Goal: Information Seeking & Learning: Learn about a topic

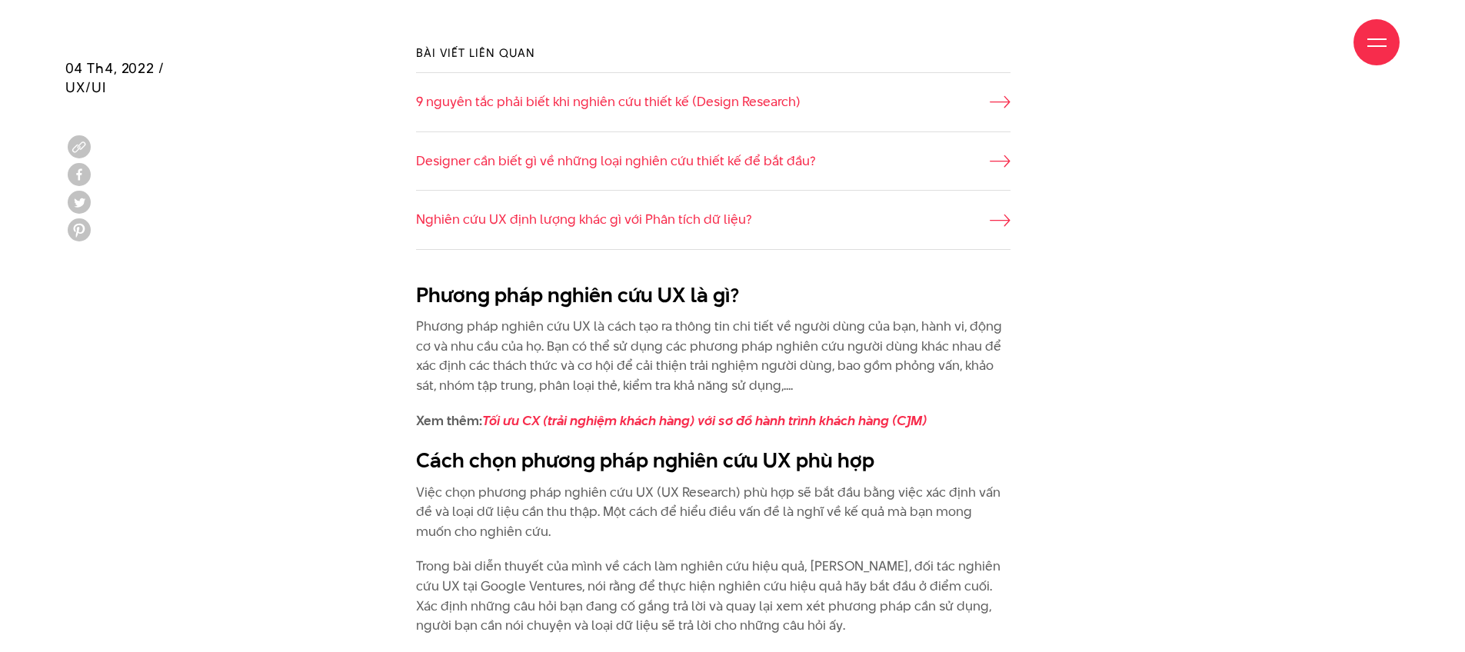
scroll to position [1157, 0]
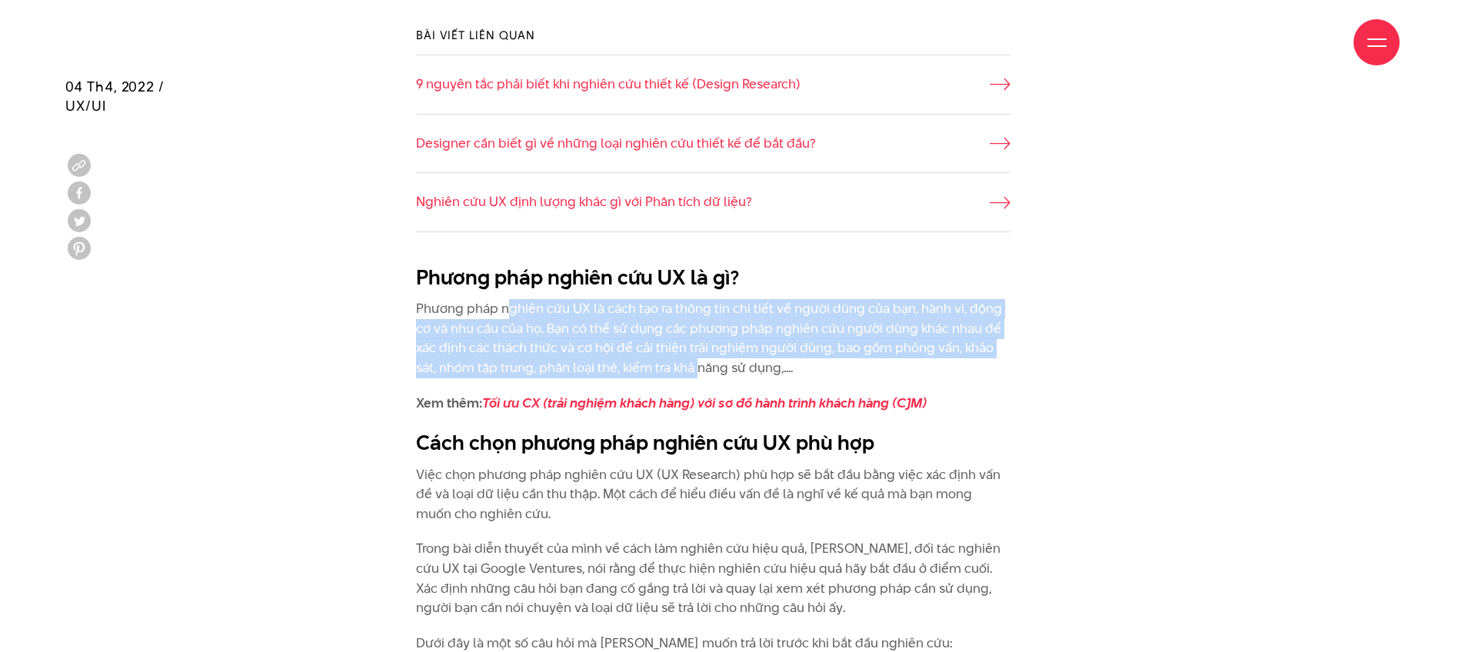
drag, startPoint x: 587, startPoint y: 305, endPoint x: 699, endPoint y: 376, distance: 132.7
click at [699, 376] on p "Phương pháp nghiên cứu UX là cách tạo ra thông tin chi tiết về người dùng của b…" at bounding box center [713, 338] width 594 height 78
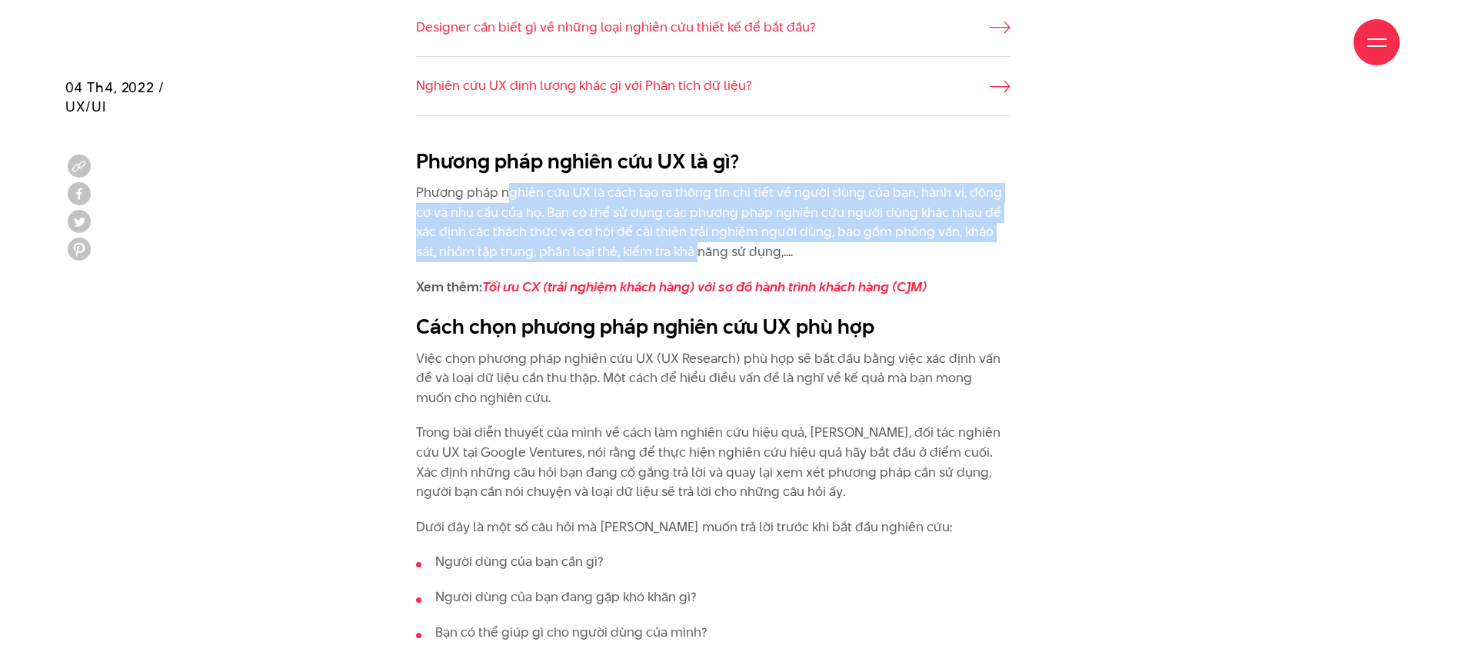
scroll to position [1274, 0]
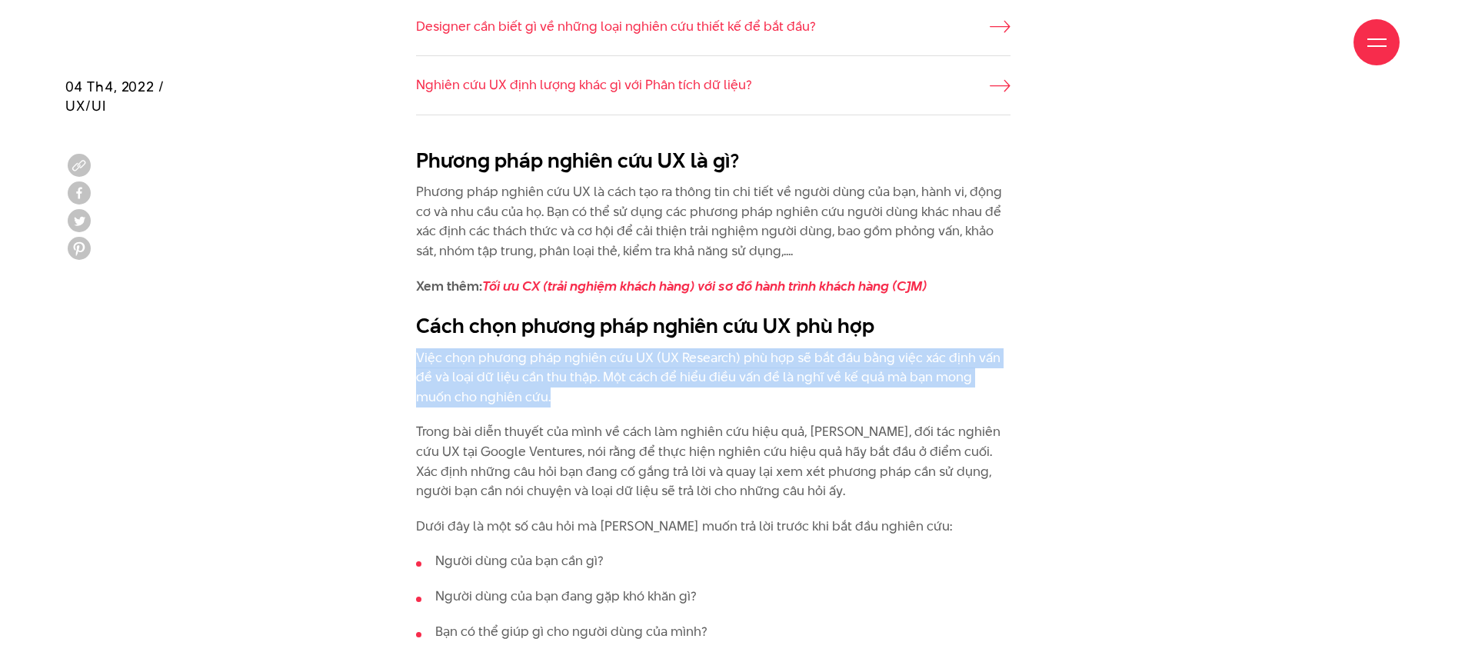
drag, startPoint x: 419, startPoint y: 352, endPoint x: 751, endPoint y: 388, distance: 333.3
click at [751, 388] on p "Việc chọn phương pháp nghiên cứu UX (UX Research) phù hợp sẽ bắt đầu bằng việc …" at bounding box center [713, 377] width 594 height 59
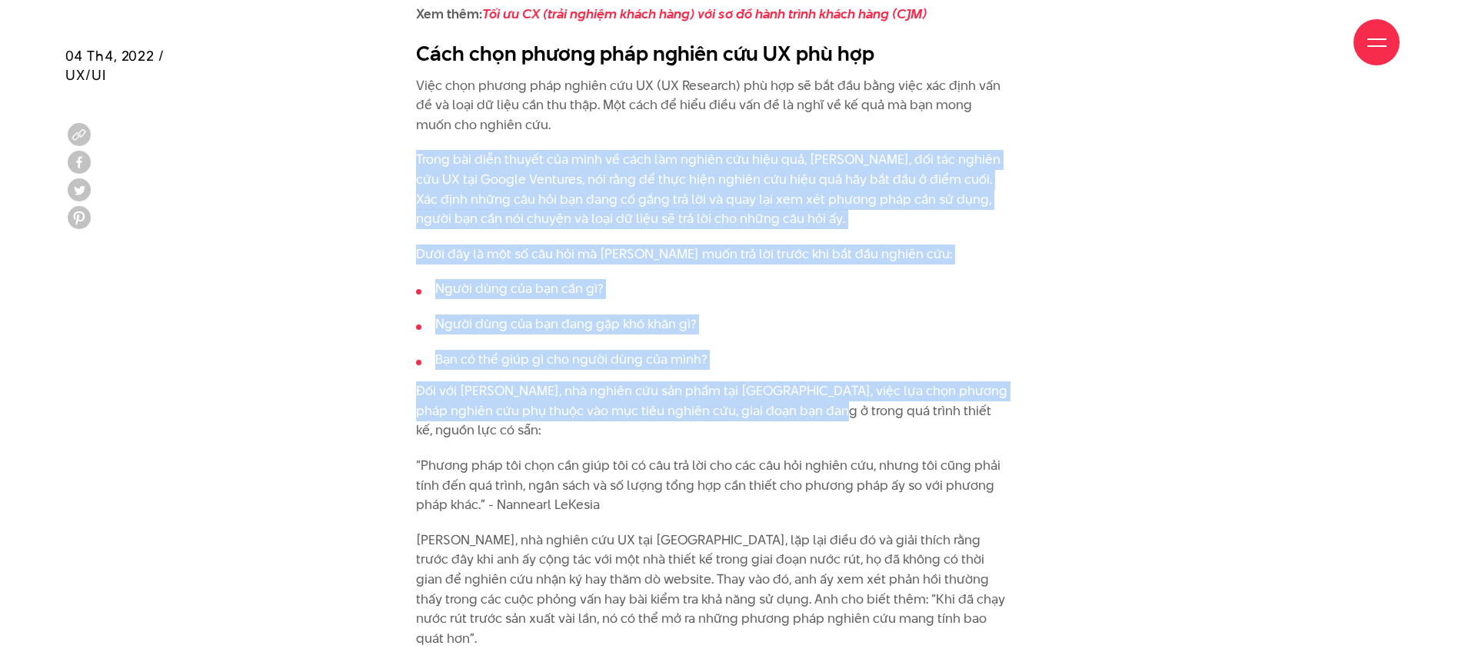
scroll to position [1623, 0]
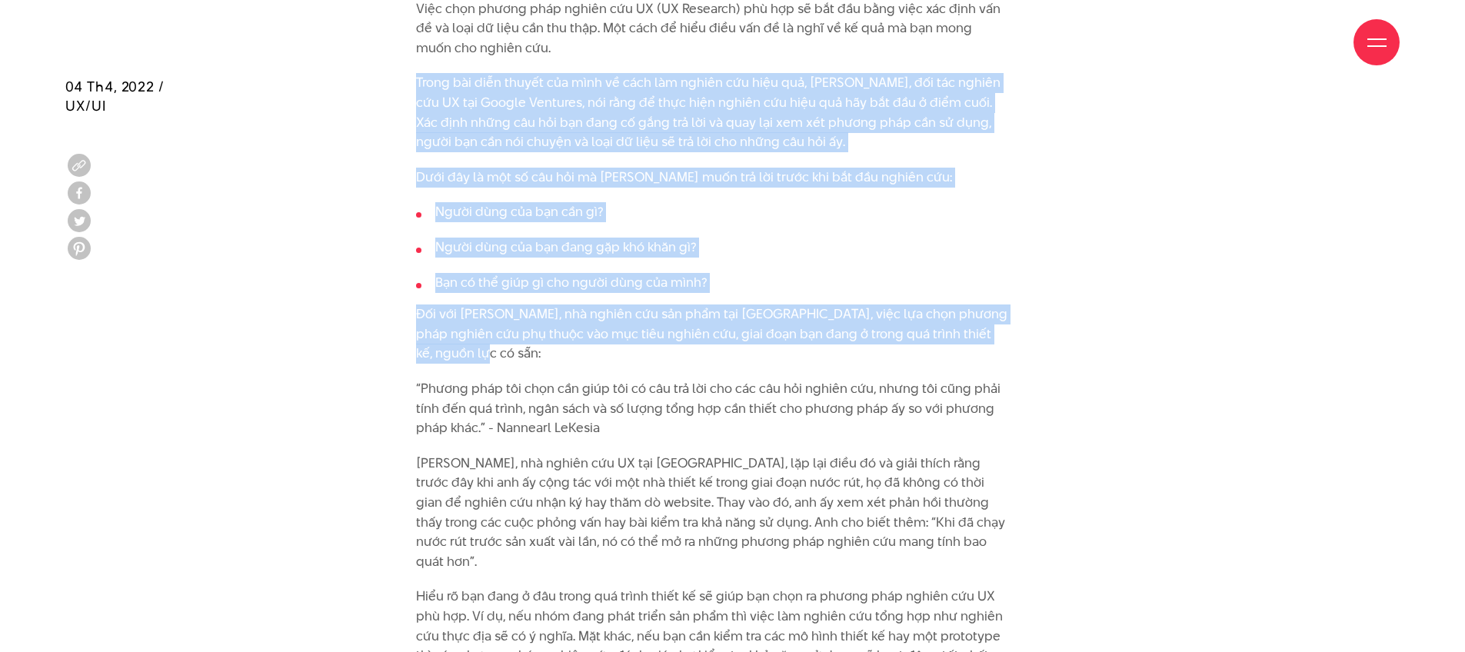
drag, startPoint x: 431, startPoint y: 358, endPoint x: 817, endPoint y: 360, distance: 385.3
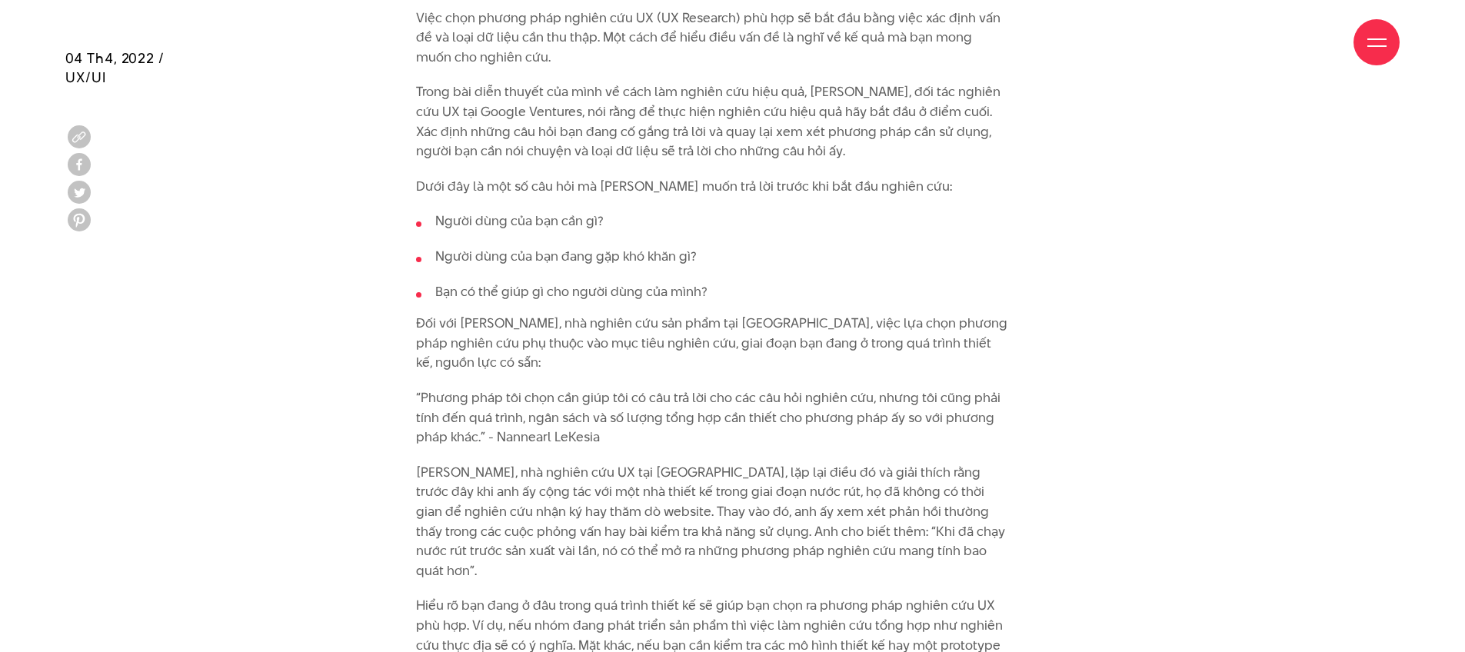
scroll to position [1681, 0]
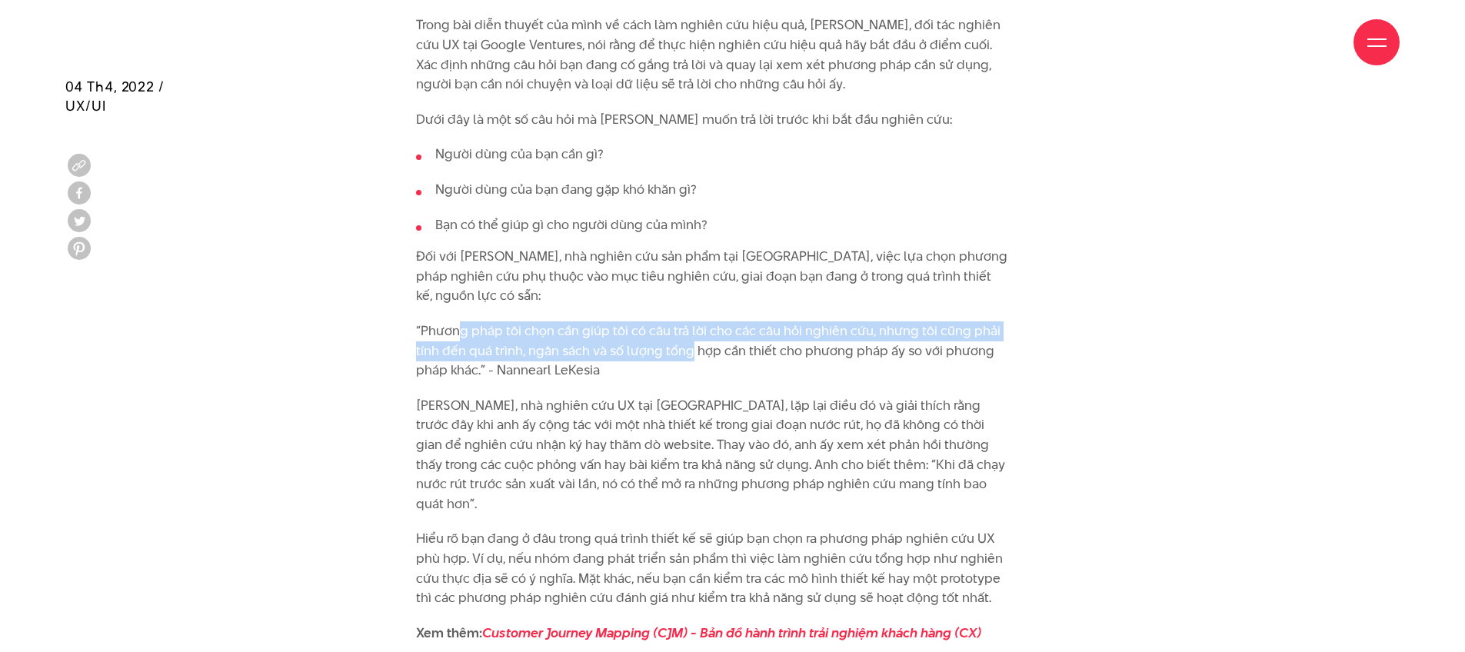
drag, startPoint x: 458, startPoint y: 328, endPoint x: 689, endPoint y: 348, distance: 232.3
click at [689, 348] on p "“Phương pháp tôi chọn cần giúp tôi có câu trả lời cho các câu hỏi nghiên cứu, n…" at bounding box center [713, 350] width 594 height 59
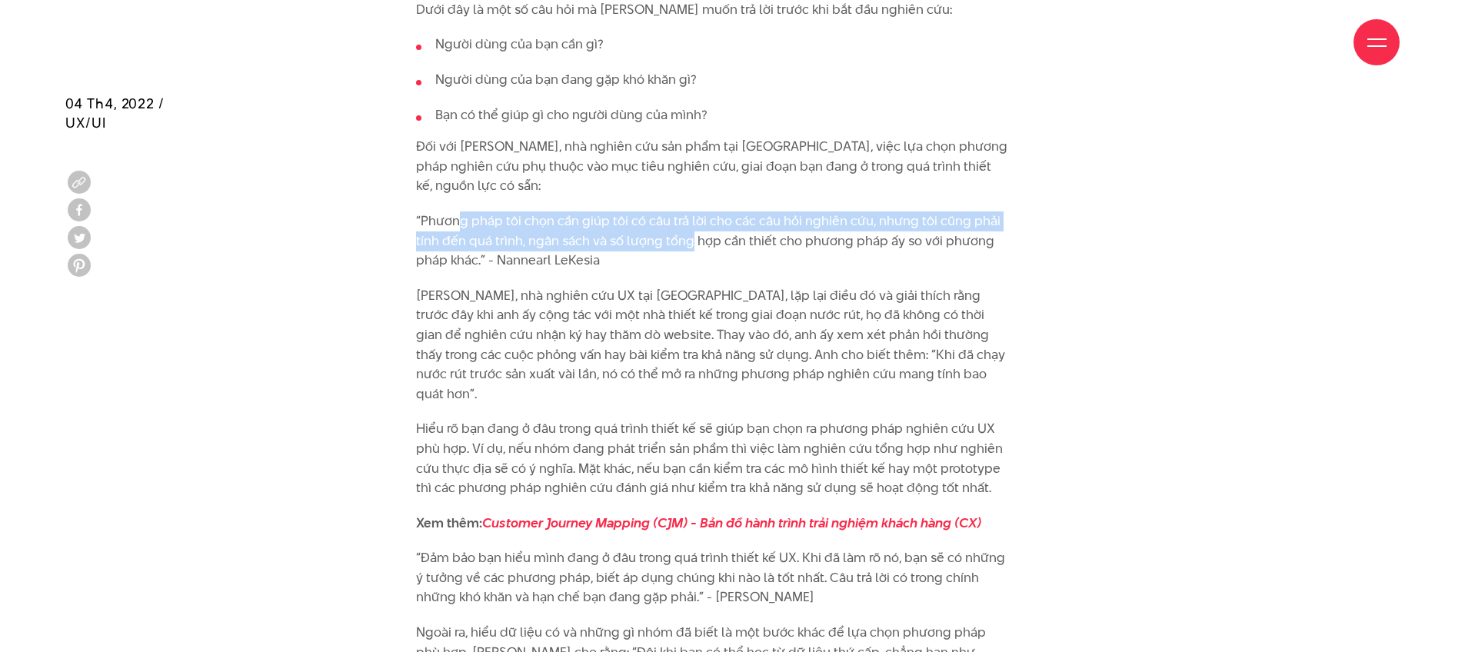
scroll to position [1808, 0]
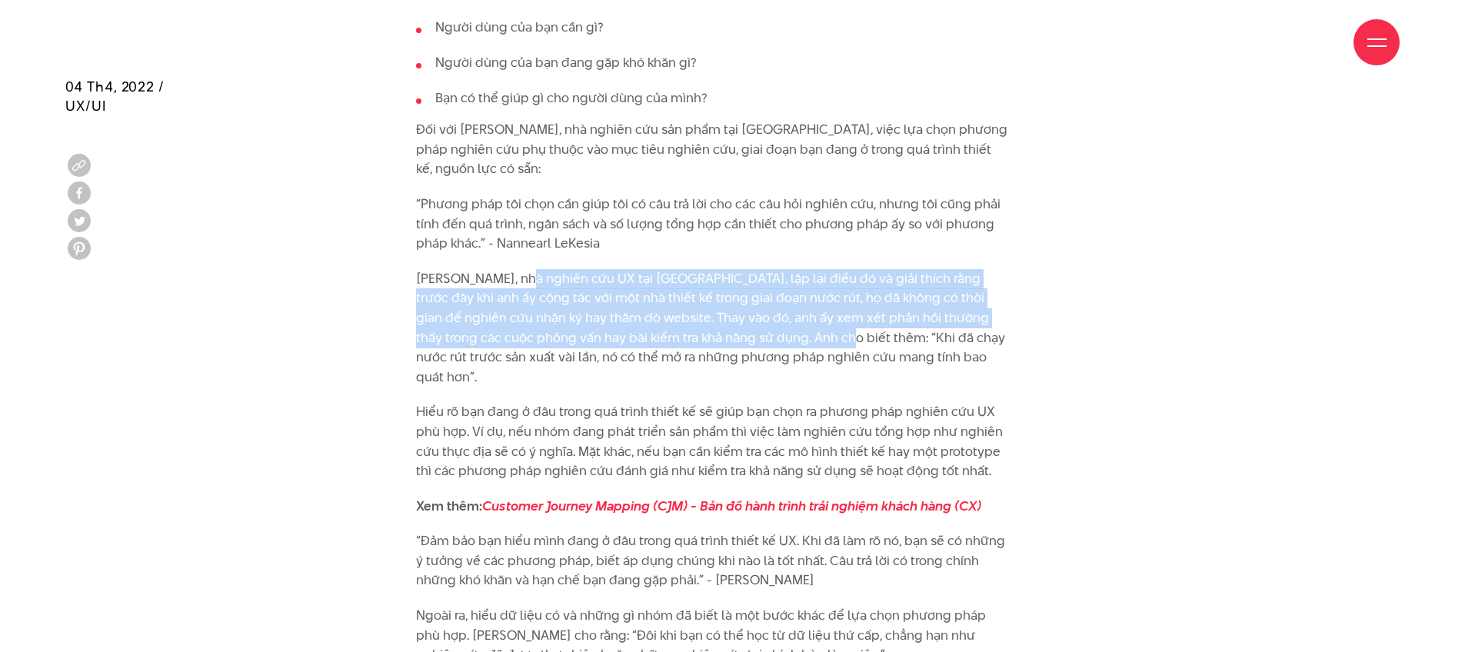
drag, startPoint x: 519, startPoint y: 269, endPoint x: 737, endPoint y: 341, distance: 229.1
click at [737, 341] on p "[PERSON_NAME], nhà nghiên cứu UX tại [GEOGRAPHIC_DATA], lặp lại điều đó và giải…" at bounding box center [713, 328] width 594 height 118
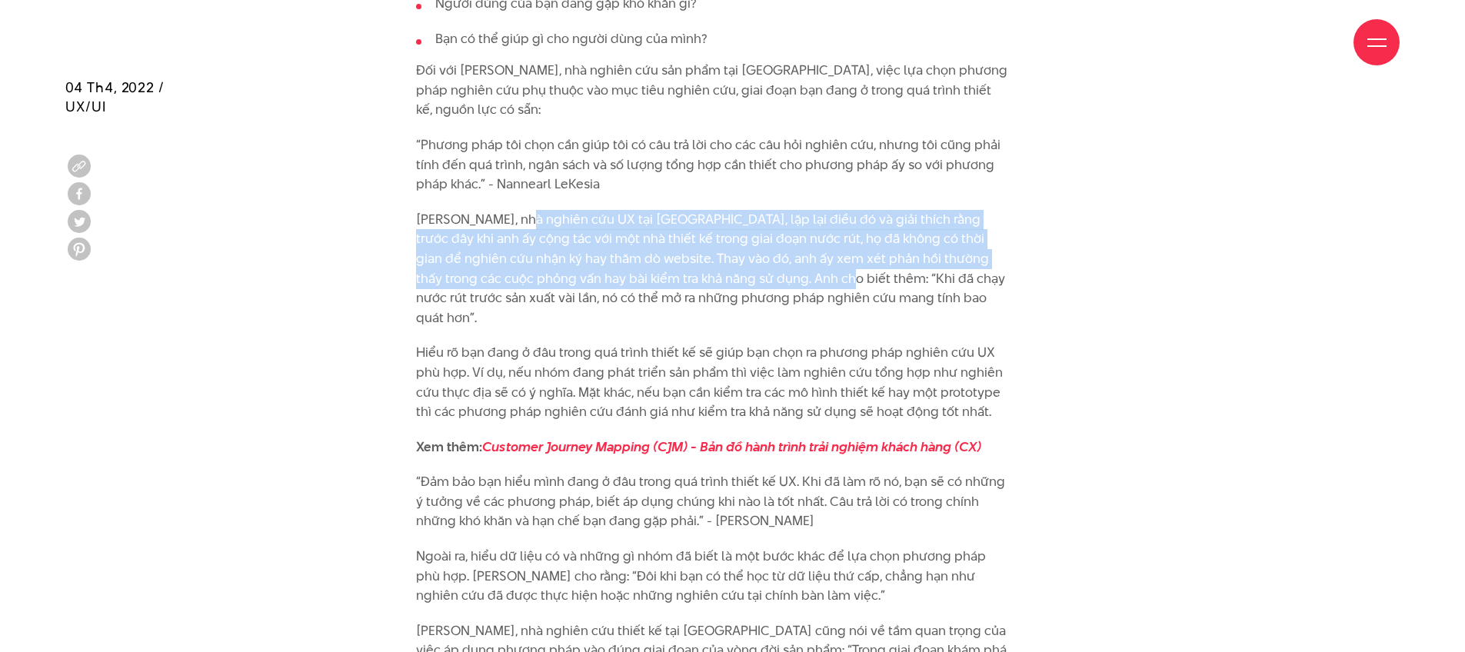
scroll to position [1868, 0]
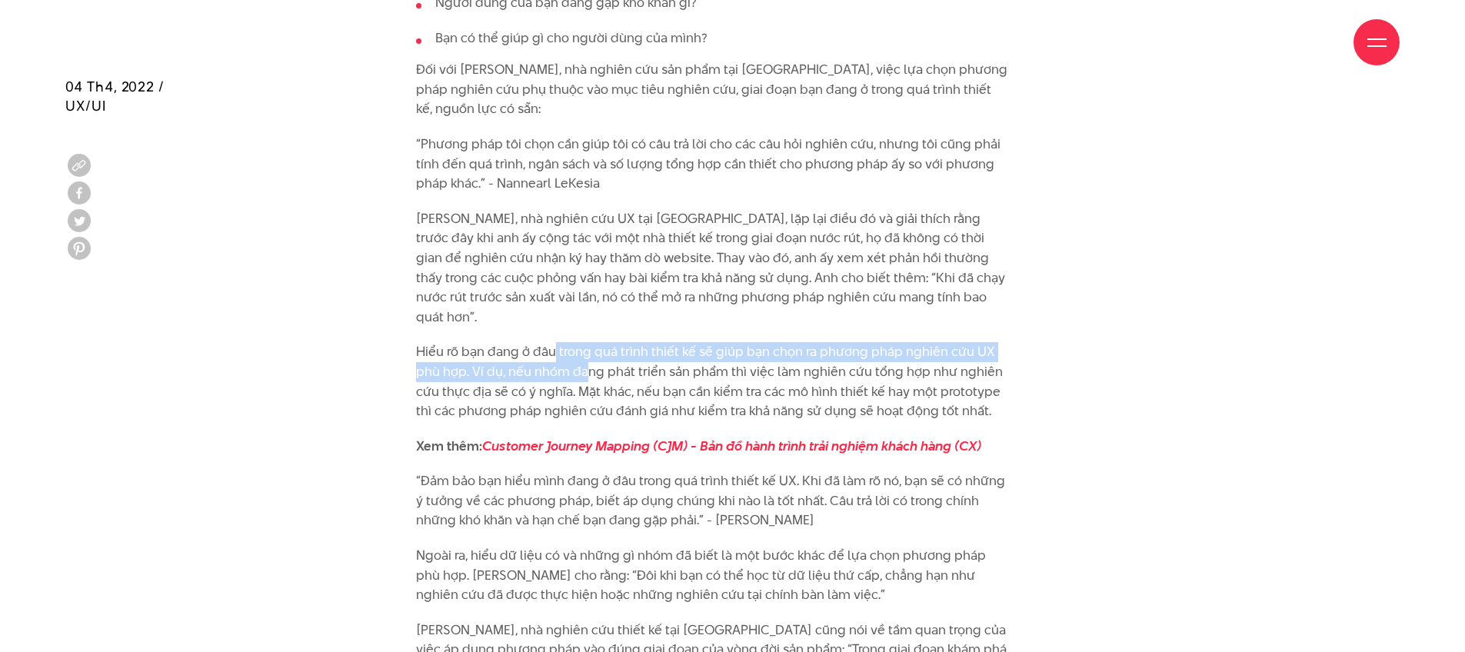
drag, startPoint x: 556, startPoint y: 323, endPoint x: 584, endPoint y: 356, distance: 43.1
click at [584, 356] on p "Hiểu rõ bạn đang ở đâu trong quá trình thiết kế sẽ giúp bạn chọn ra phương pháp…" at bounding box center [713, 381] width 594 height 78
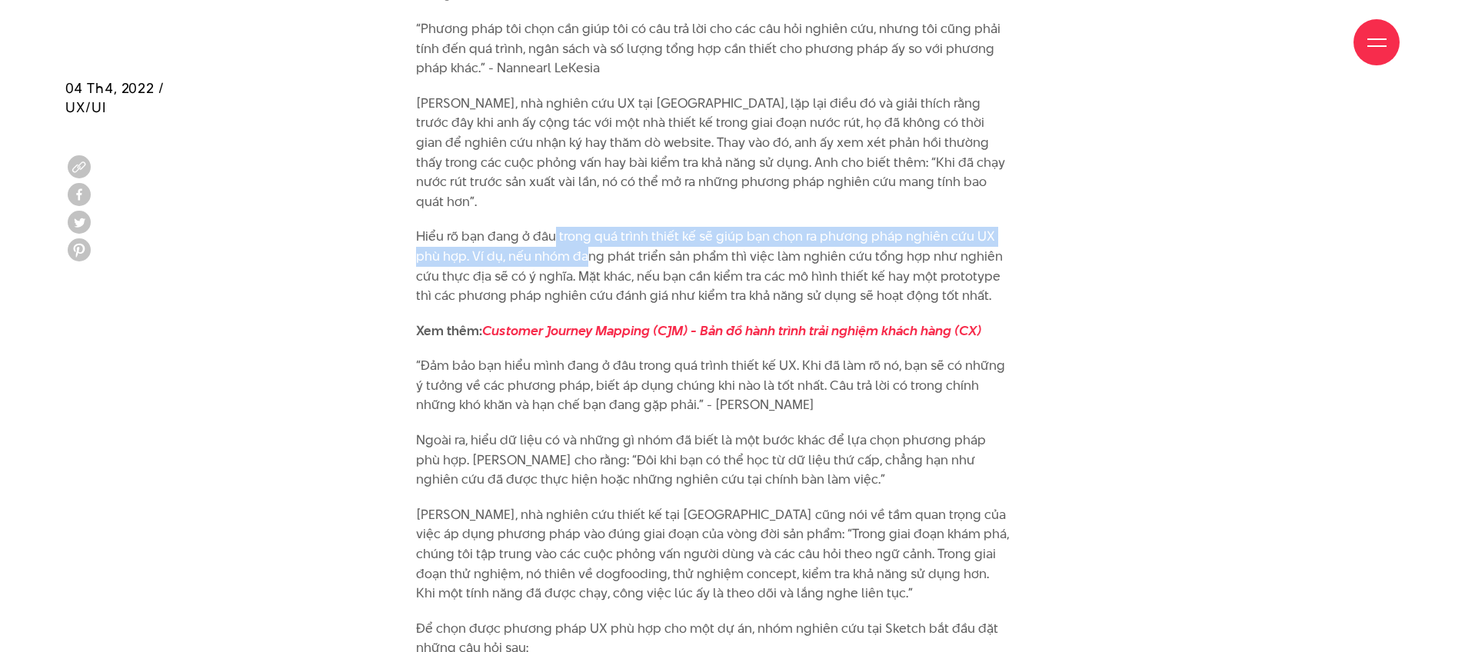
scroll to position [1986, 0]
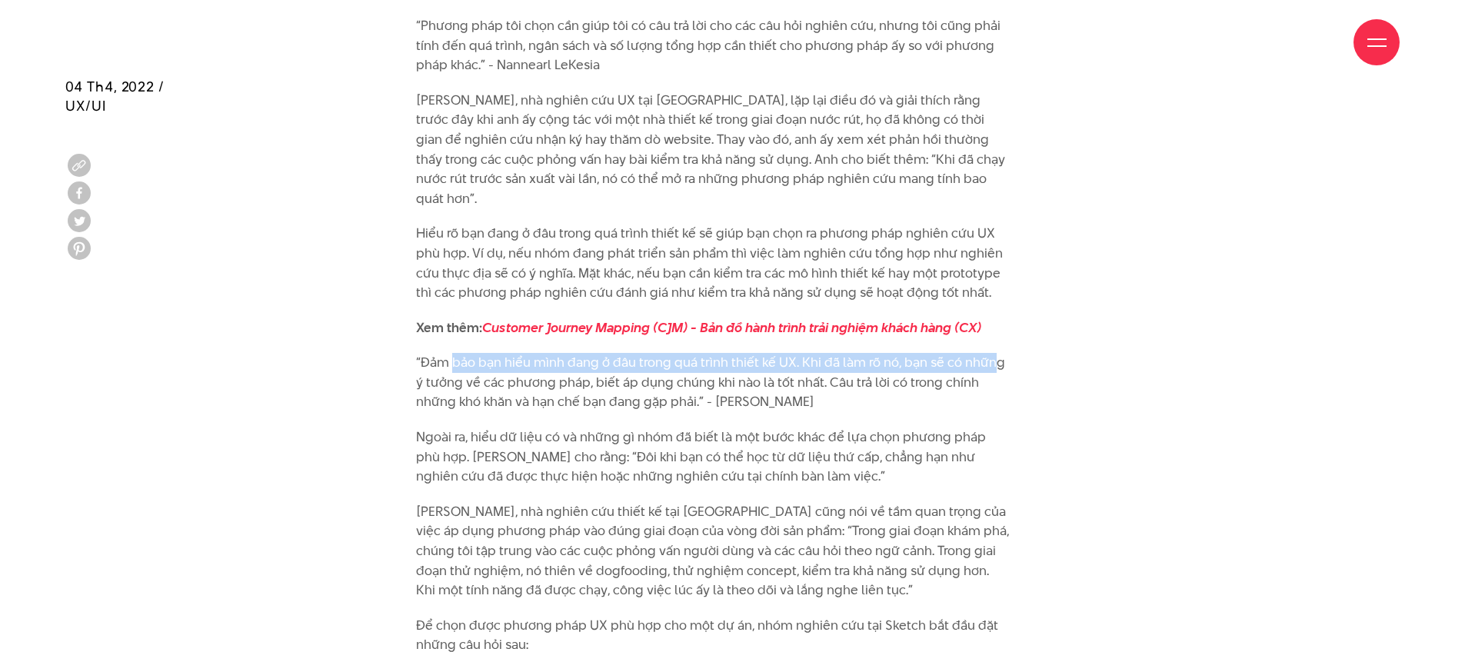
drag, startPoint x: 465, startPoint y: 337, endPoint x: 992, endPoint y: 341, distance: 526.8
click at [992, 353] on p "“Đảm bảo bạn hiểu mình đang ở đâu trong quá trình thiết kế UX. Khi đã làm rõ nó…" at bounding box center [713, 382] width 594 height 59
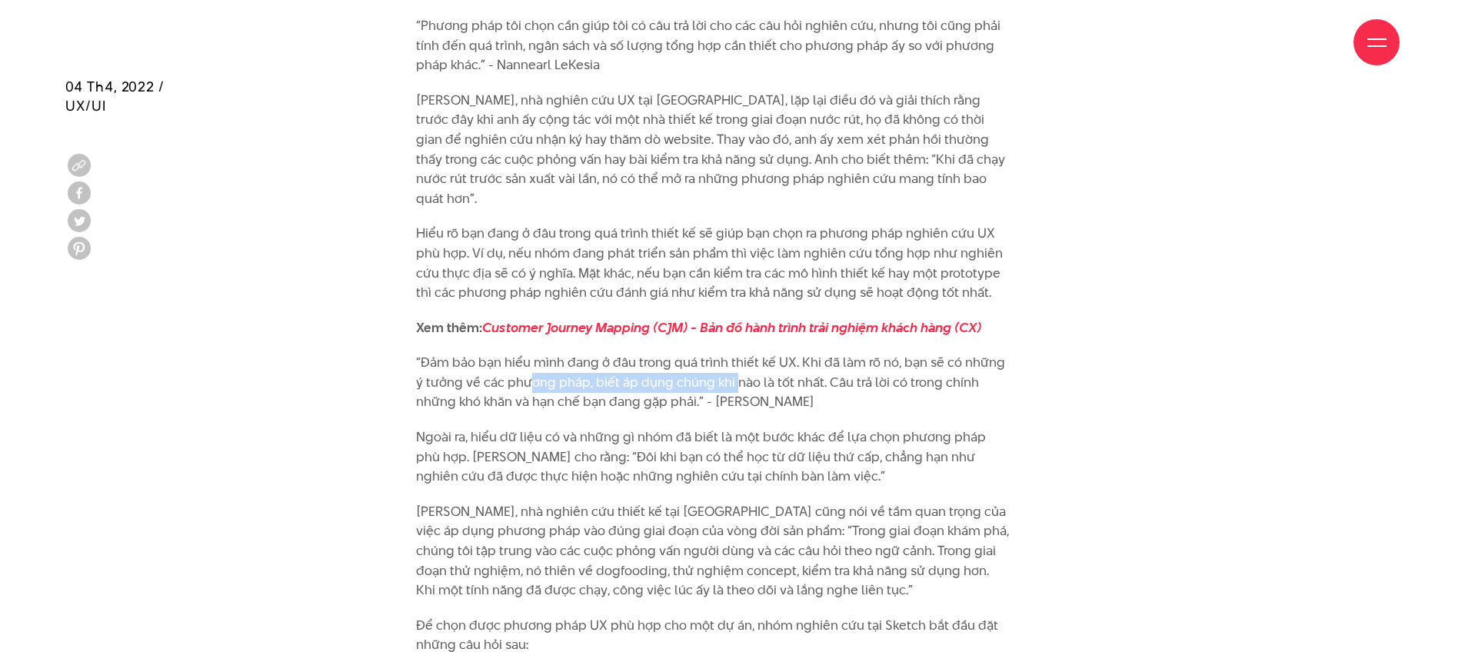
drag, startPoint x: 522, startPoint y: 358, endPoint x: 725, endPoint y: 368, distance: 203.3
click at [725, 368] on p "“Đảm bảo bạn hiểu mình đang ở đâu trong quá trình thiết kế UX. Khi đã làm rõ nó…" at bounding box center [713, 382] width 594 height 59
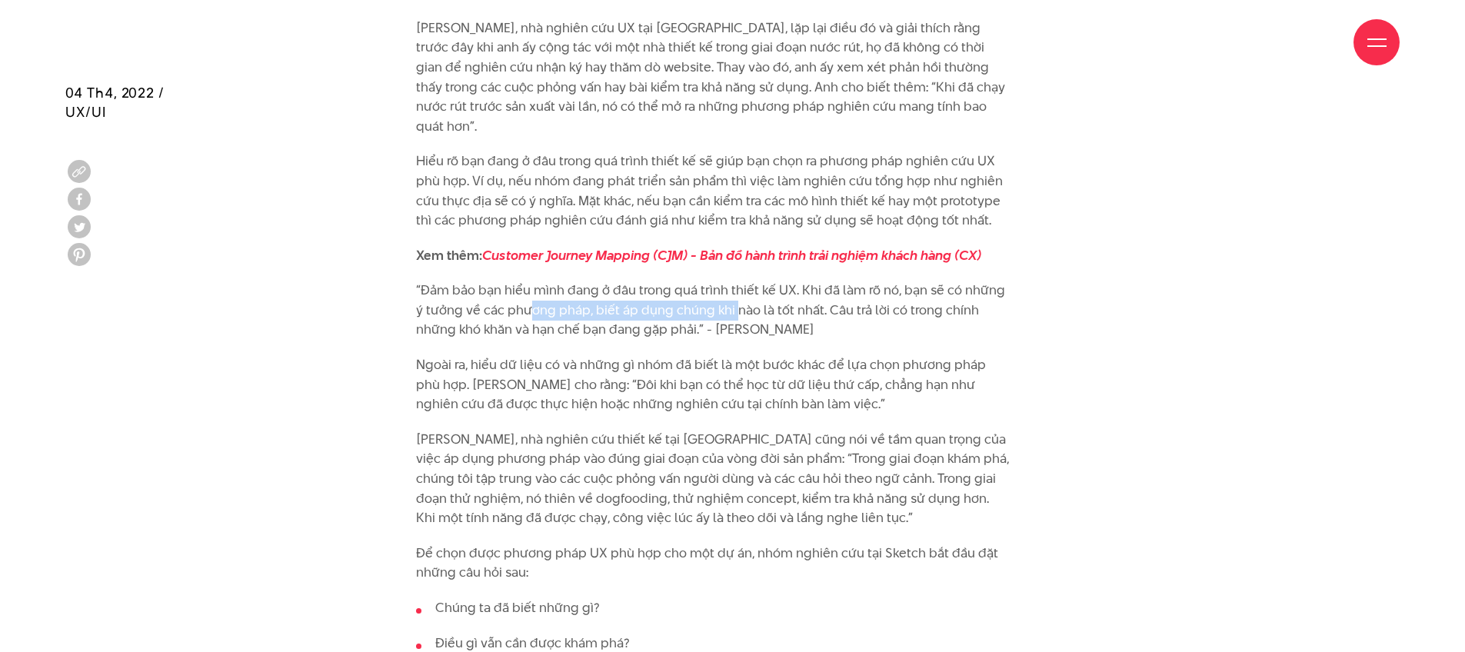
scroll to position [2067, 0]
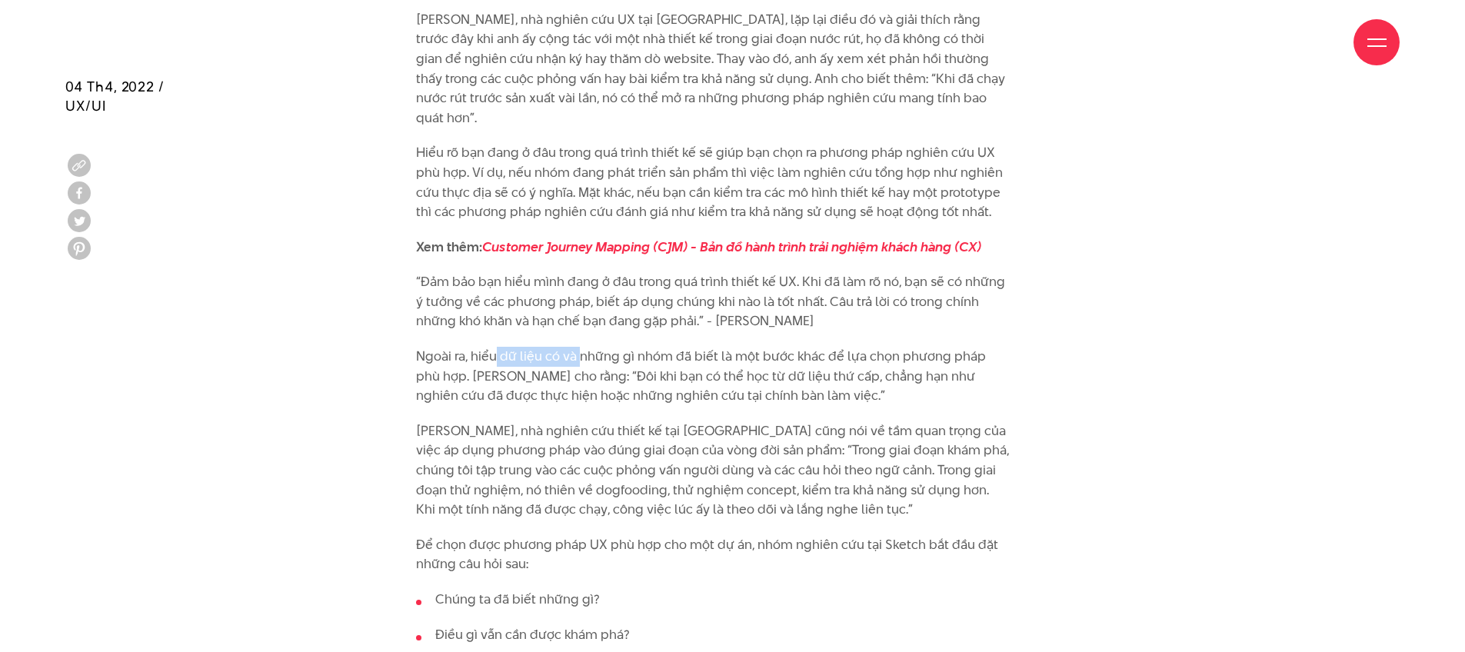
drag, startPoint x: 494, startPoint y: 335, endPoint x: 581, endPoint y: 333, distance: 87.7
click at [581, 347] on p "Ngoài ra, hiểu dữ liệu có và những gì nhóm đã biết là một bước khác để lựa chọn…" at bounding box center [713, 376] width 594 height 59
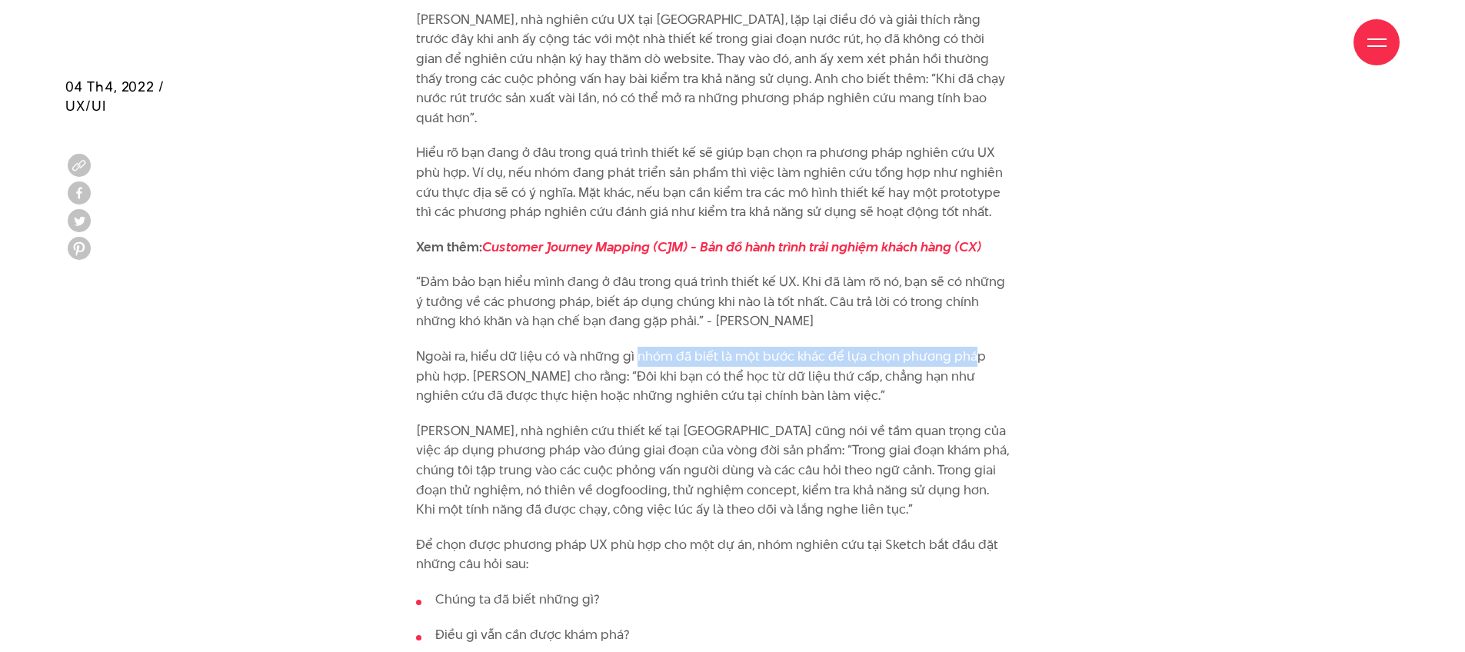
drag, startPoint x: 642, startPoint y: 340, endPoint x: 974, endPoint y: 331, distance: 331.6
click at [974, 347] on p "Ngoài ra, hiểu dữ liệu có và những gì nhóm đã biết là một bước khác để lựa chọn…" at bounding box center [713, 376] width 594 height 59
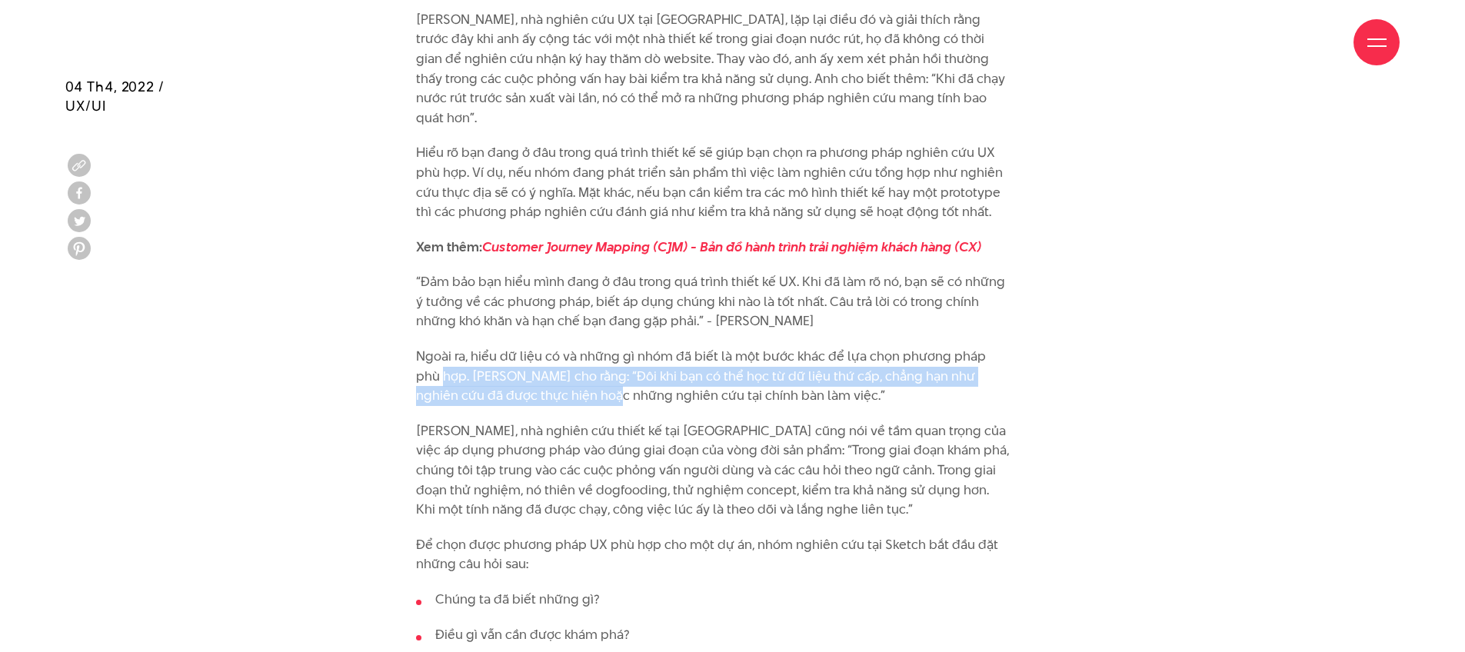
drag, startPoint x: 418, startPoint y: 359, endPoint x: 563, endPoint y: 370, distance: 145.0
click at [563, 370] on p "Ngoài ra, hiểu dữ liệu có và những gì nhóm đã biết là một bước khác để lựa chọn…" at bounding box center [713, 376] width 594 height 59
click at [579, 361] on p "Ngoài ra, hiểu dữ liệu có và những gì nhóm đã biết là một bước khác để lựa chọn…" at bounding box center [713, 376] width 594 height 59
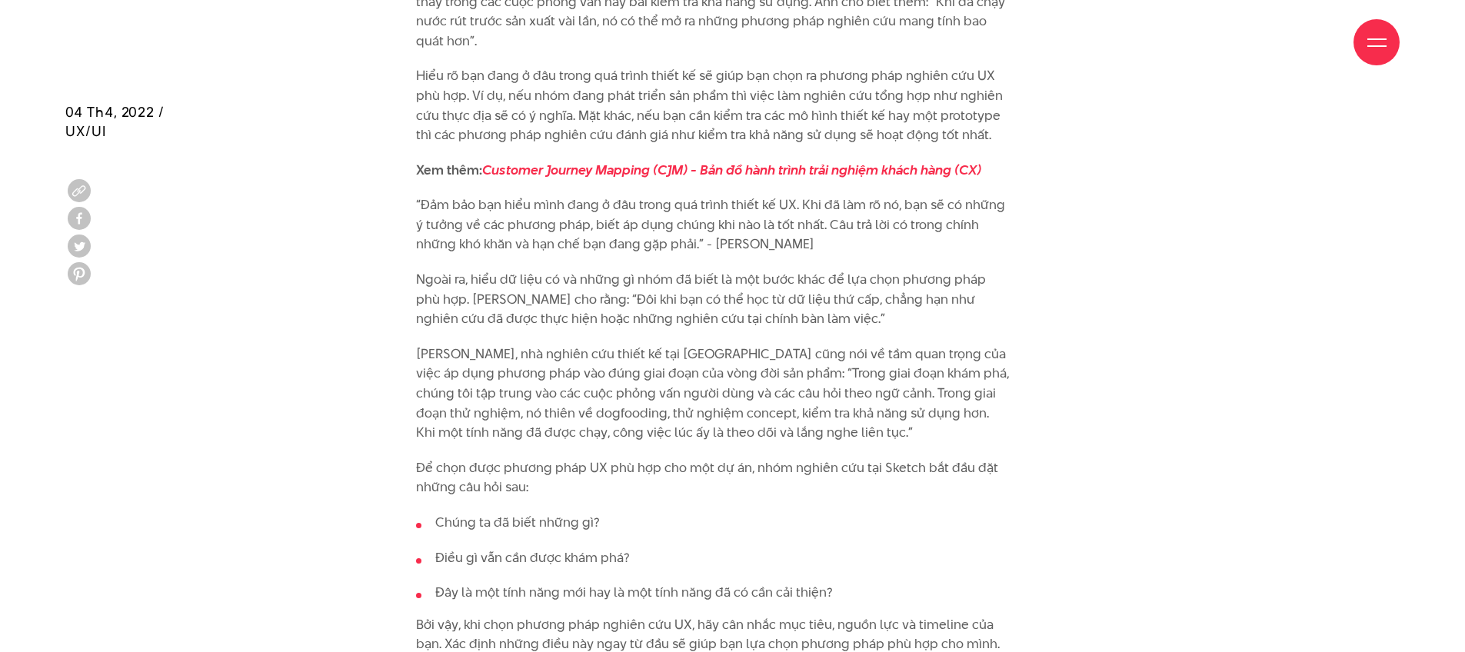
scroll to position [2187, 0]
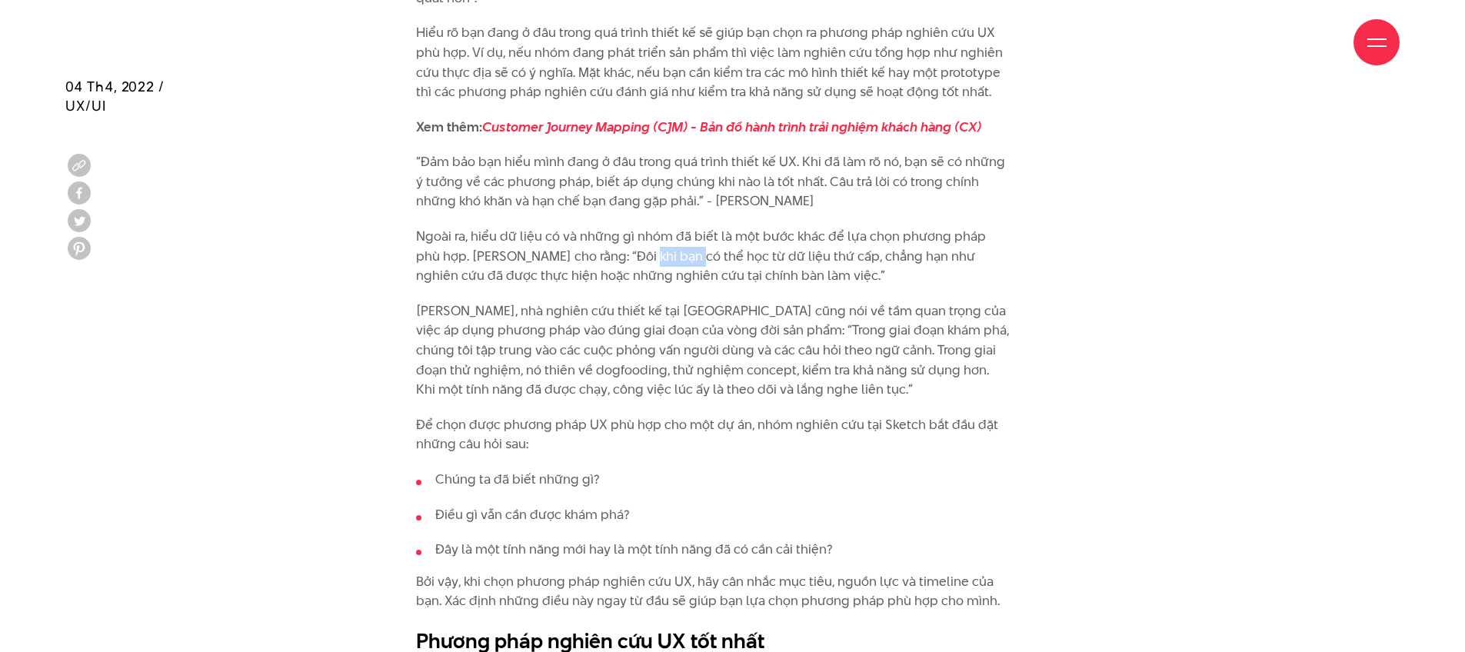
drag, startPoint x: 626, startPoint y: 237, endPoint x: 571, endPoint y: 235, distance: 54.6
click at [644, 236] on p "Ngoài ra, hiểu dữ liệu có và những gì nhóm đã biết là một bước khác để lựa chọn…" at bounding box center [713, 256] width 594 height 59
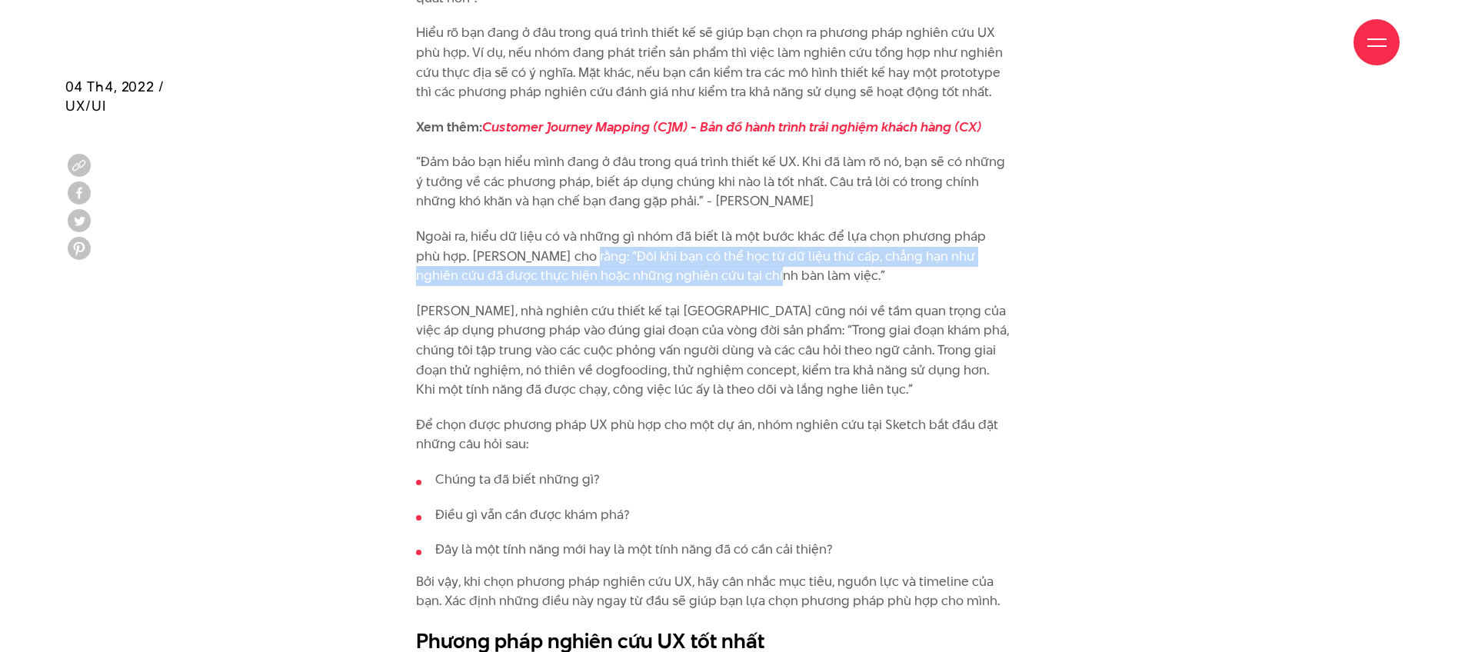
drag, startPoint x: 568, startPoint y: 245, endPoint x: 726, endPoint y: 255, distance: 158.0
click at [726, 256] on p "Ngoài ra, hiểu dữ liệu có và những gì nhóm đã biết là một bước khác để lựa chọn…" at bounding box center [713, 256] width 594 height 59
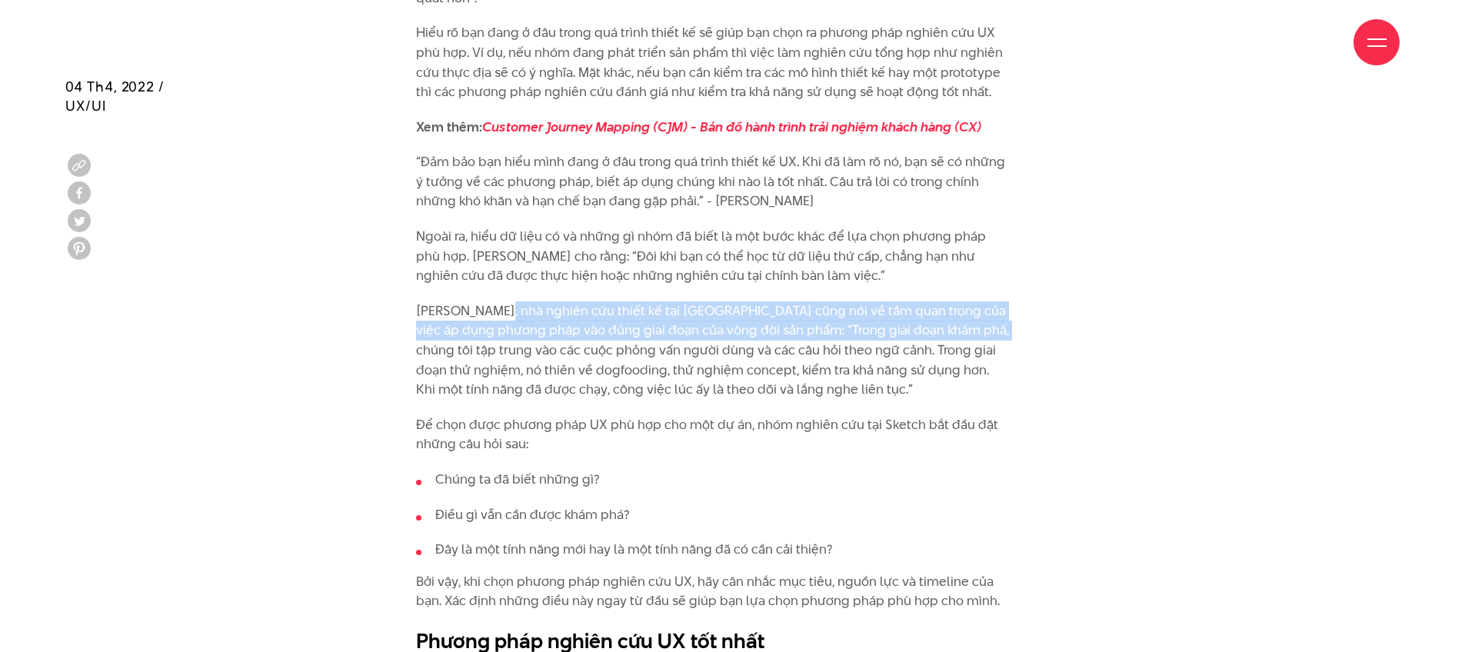
drag, startPoint x: 490, startPoint y: 295, endPoint x: 1012, endPoint y: 303, distance: 522.3
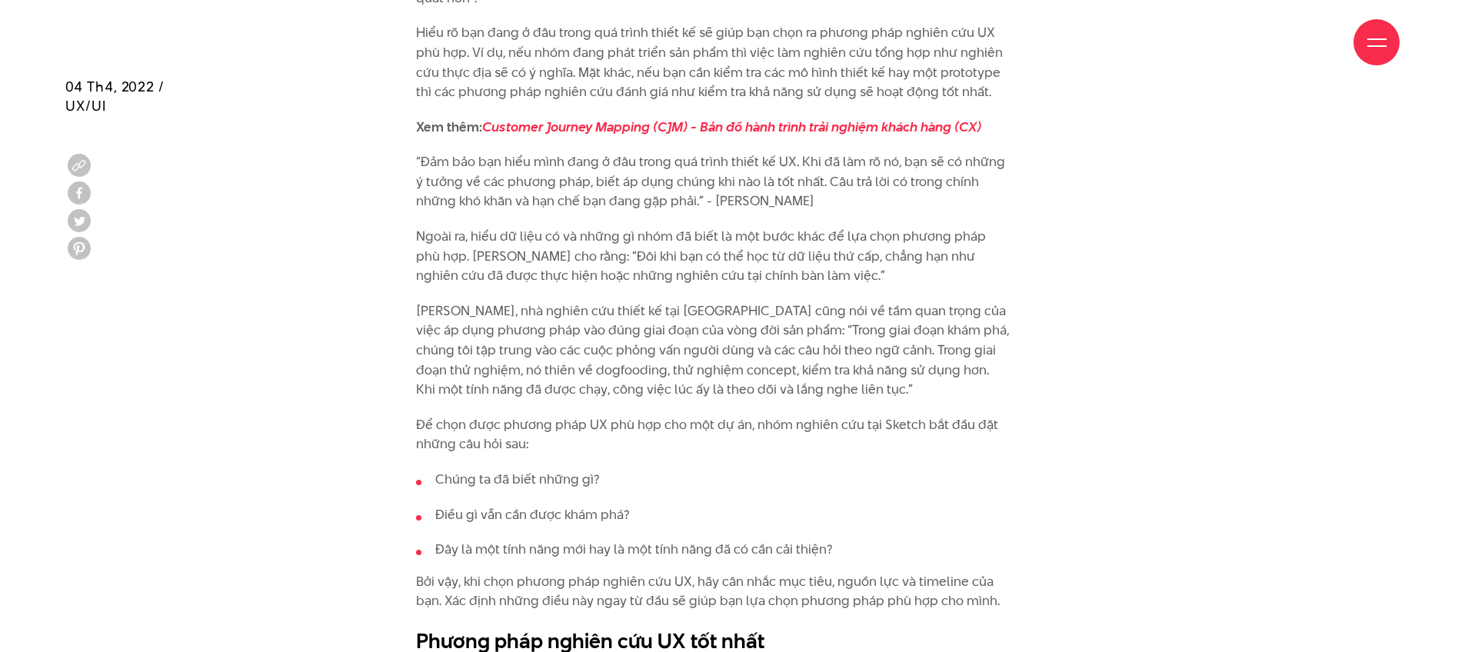
click at [490, 335] on p "[PERSON_NAME], nhà nghiên cứu thiết kế tại [GEOGRAPHIC_DATA] cũng nói về tầm qu…" at bounding box center [713, 350] width 594 height 98
drag, startPoint x: 411, startPoint y: 326, endPoint x: 856, endPoint y: 323, distance: 444.5
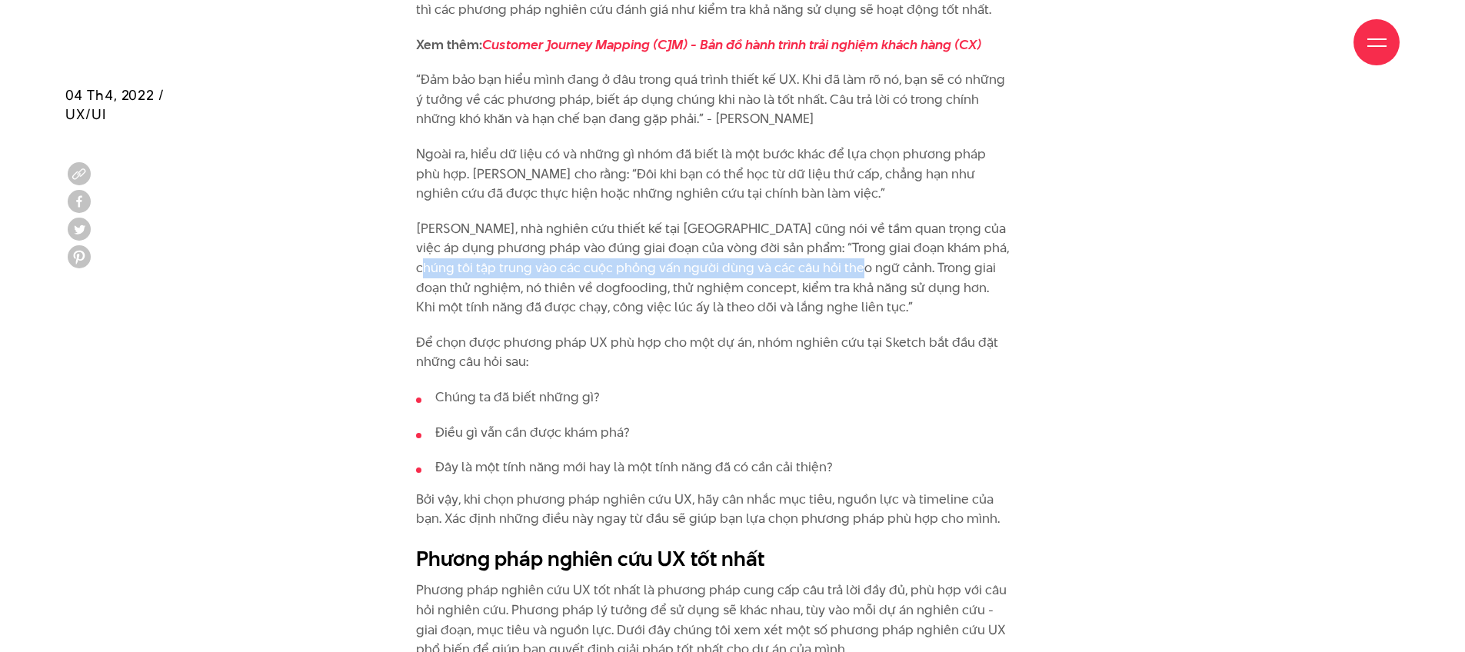
scroll to position [2278, 0]
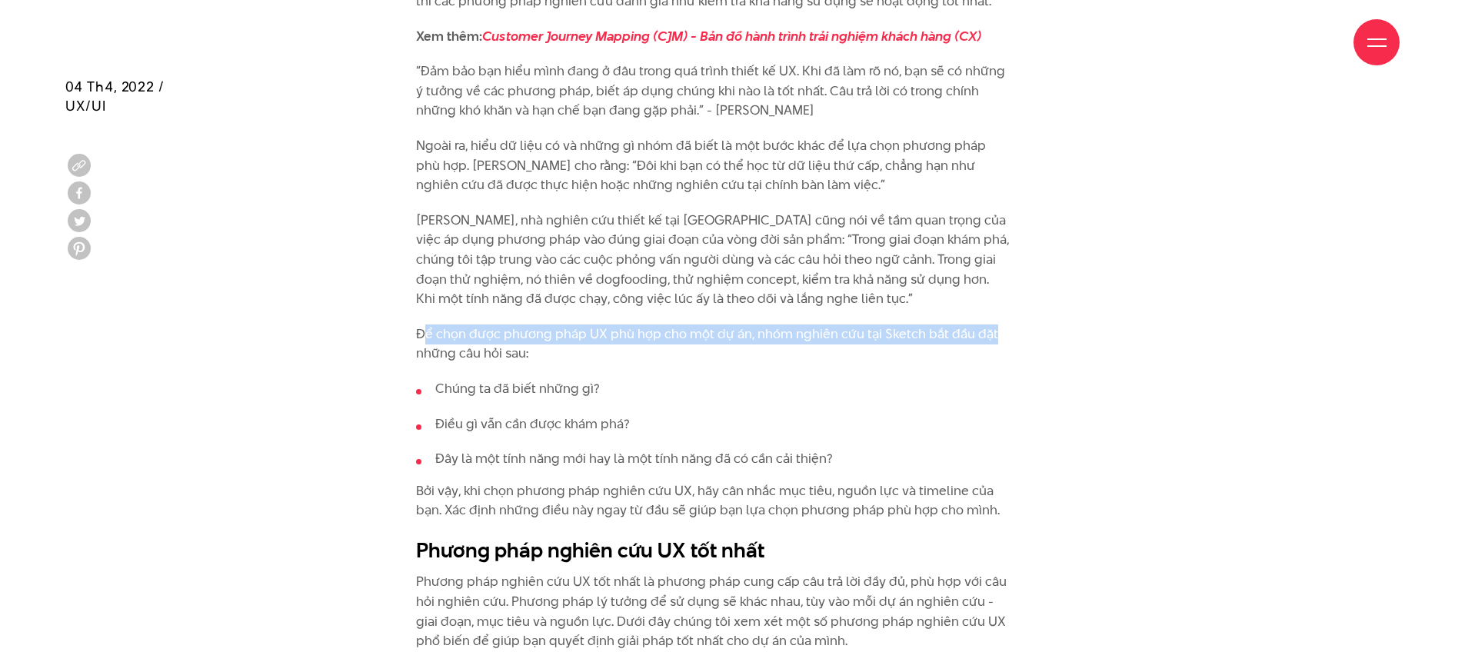
drag, startPoint x: 450, startPoint y: 314, endPoint x: 994, endPoint y: 313, distance: 543.7
click at [994, 325] on p "Để chọn được phương pháp UX phù hợp cho một dự án, nhóm nghiên cứu tại Sketch b…" at bounding box center [713, 344] width 594 height 39
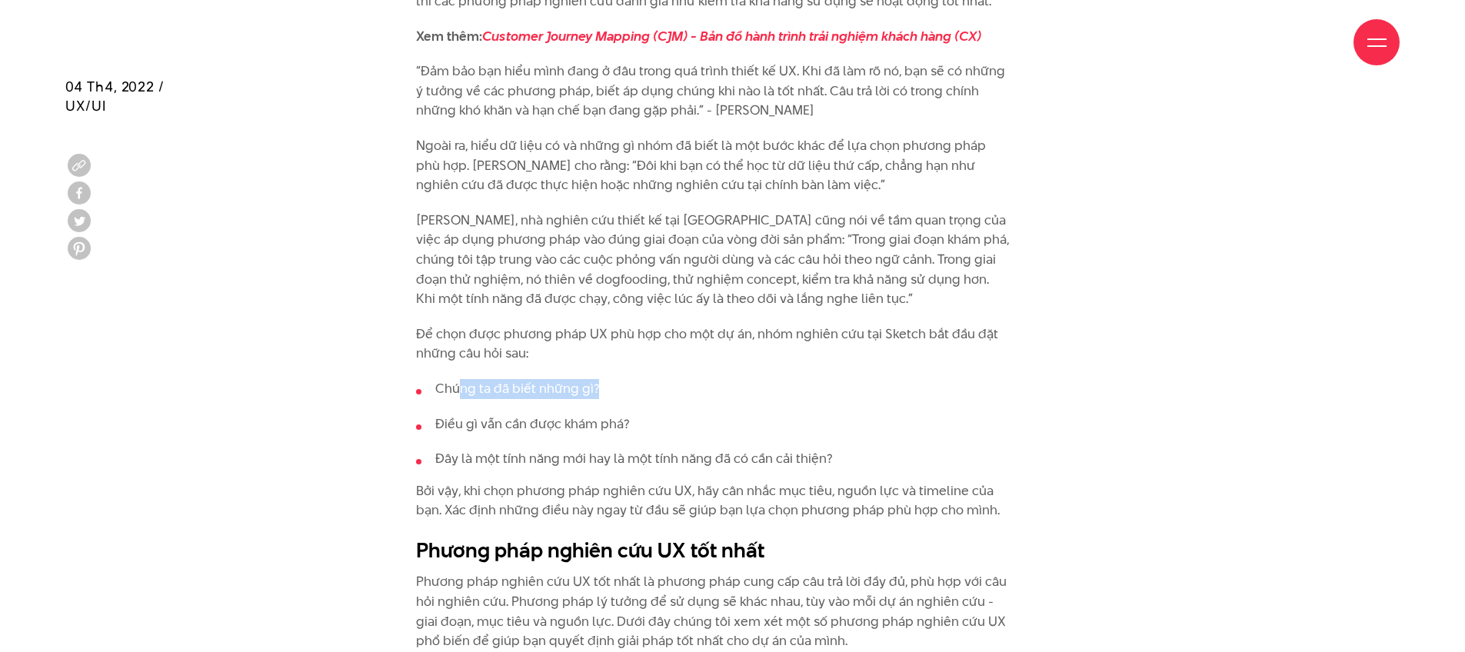
drag, startPoint x: 463, startPoint y: 367, endPoint x: 598, endPoint y: 363, distance: 135.4
click at [598, 379] on li "Chúng ta đã biết những gì?" at bounding box center [713, 389] width 594 height 20
drag, startPoint x: 423, startPoint y: 407, endPoint x: 595, endPoint y: 403, distance: 172.3
click at [594, 415] on li "Điều gì vẫn cần được khám phá?" at bounding box center [713, 425] width 594 height 20
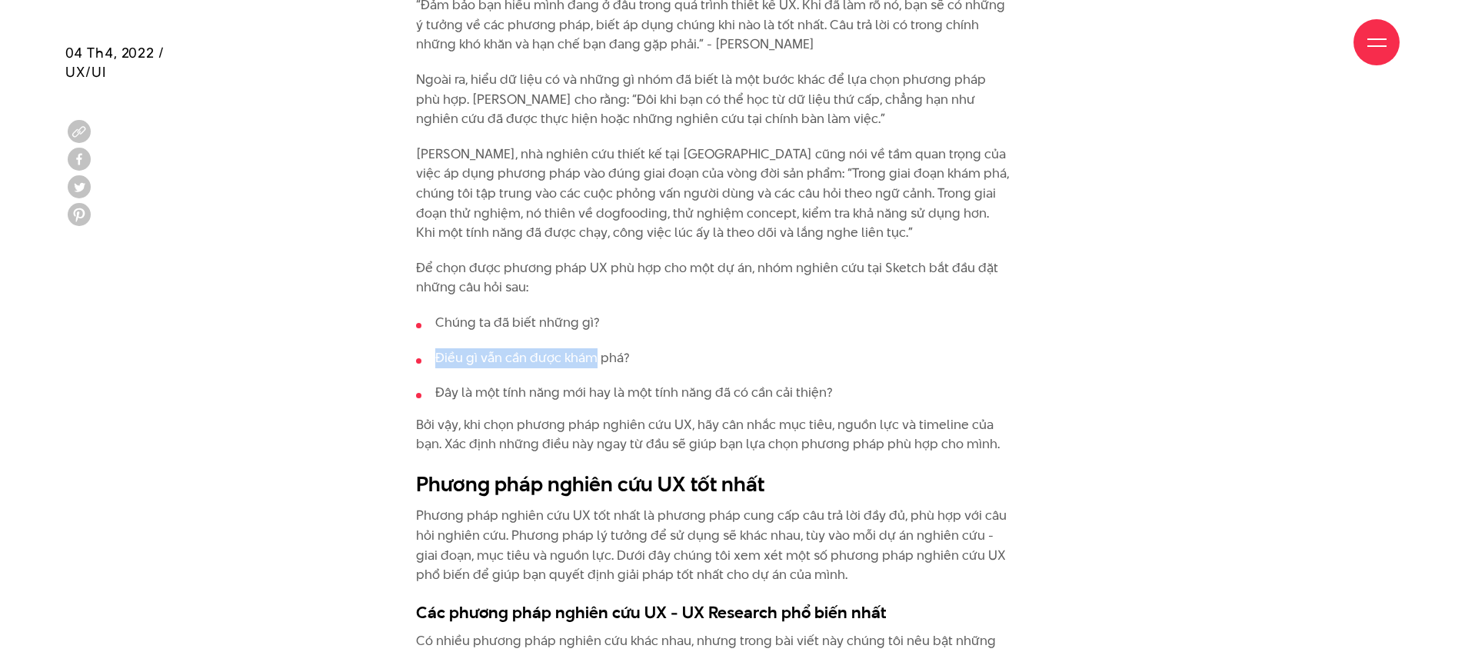
scroll to position [2395, 0]
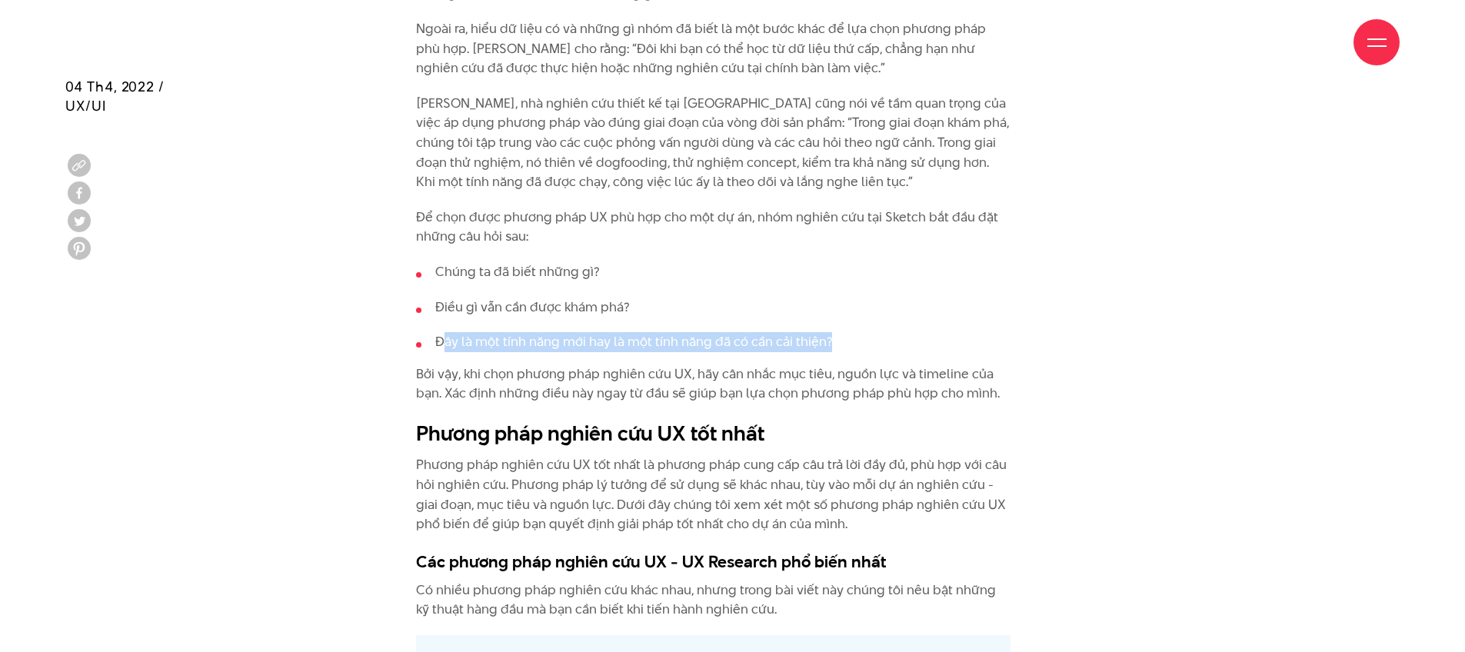
drag, startPoint x: 444, startPoint y: 321, endPoint x: 834, endPoint y: 318, distance: 389.9
click at [834, 332] on li "Đây là một tính năng mới hay là một tính năng đã có cần cải thiện?" at bounding box center [713, 342] width 594 height 20
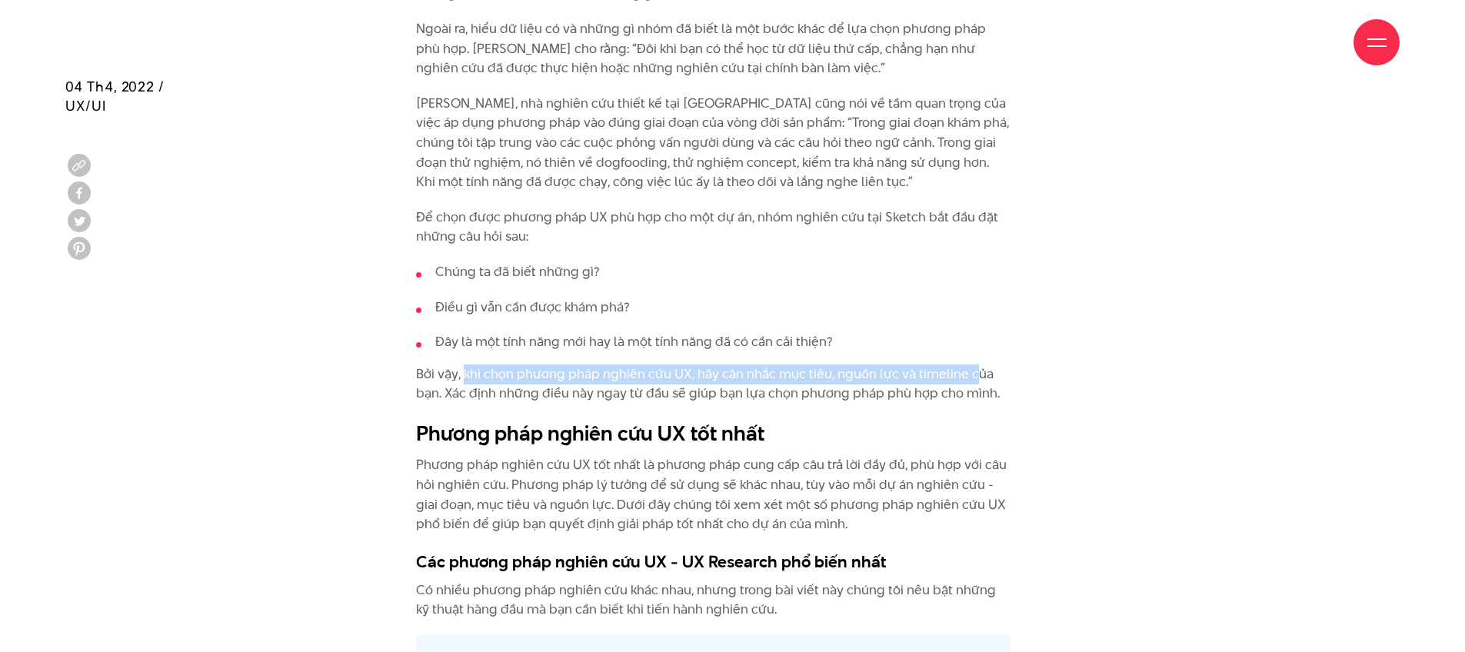
drag, startPoint x: 466, startPoint y: 356, endPoint x: 974, endPoint y: 360, distance: 508.4
click at [974, 365] on p "Bởi vậy, khi chọn phương pháp nghiên cứu UX, hãy cân nhắc mục tiêu, nguồn lực v…" at bounding box center [713, 384] width 594 height 39
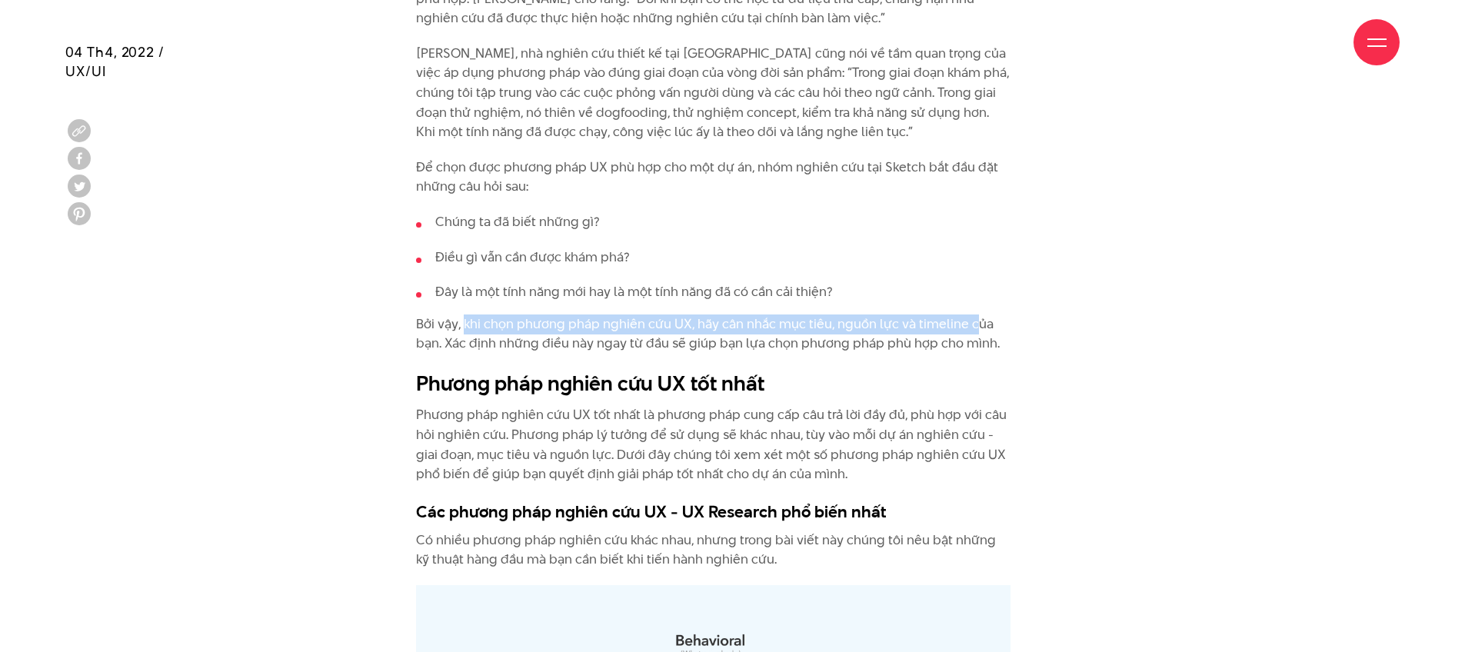
scroll to position [2451, 0]
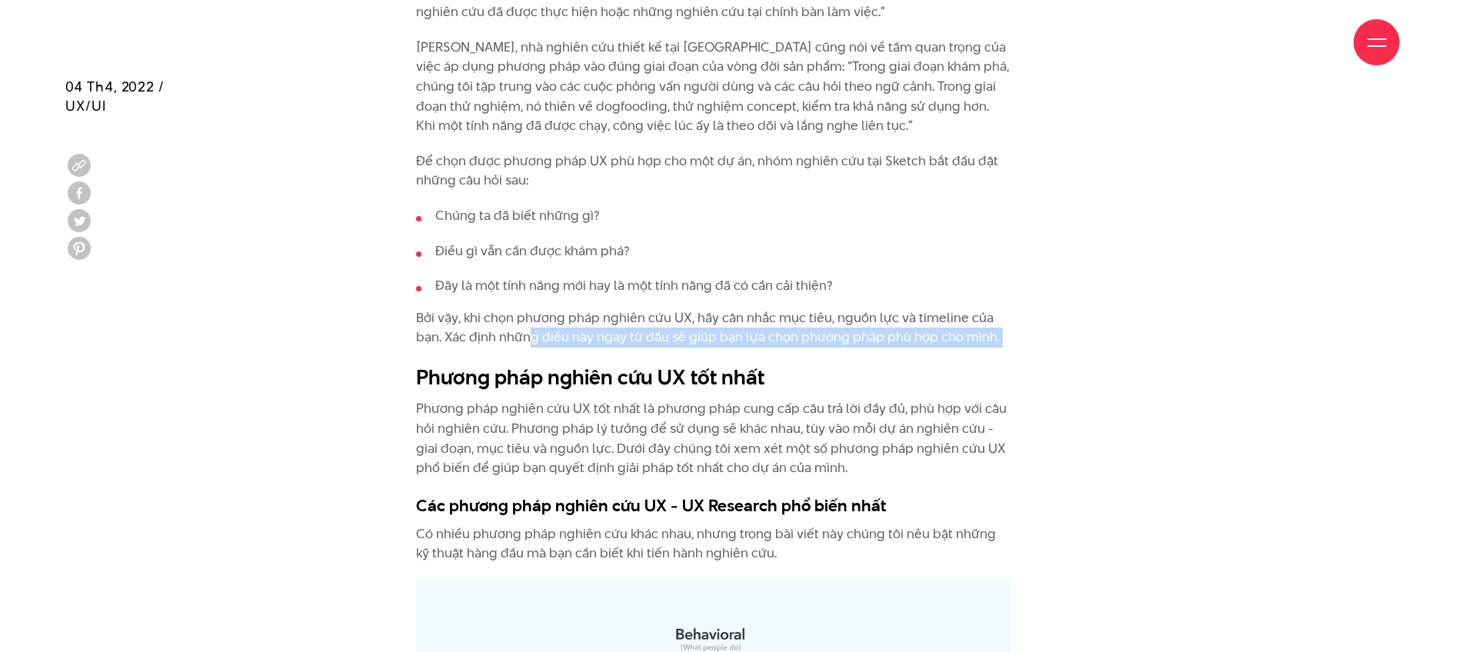
drag, startPoint x: 531, startPoint y: 325, endPoint x: 656, endPoint y: 331, distance: 124.7
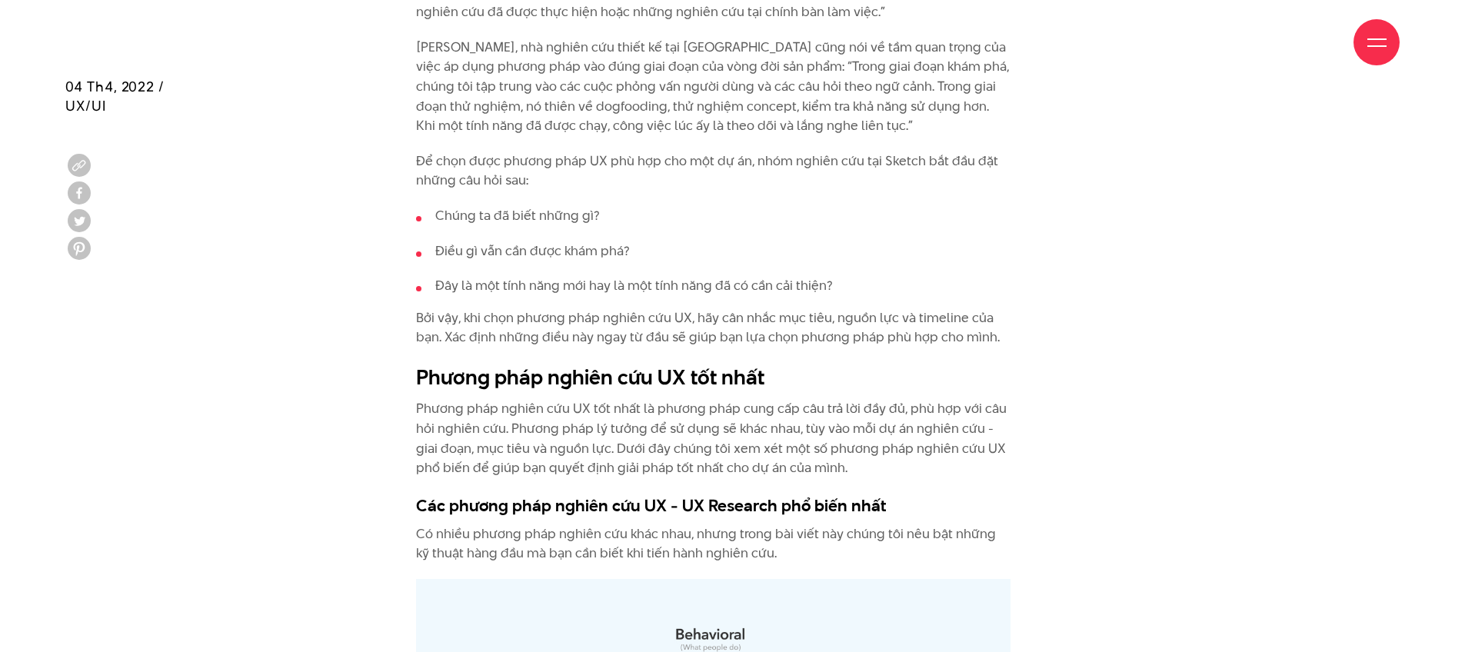
click at [729, 309] on p "Bởi vậy, khi chọn phương pháp nghiên cứu UX, hãy cân nhắc mục tiêu, nguồn lực v…" at bounding box center [713, 327] width 594 height 39
drag, startPoint x: 729, startPoint y: 315, endPoint x: 927, endPoint y: 315, distance: 197.6
click at [927, 315] on p "Bởi vậy, khi chọn phương pháp nghiên cứu UX, hãy cân nhắc mục tiêu, nguồn lực v…" at bounding box center [713, 327] width 594 height 39
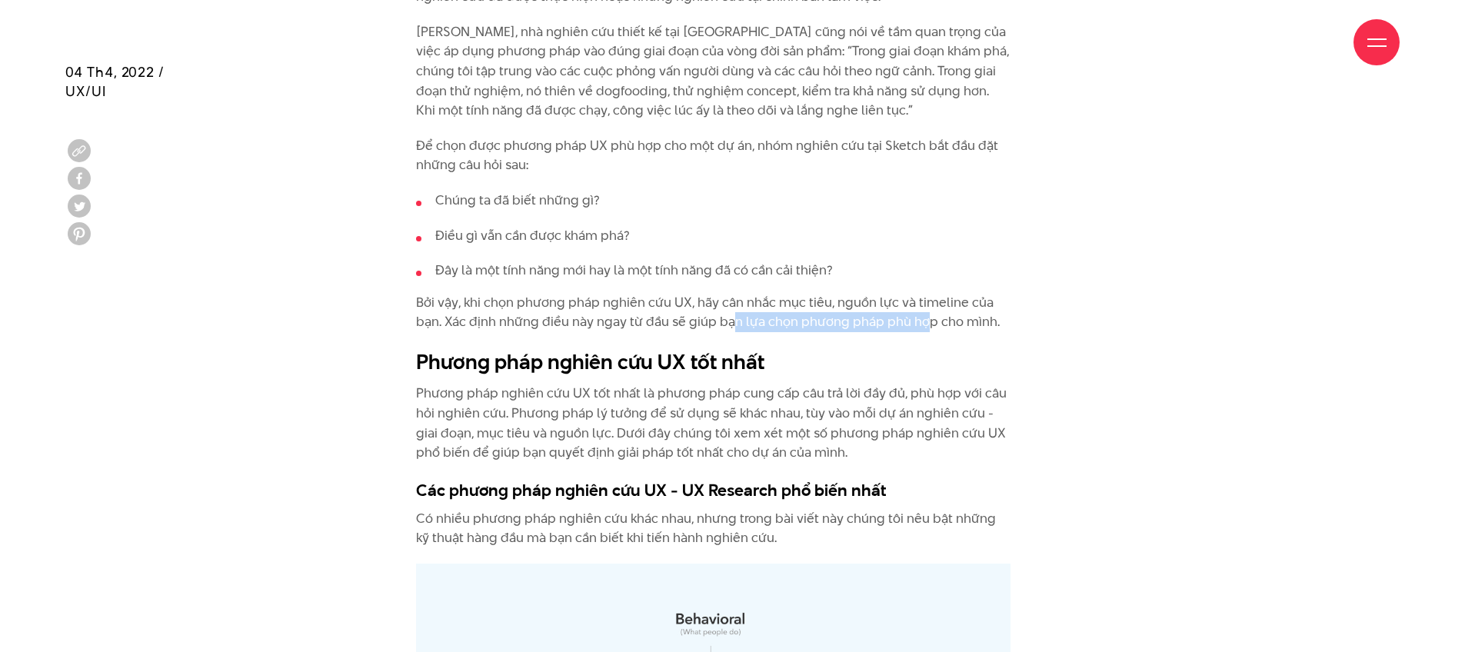
scroll to position [2470, 0]
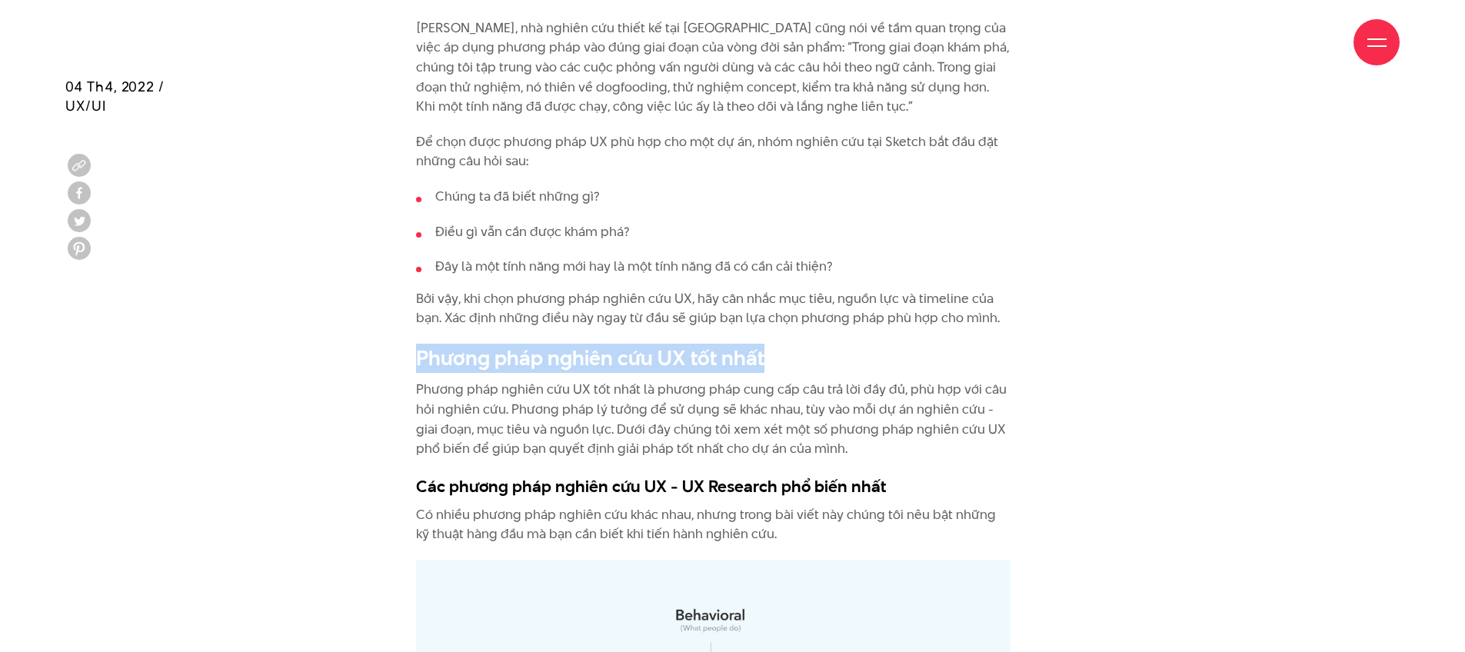
drag, startPoint x: 415, startPoint y: 344, endPoint x: 684, endPoint y: 334, distance: 269.4
click at [774, 344] on h2 "Phương pháp nghiên cứu UX tốt nhất" at bounding box center [713, 358] width 594 height 29
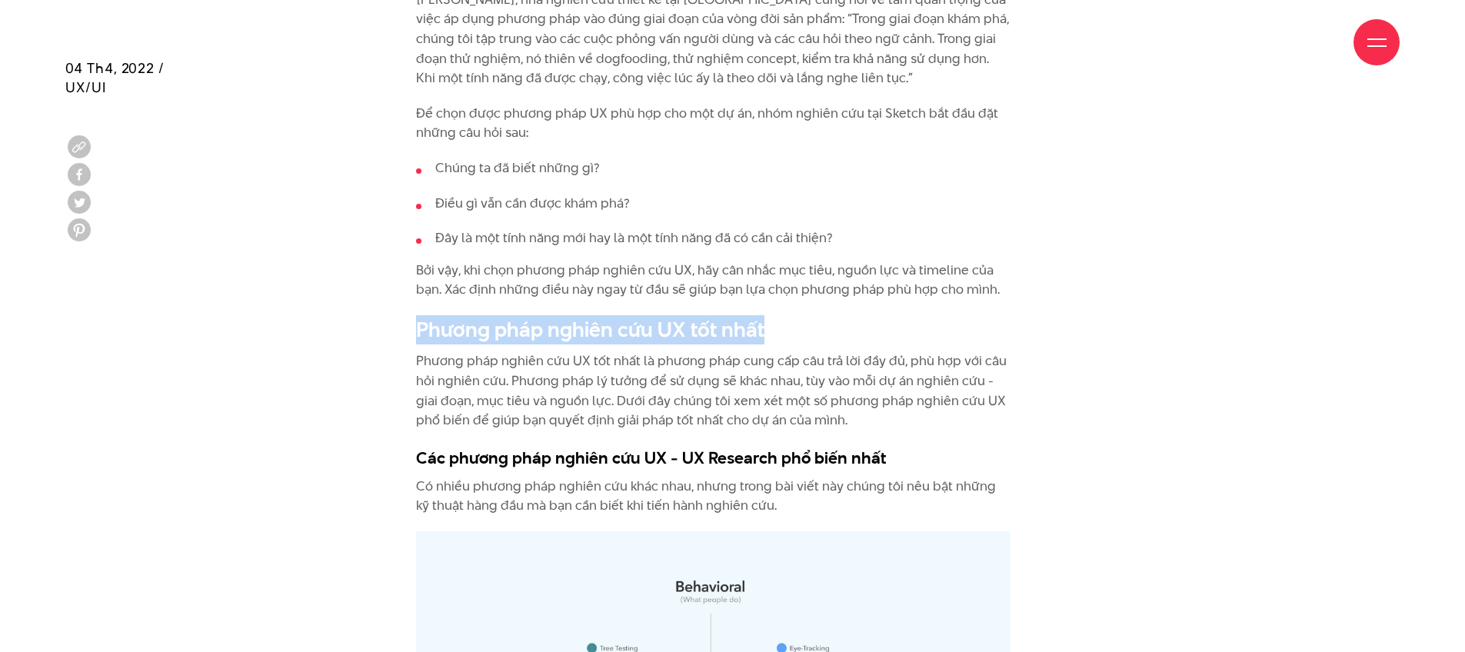
scroll to position [2500, 0]
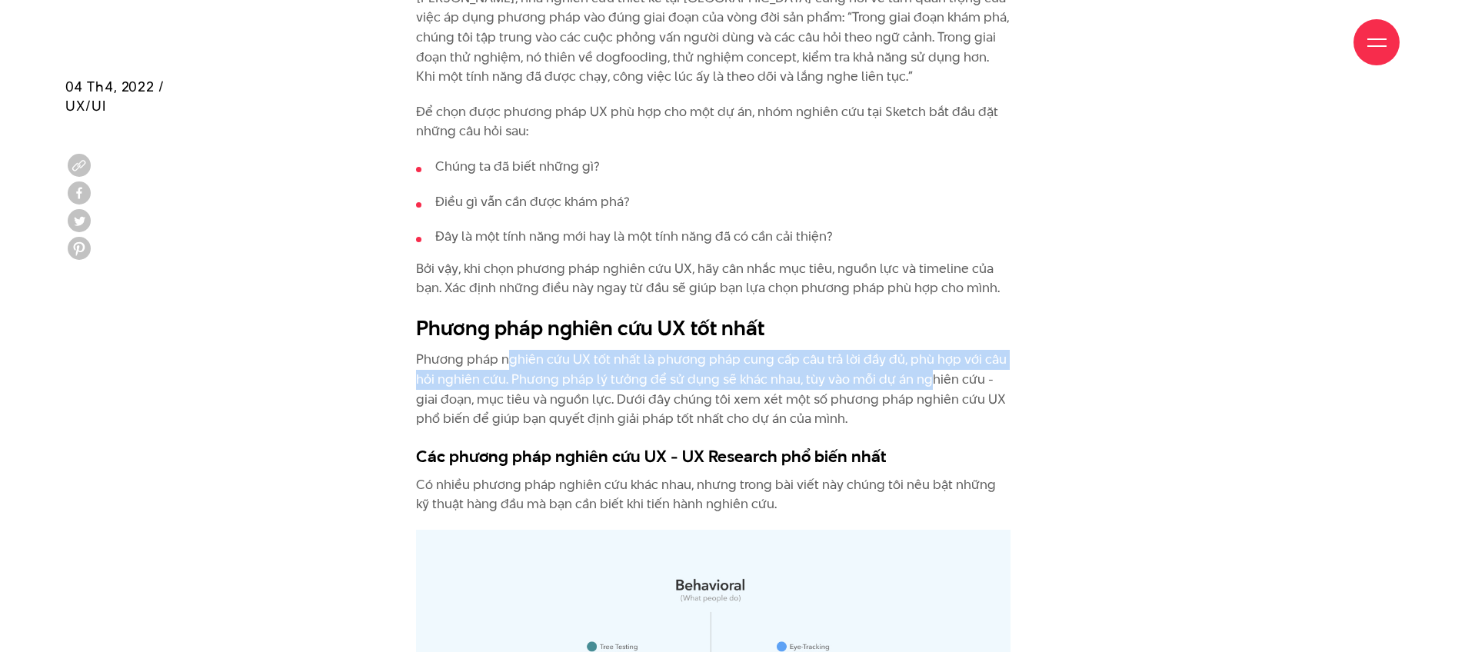
drag, startPoint x: 511, startPoint y: 341, endPoint x: 927, endPoint y: 365, distance: 417.5
click at [927, 365] on p "Phương pháp nghiên cứu UX tốt nhất là phương pháp cung cấp câu trả lời đầy đủ, …" at bounding box center [713, 389] width 594 height 78
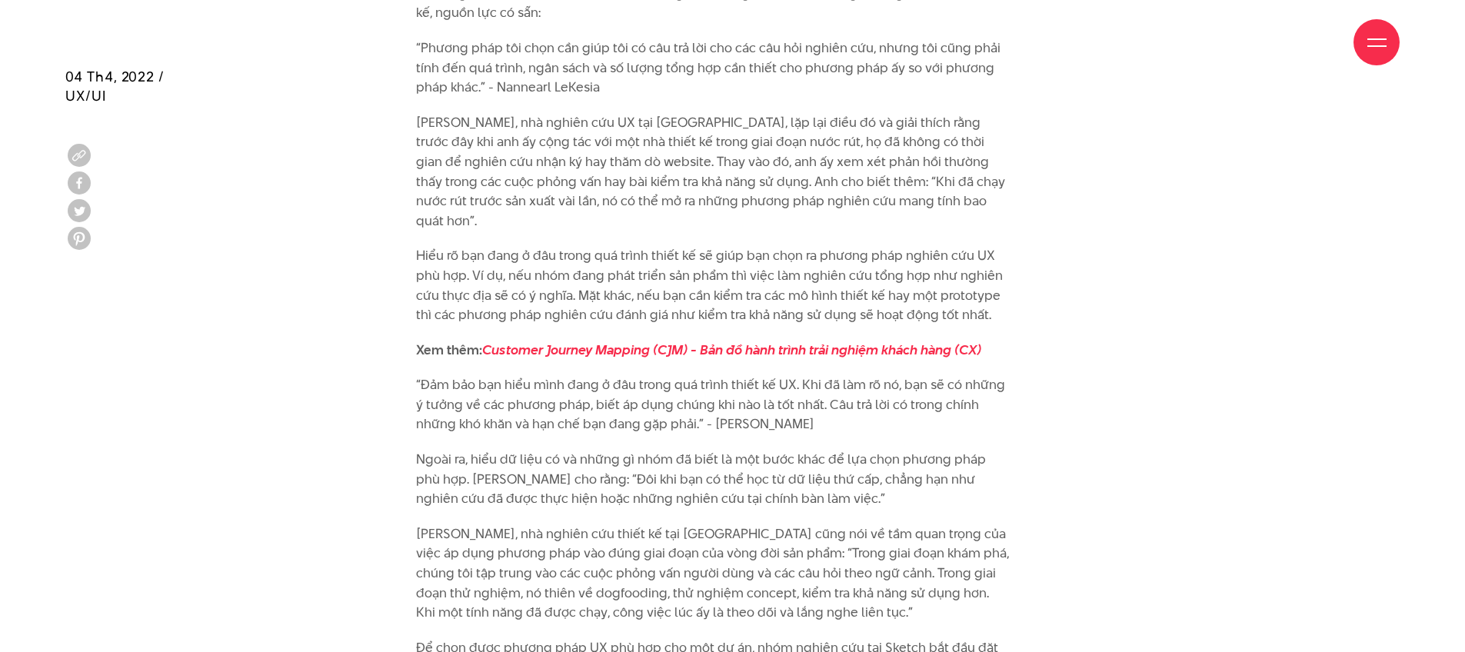
scroll to position [1994, 0]
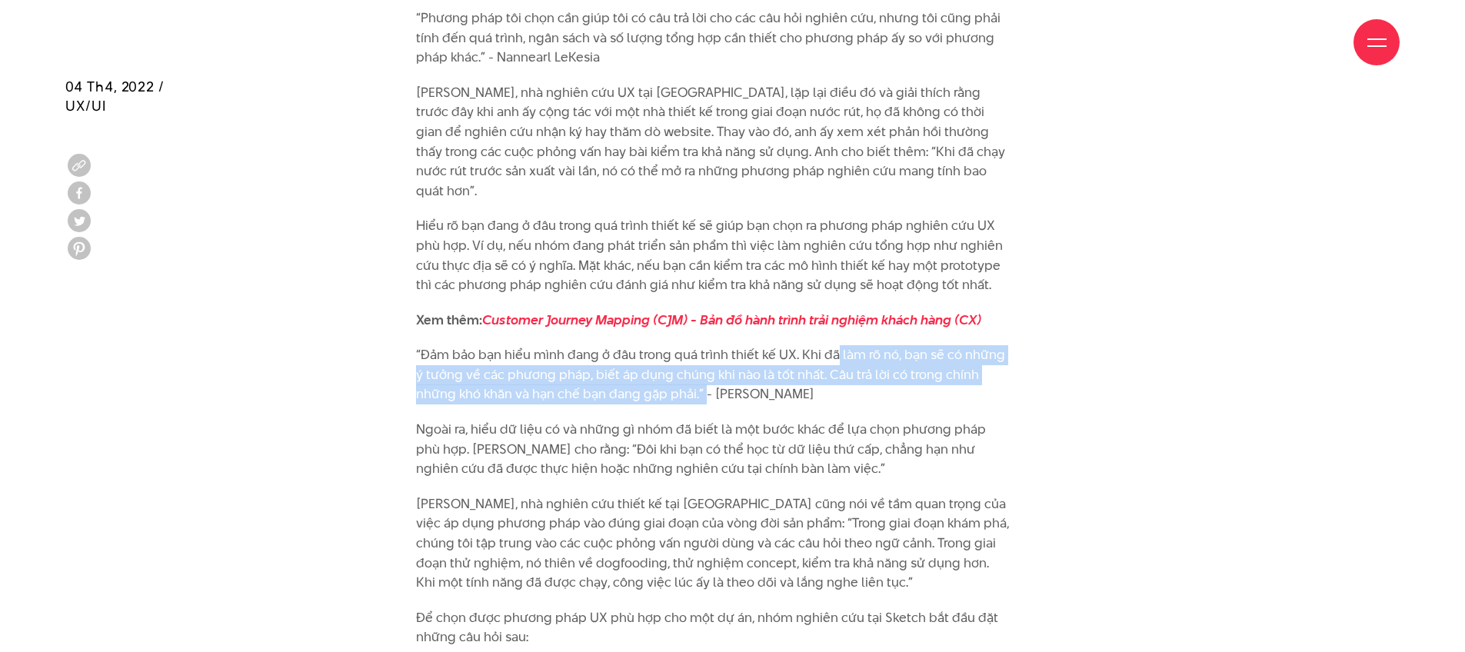
drag, startPoint x: 834, startPoint y: 340, endPoint x: 665, endPoint y: 375, distance: 172.1
click at [665, 375] on p "“Đảm bảo bạn hiểu mình đang ở đâu trong quá trình thiết kế UX. Khi đã làm rõ nó…" at bounding box center [713, 374] width 594 height 59
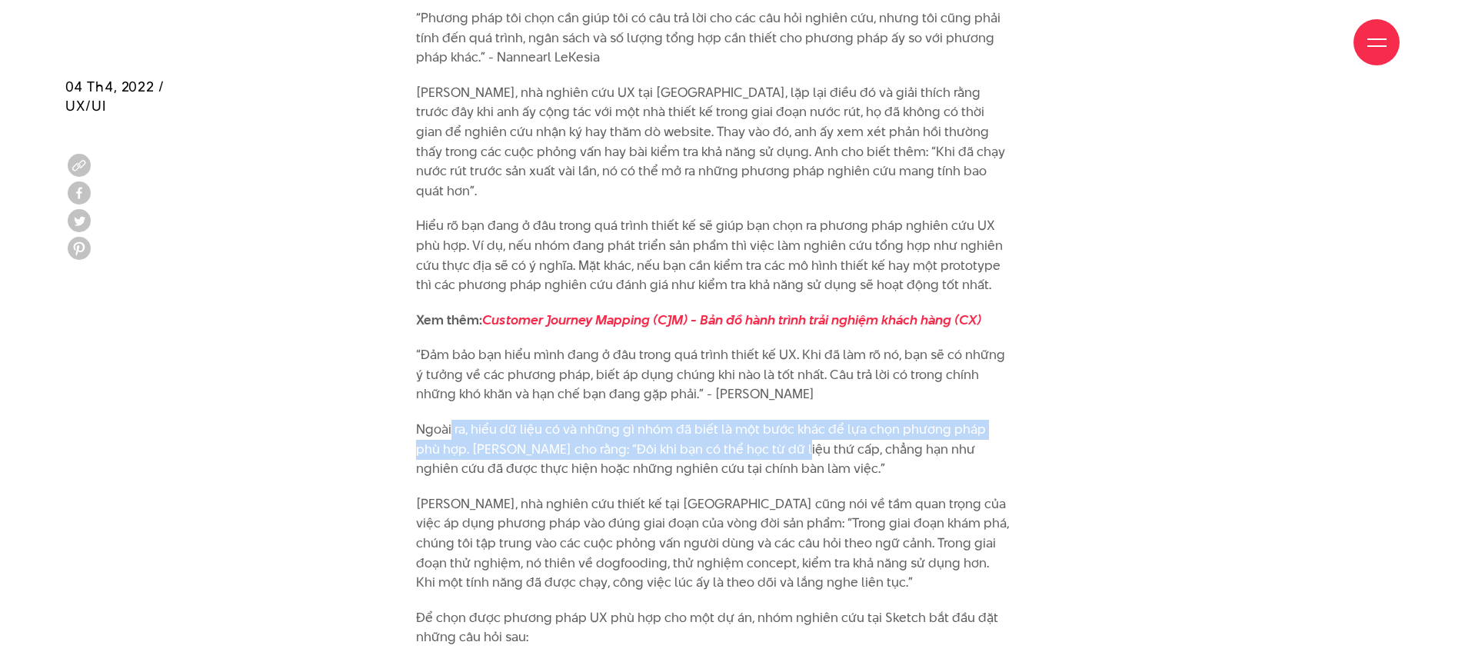
drag, startPoint x: 457, startPoint y: 407, endPoint x: 774, endPoint y: 426, distance: 317.4
click at [774, 426] on p "Ngoài ra, hiểu dữ liệu có và những gì nhóm đã biết là một bước khác để lựa chọn…" at bounding box center [713, 449] width 594 height 59
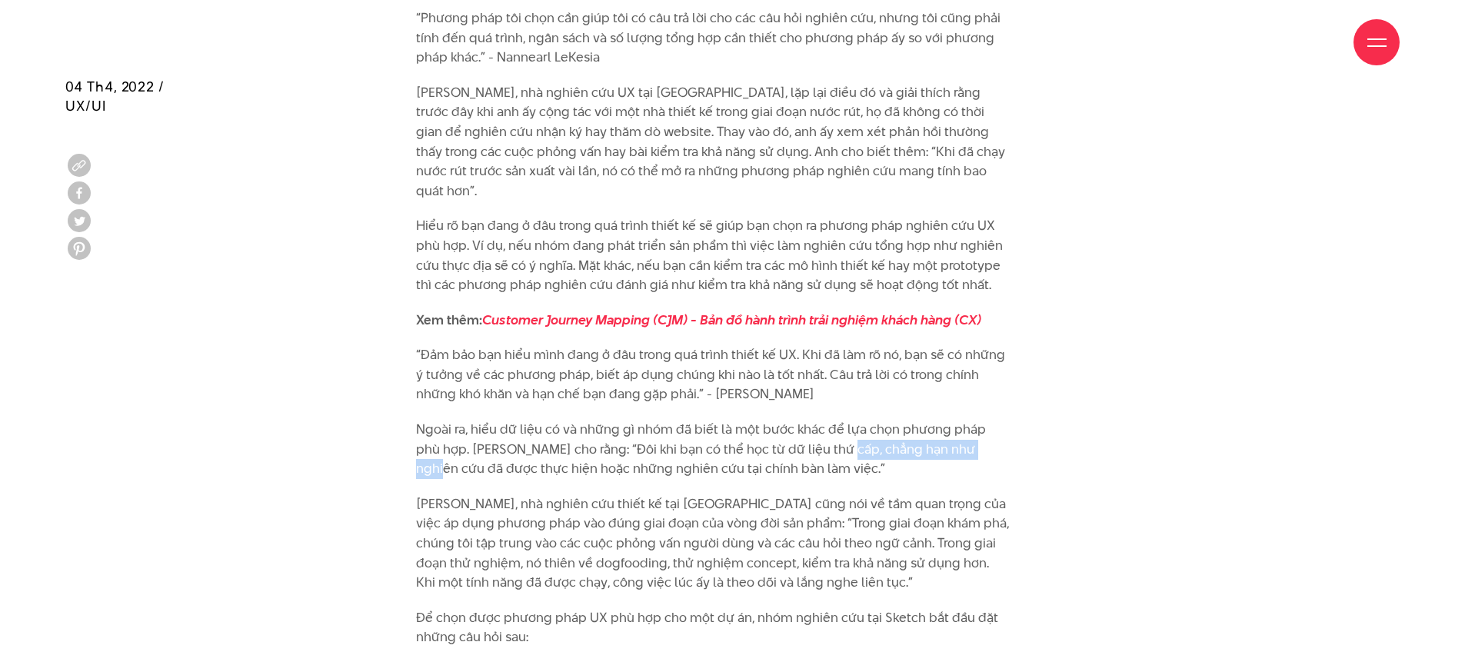
drag, startPoint x: 832, startPoint y: 419, endPoint x: 849, endPoint y: 422, distance: 17.2
click at [955, 425] on p "Ngoài ra, hiểu dữ liệu có và những gì nhóm đã biết là một bước khác để lựa chọn…" at bounding box center [713, 449] width 594 height 59
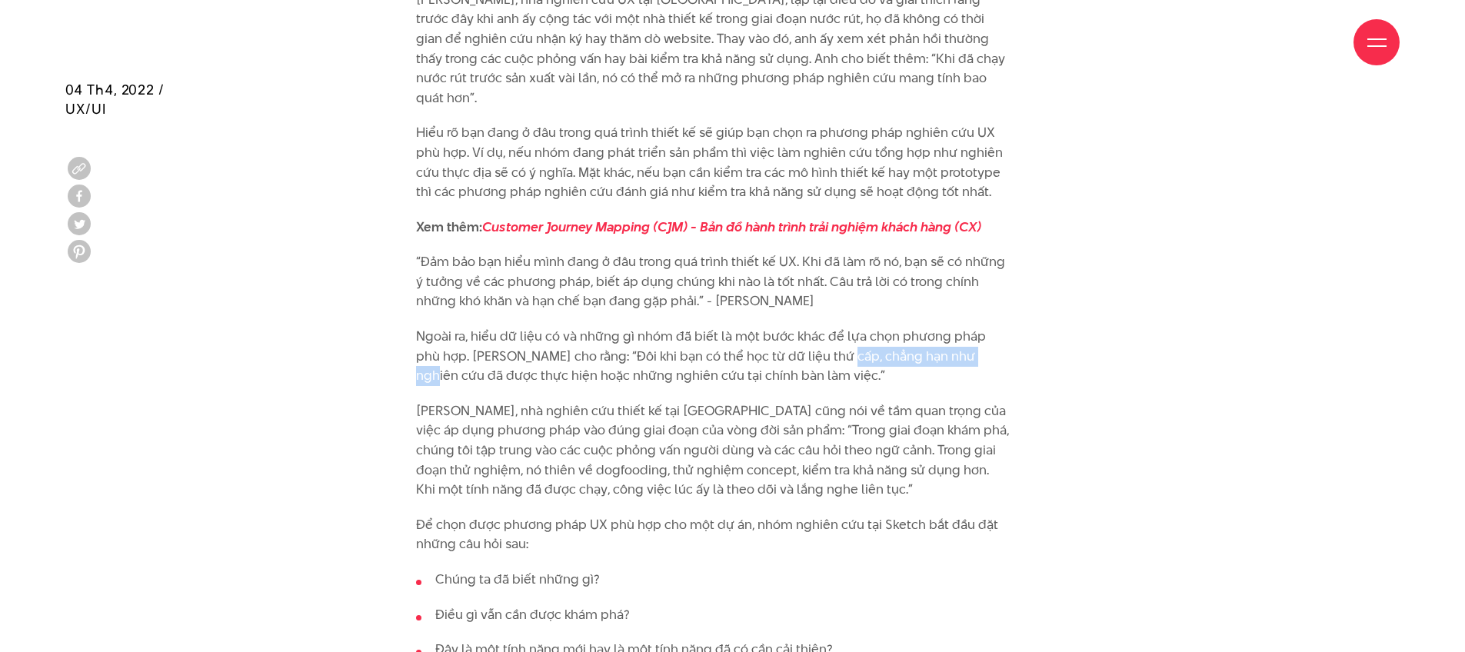
scroll to position [2090, 0]
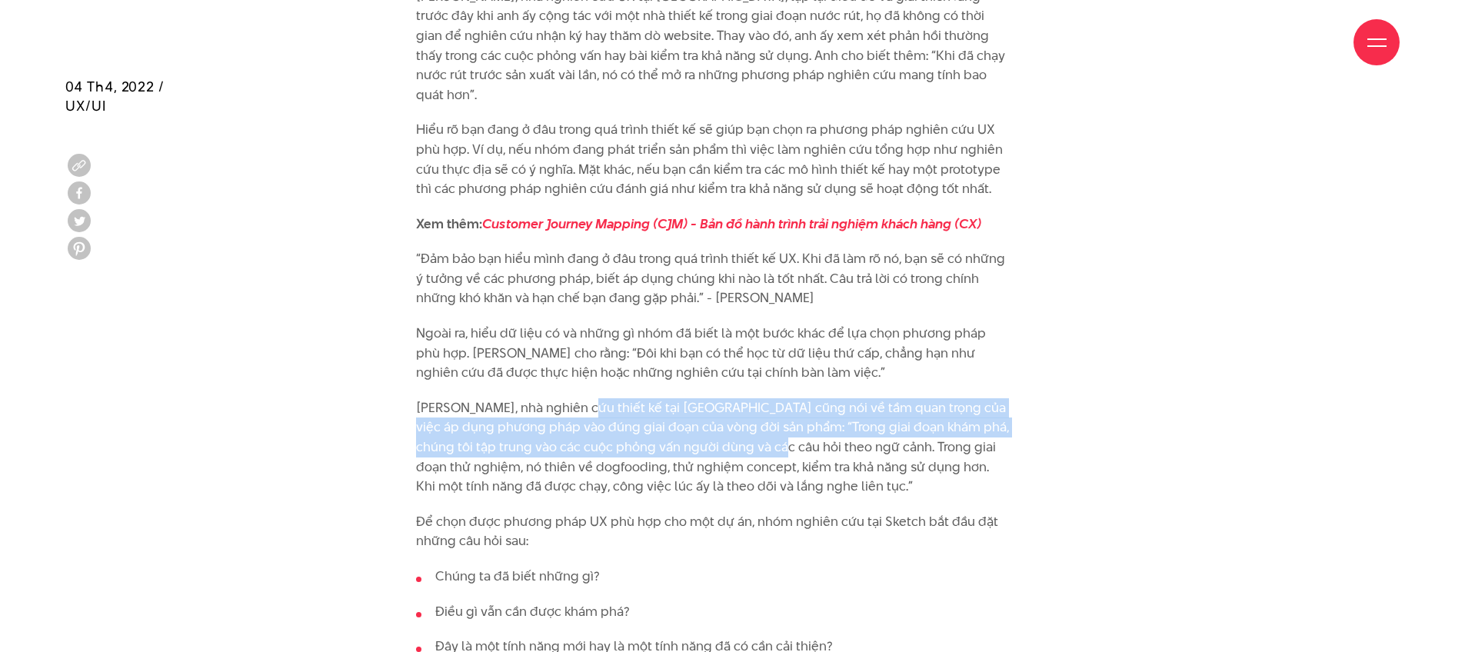
drag, startPoint x: 701, startPoint y: 393, endPoint x: 758, endPoint y: 431, distance: 68.7
click at [774, 437] on p "[PERSON_NAME], nhà nghiên cứu thiết kế tại [GEOGRAPHIC_DATA] cũng nói về tầm qu…" at bounding box center [713, 447] width 594 height 98
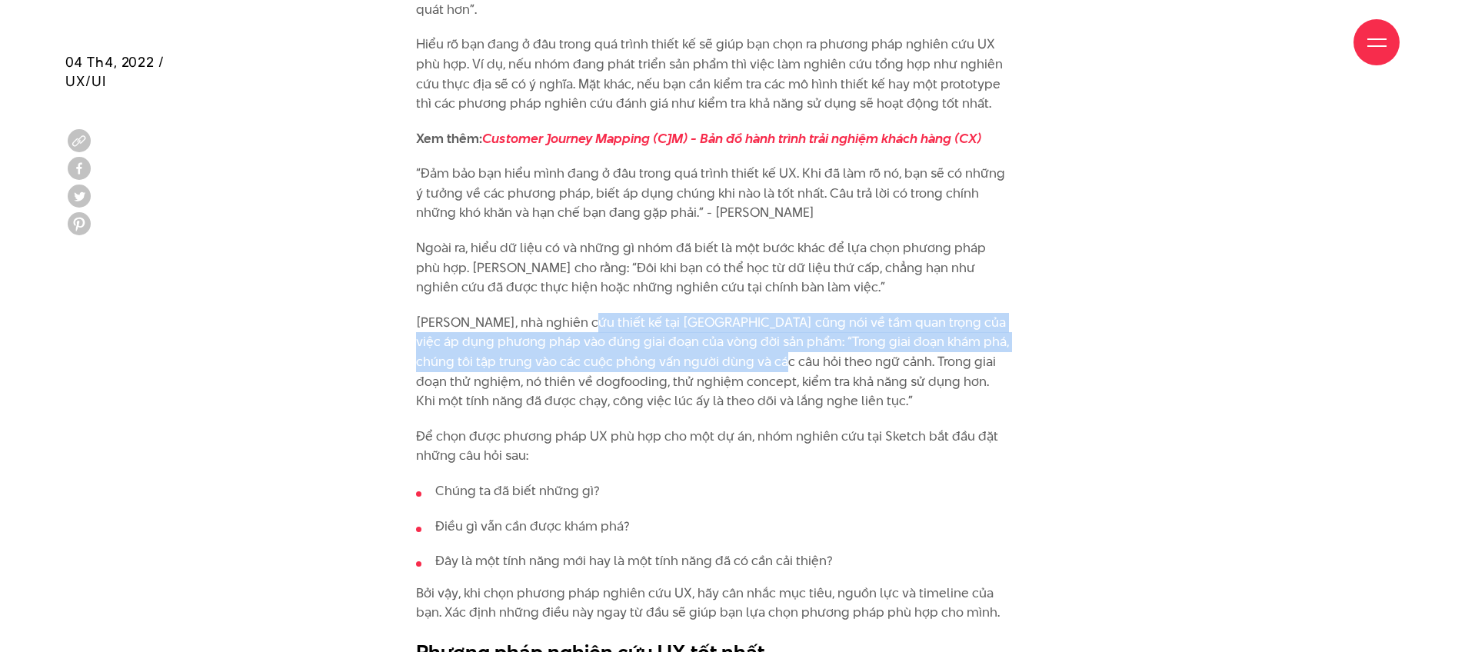
scroll to position [2191, 0]
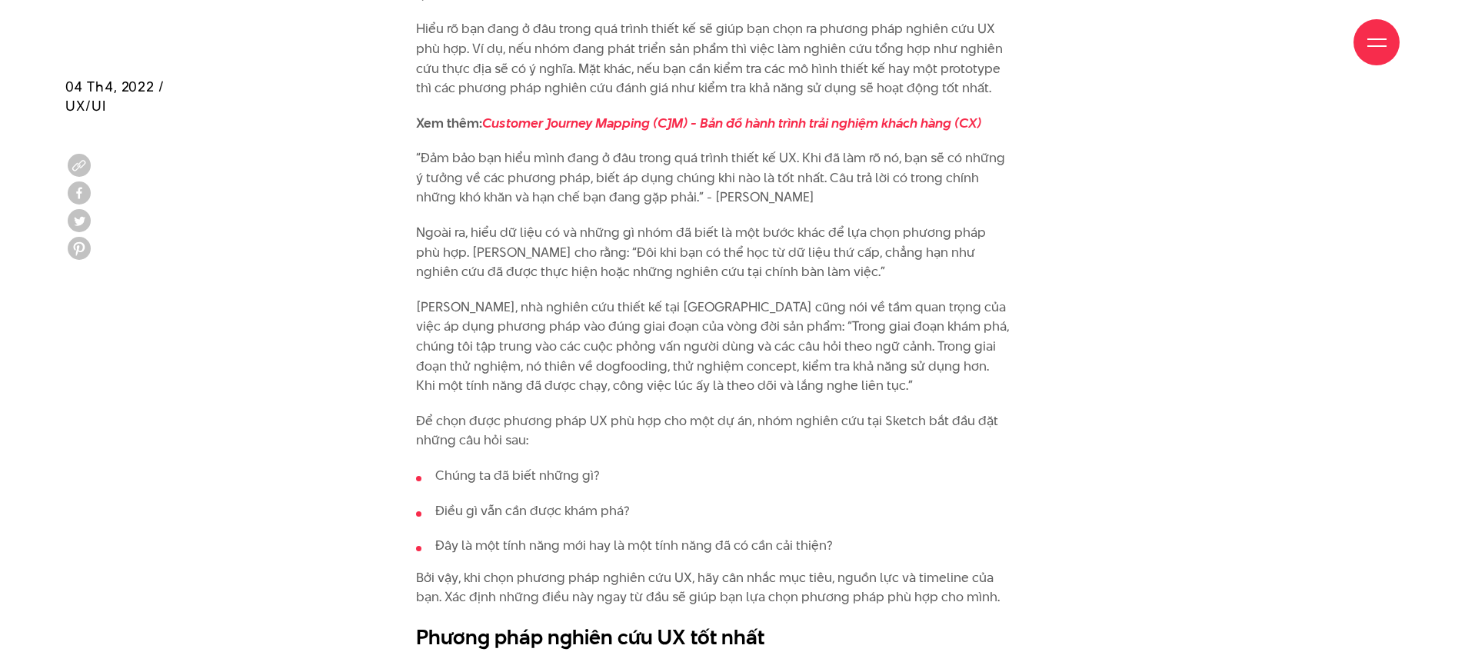
drag, startPoint x: 507, startPoint y: 393, endPoint x: 671, endPoint y: 405, distance: 164.3
click at [671, 411] on p "Để chọn được phương pháp UX phù hợp cho một dự án, nhóm nghiên cứu tại Sketch b…" at bounding box center [713, 430] width 594 height 39
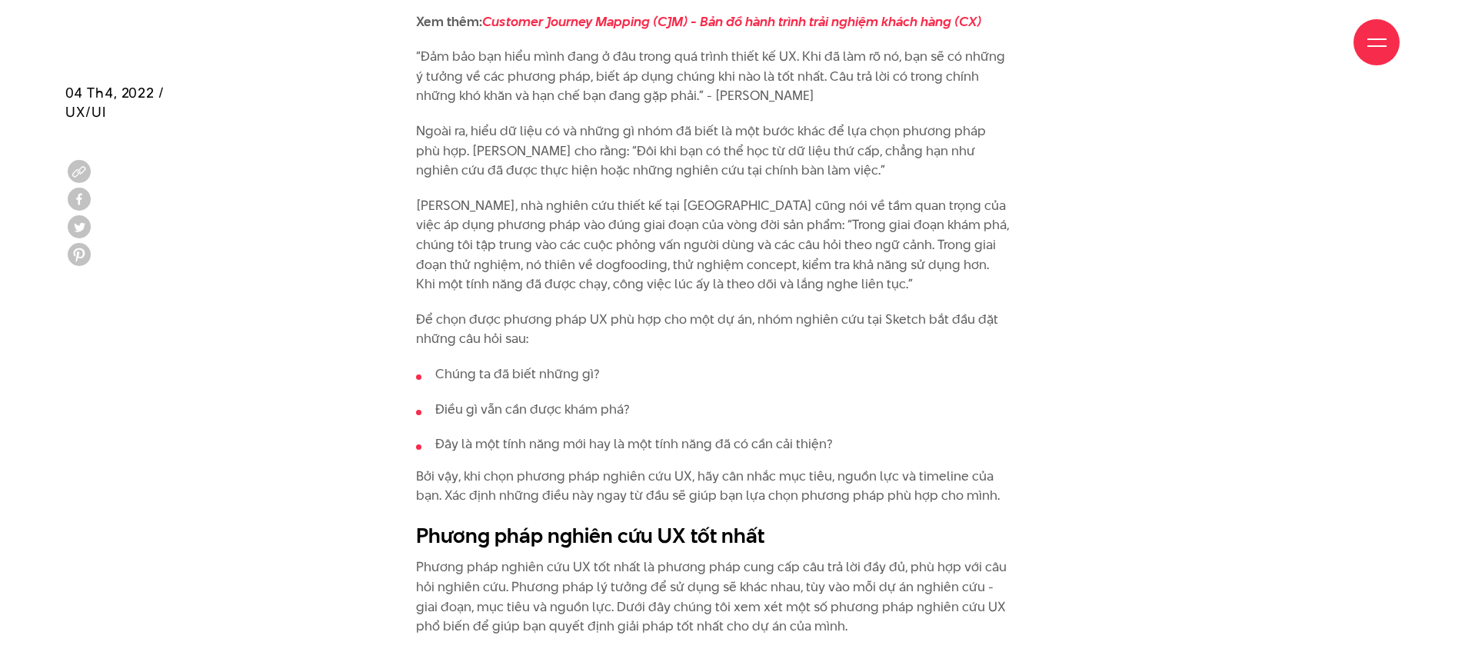
scroll to position [2299, 0]
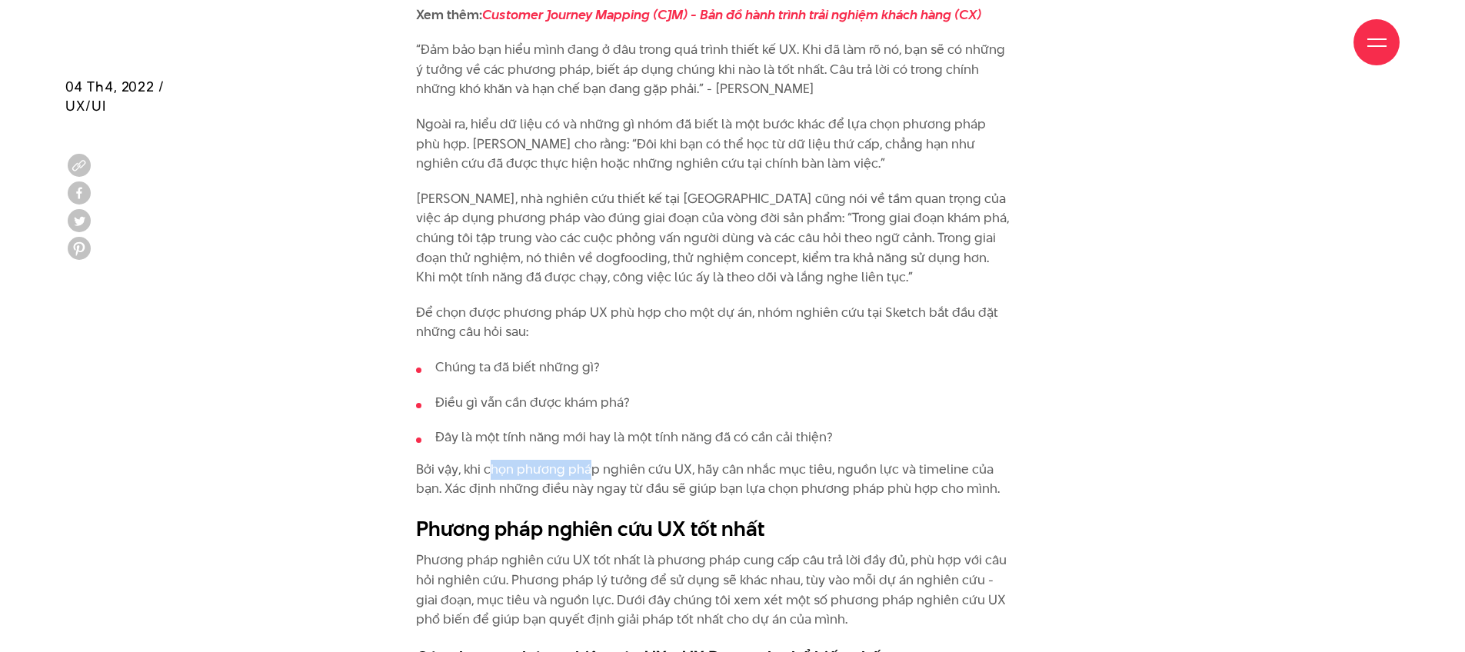
drag, startPoint x: 541, startPoint y: 445, endPoint x: 593, endPoint y: 445, distance: 51.5
click at [593, 460] on p "Bởi vậy, khi chọn phương pháp nghiên cứu UX, hãy cân nhắc mục tiêu, nguồn lực v…" at bounding box center [713, 479] width 594 height 39
drag, startPoint x: 684, startPoint y: 446, endPoint x: 859, endPoint y: 441, distance: 174.6
click at [859, 460] on p "Bởi vậy, khi chọn phương pháp nghiên cứu UX, hãy cân nhắc mục tiêu, nguồn lực v…" at bounding box center [713, 479] width 594 height 39
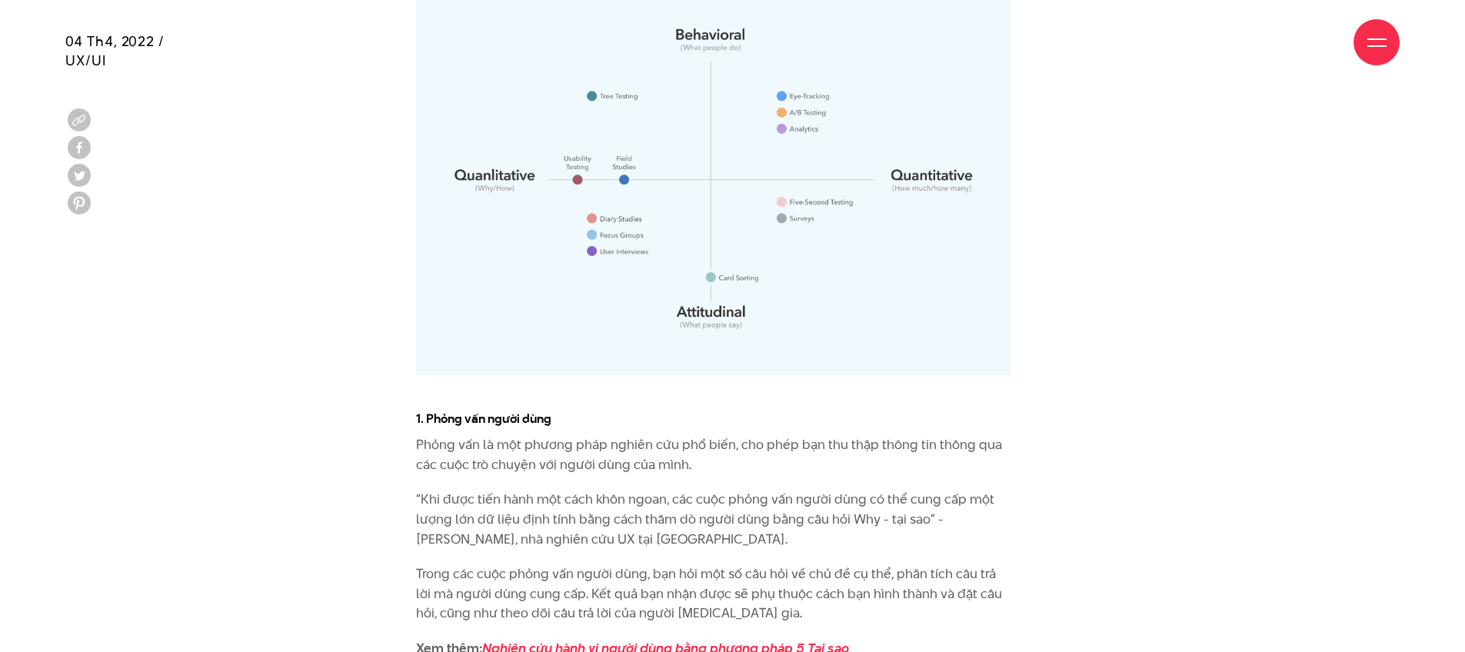
scroll to position [3167, 0]
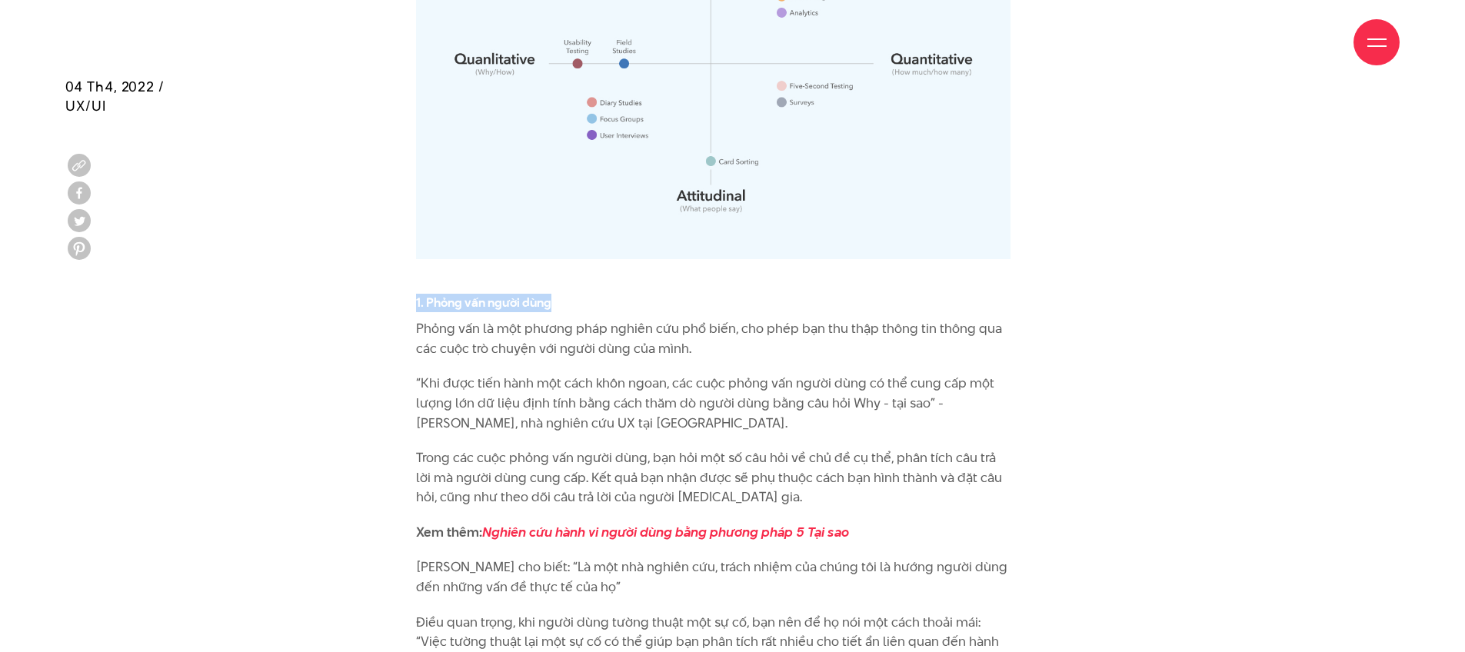
drag, startPoint x: 402, startPoint y: 279, endPoint x: 611, endPoint y: 280, distance: 209.2
copy h4 "1. Phỏng vấn người dùng"
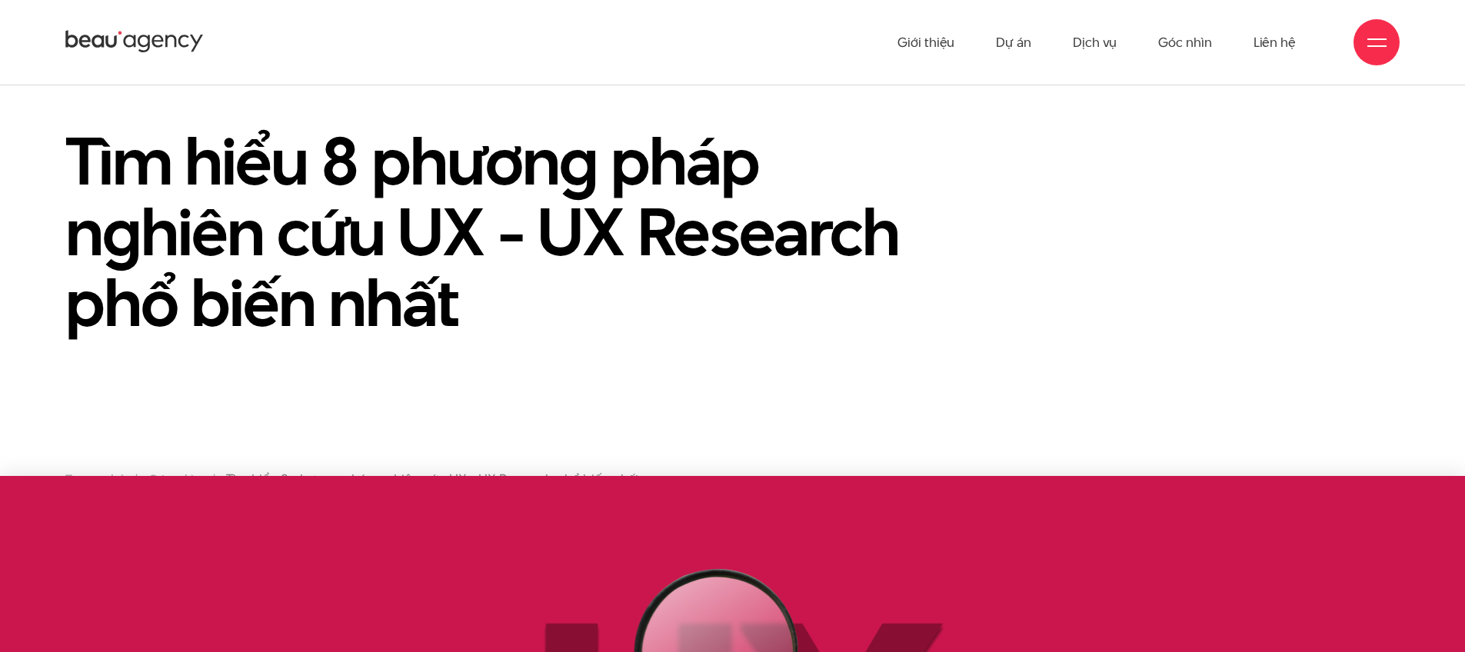
scroll to position [0, 0]
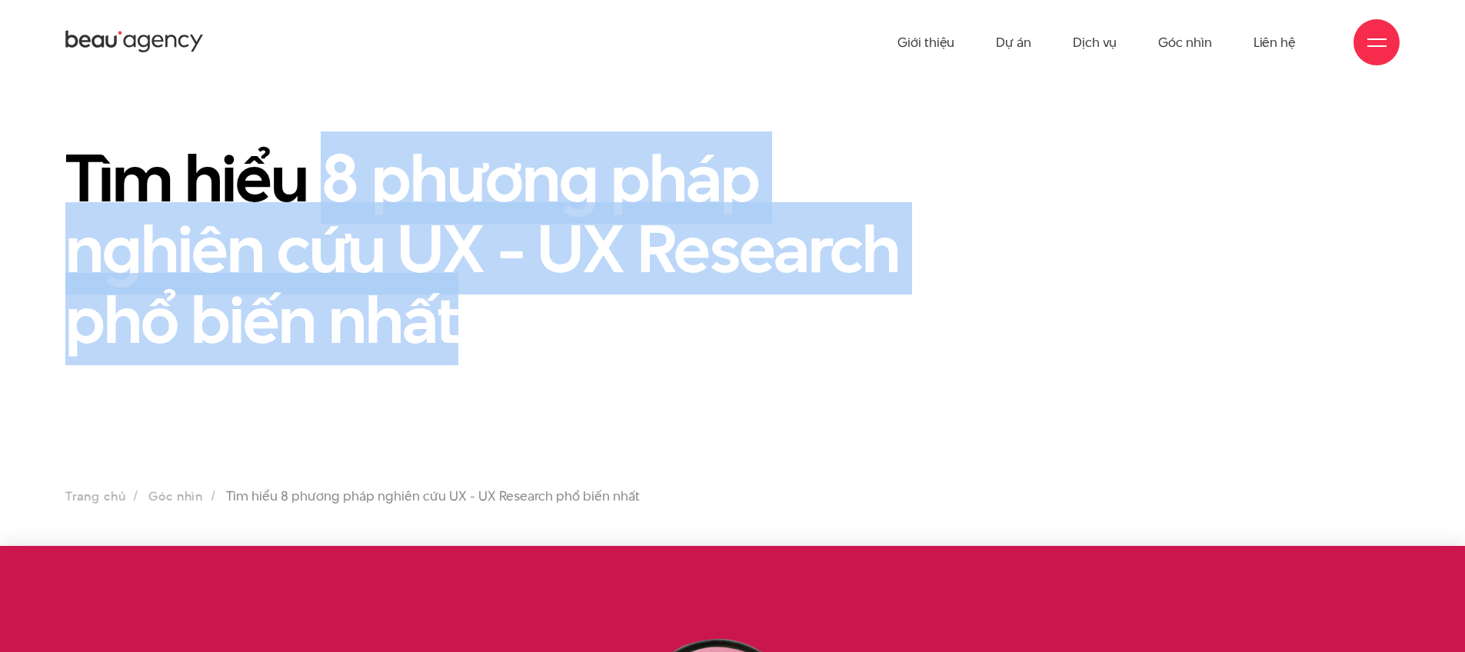
drag, startPoint x: 341, startPoint y: 171, endPoint x: 720, endPoint y: 319, distance: 406.4
click at [720, 319] on h1 "Tìm hiểu 8 phương pháp nghiên cứu UX - UX Research phổ biến nhất" at bounding box center [503, 248] width 877 height 212
copy h1 "8 phương pháp nghiên cứu UX - UX Research phổ biến nhất"
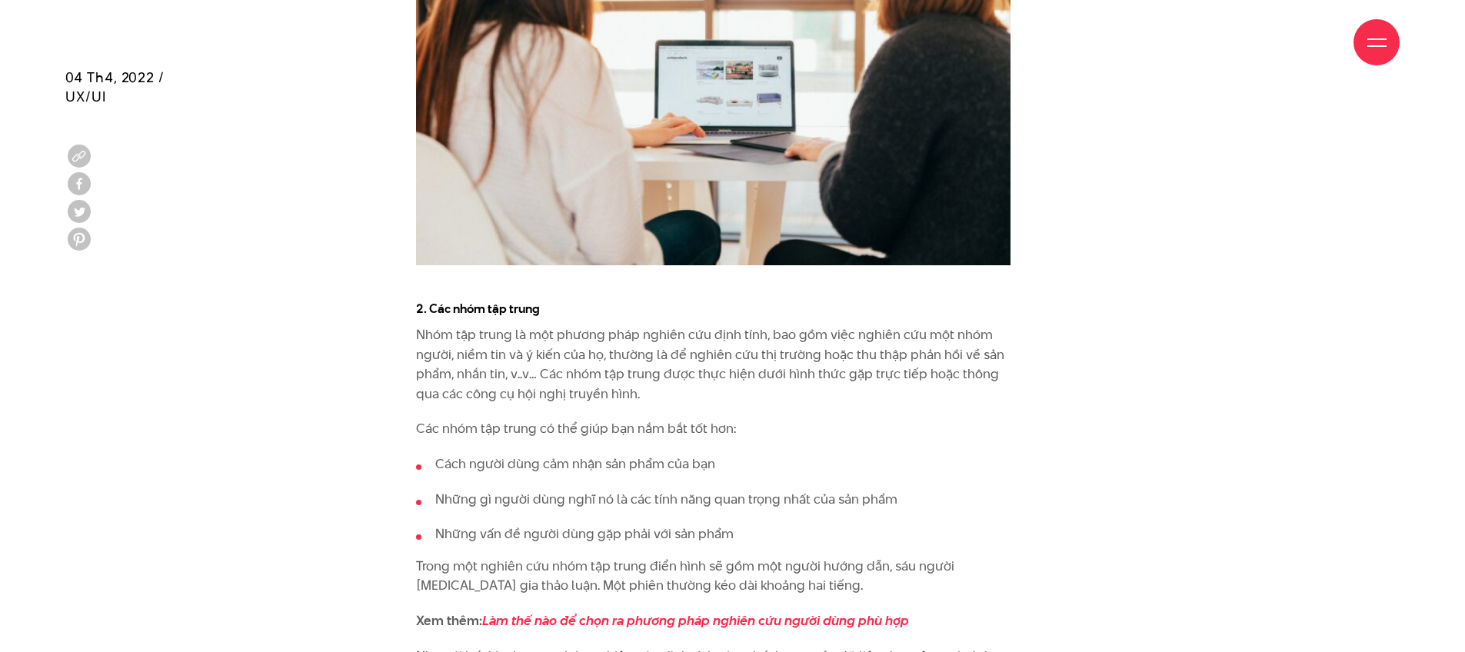
scroll to position [5088, 0]
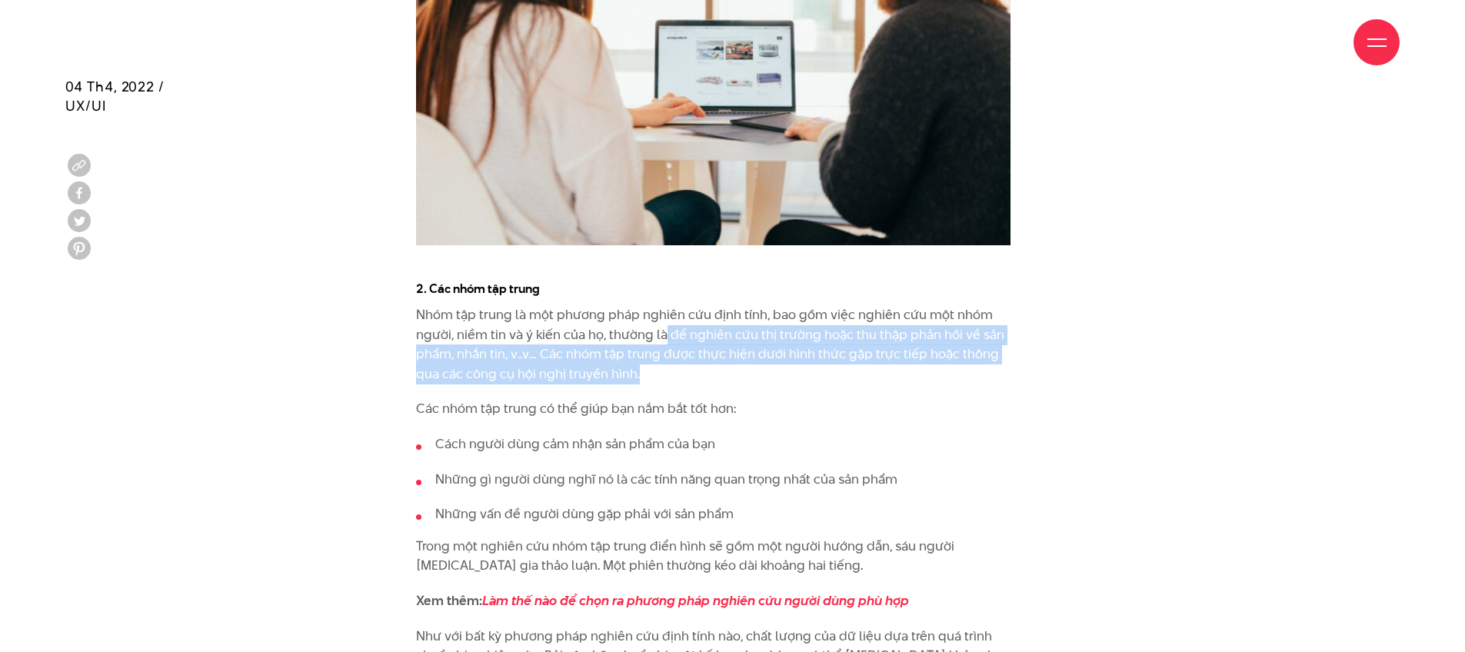
drag, startPoint x: 665, startPoint y: 278, endPoint x: 654, endPoint y: 307, distance: 31.1
click at [654, 307] on p "Nhóm tập trung là một phương pháp nghiên cứu định tính, bao gồm việc nghiên cứu…" at bounding box center [713, 344] width 594 height 78
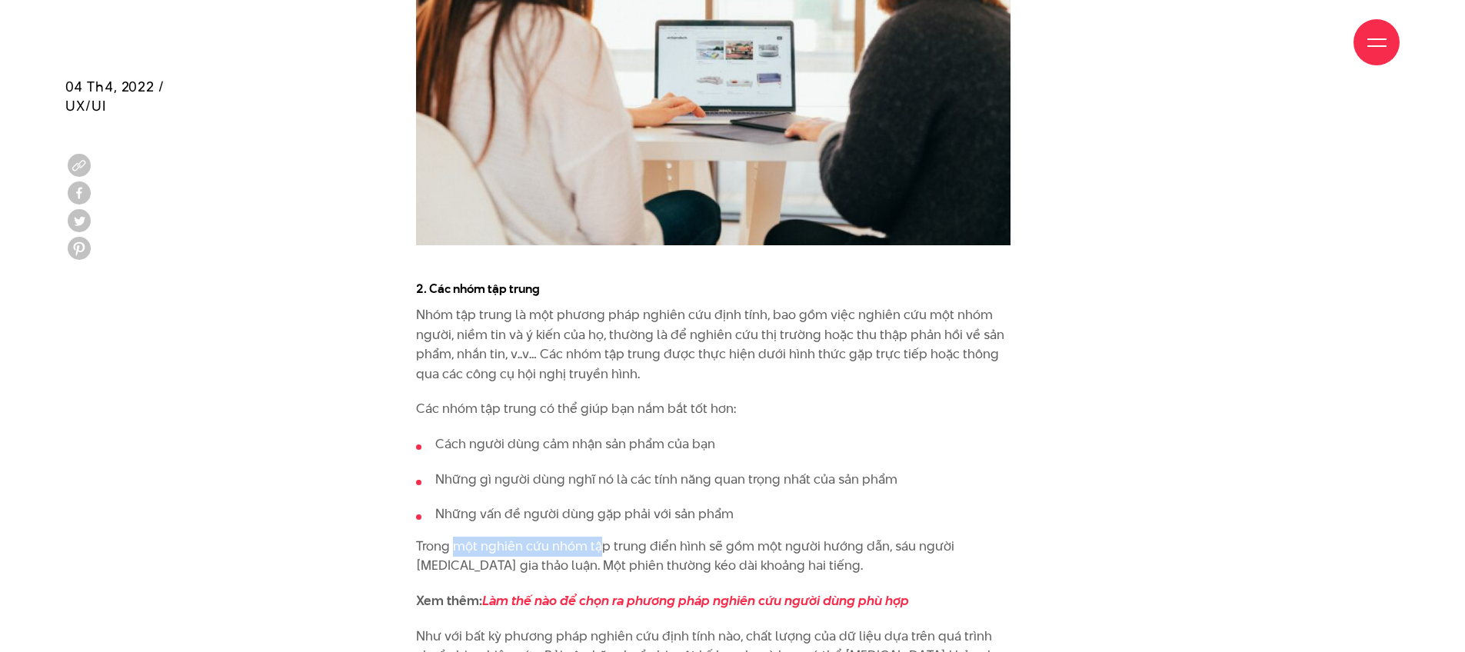
drag, startPoint x: 466, startPoint y: 485, endPoint x: 598, endPoint y: 488, distance: 131.6
click at [598, 537] on p "Trong một nghiên cứu nhóm tập trung điển hình sẽ gồm một người hướng dẫn, sáu n…" at bounding box center [713, 556] width 594 height 39
drag, startPoint x: 636, startPoint y: 488, endPoint x: 871, endPoint y: 493, distance: 235.4
click at [871, 537] on p "Trong một nghiên cứu nhóm tập trung điển hình sẽ gồm một người hướng dẫn, sáu n…" at bounding box center [713, 556] width 594 height 39
drag, startPoint x: 502, startPoint y: 508, endPoint x: 669, endPoint y: 488, distance: 168.0
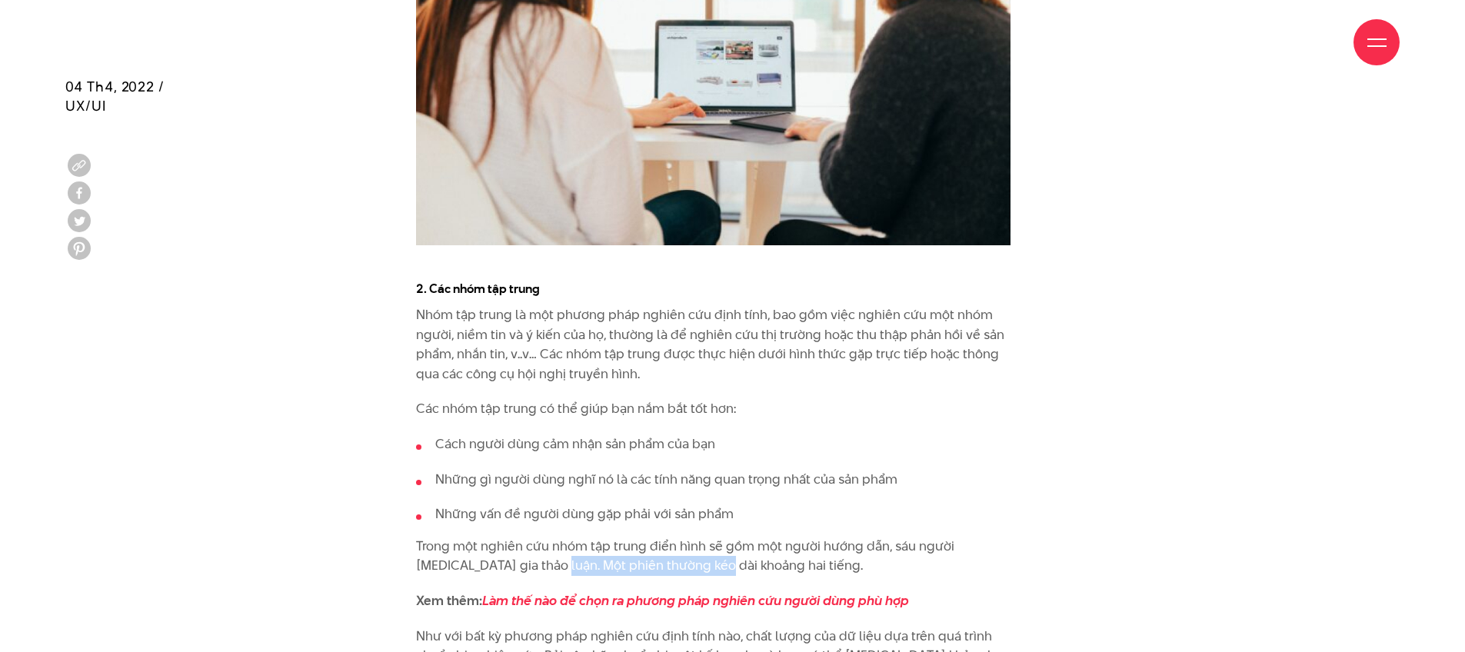
click at [669, 537] on p "Trong một nghiên cứu nhóm tập trung điển hình sẽ gồm một người hướng dẫn, sáu n…" at bounding box center [713, 556] width 594 height 39
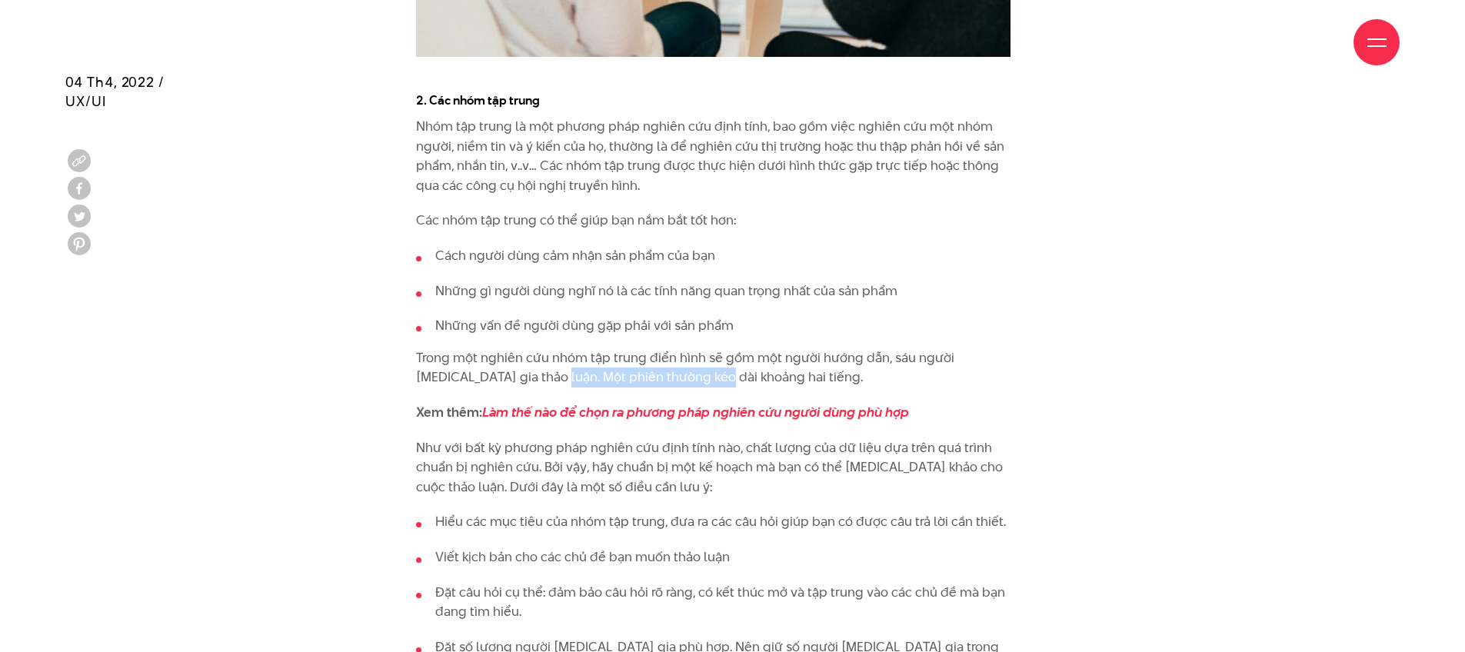
scroll to position [5277, 0]
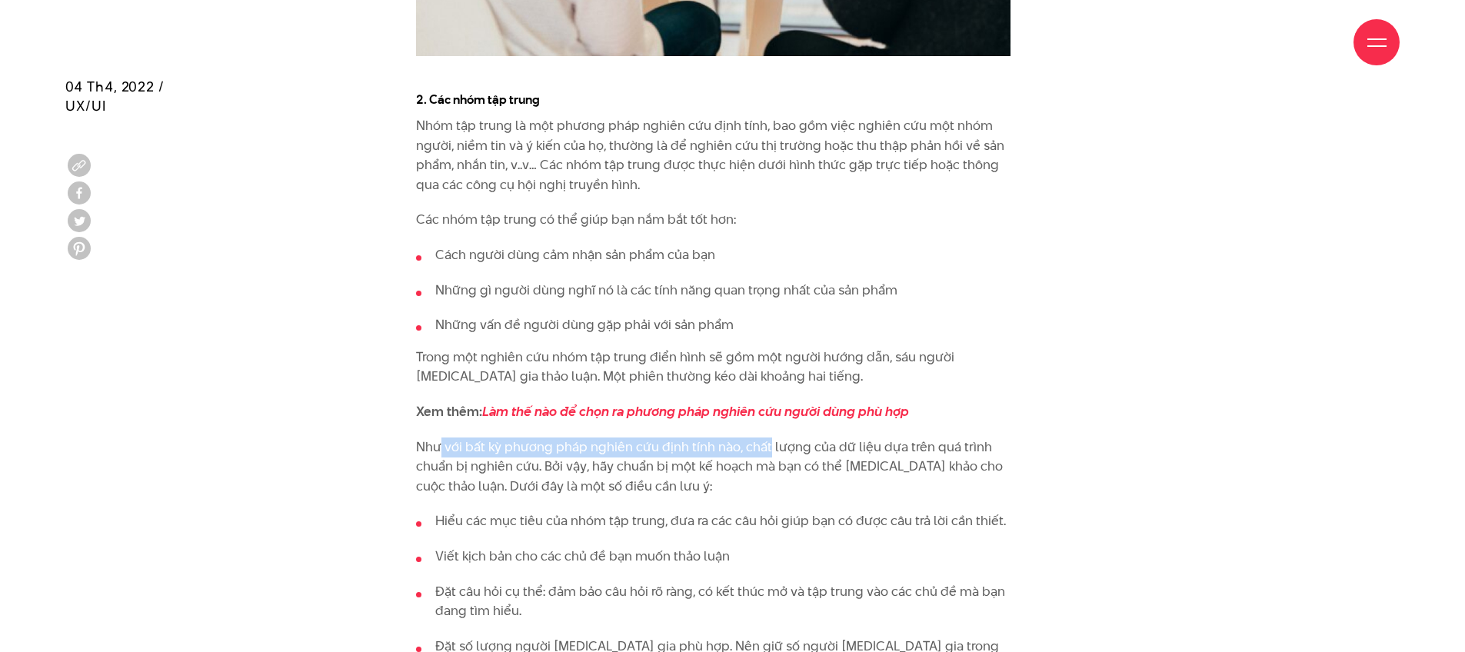
drag, startPoint x: 468, startPoint y: 387, endPoint x: 767, endPoint y: 391, distance: 298.4
click at [767, 438] on p "Như với bất kỳ phương pháp nghiên cứu định tính nào, chất lượng của dữ liệu dựa…" at bounding box center [713, 467] width 594 height 59
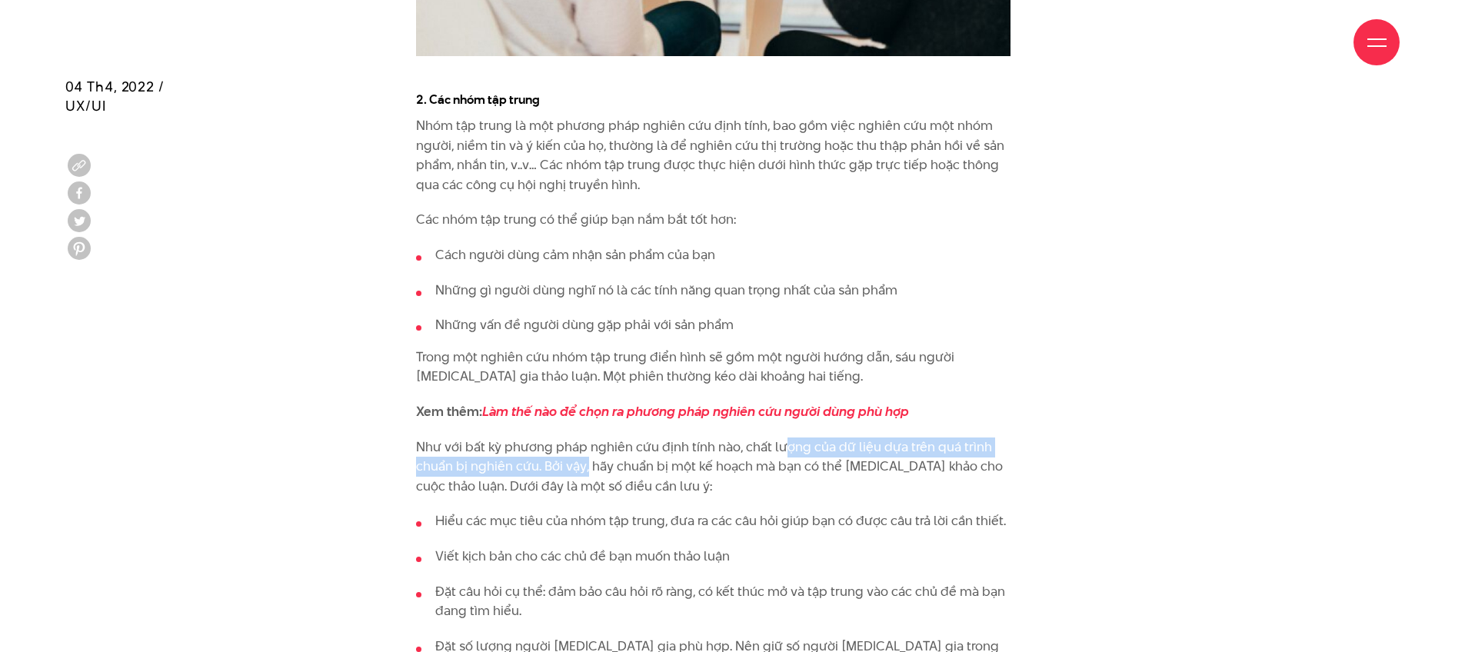
drag, startPoint x: 785, startPoint y: 390, endPoint x: 620, endPoint y: 405, distance: 166.1
click at [591, 438] on p "Như với bất kỳ phương pháp nghiên cứu định tính nào, chất lượng của dữ liệu dựa…" at bounding box center [713, 467] width 594 height 59
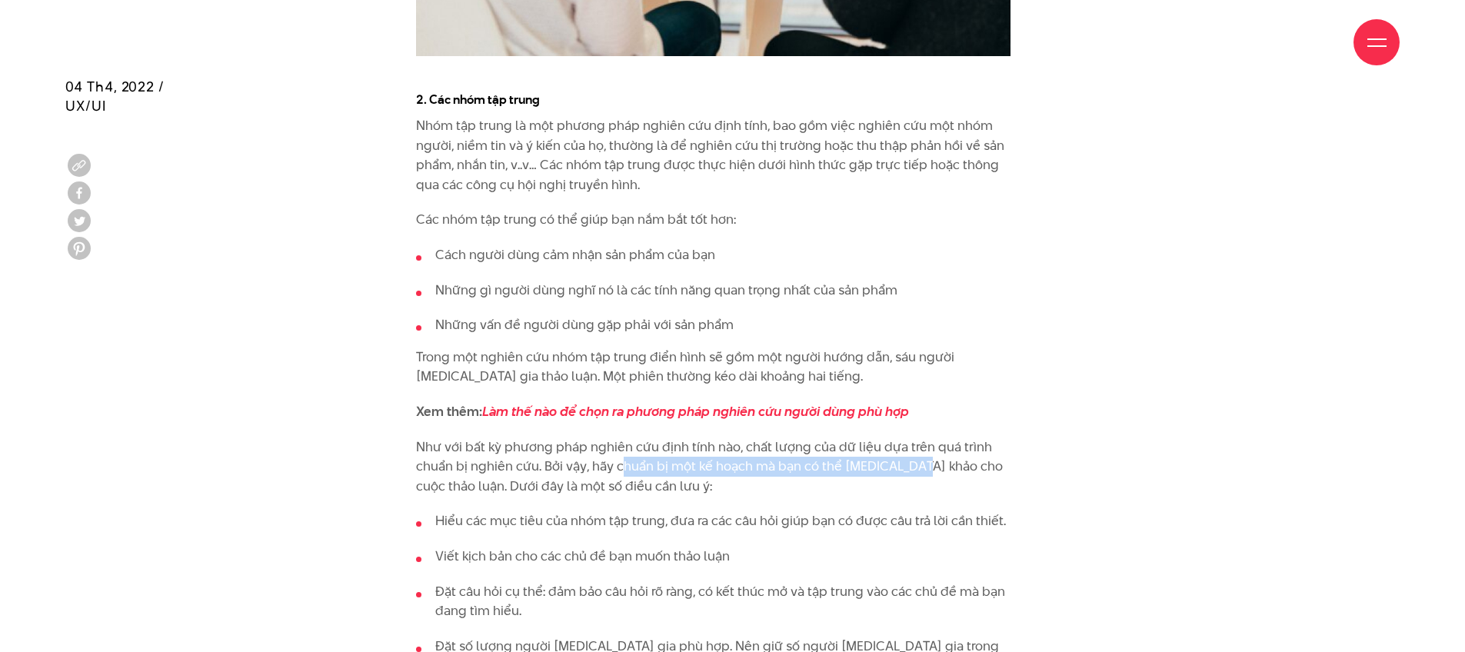
drag, startPoint x: 624, startPoint y: 405, endPoint x: 921, endPoint y: 404, distance: 296.9
click at [921, 438] on p "Như với bất kỳ phương pháp nghiên cứu định tính nào, chất lượng của dữ liệu dựa…" at bounding box center [713, 467] width 594 height 59
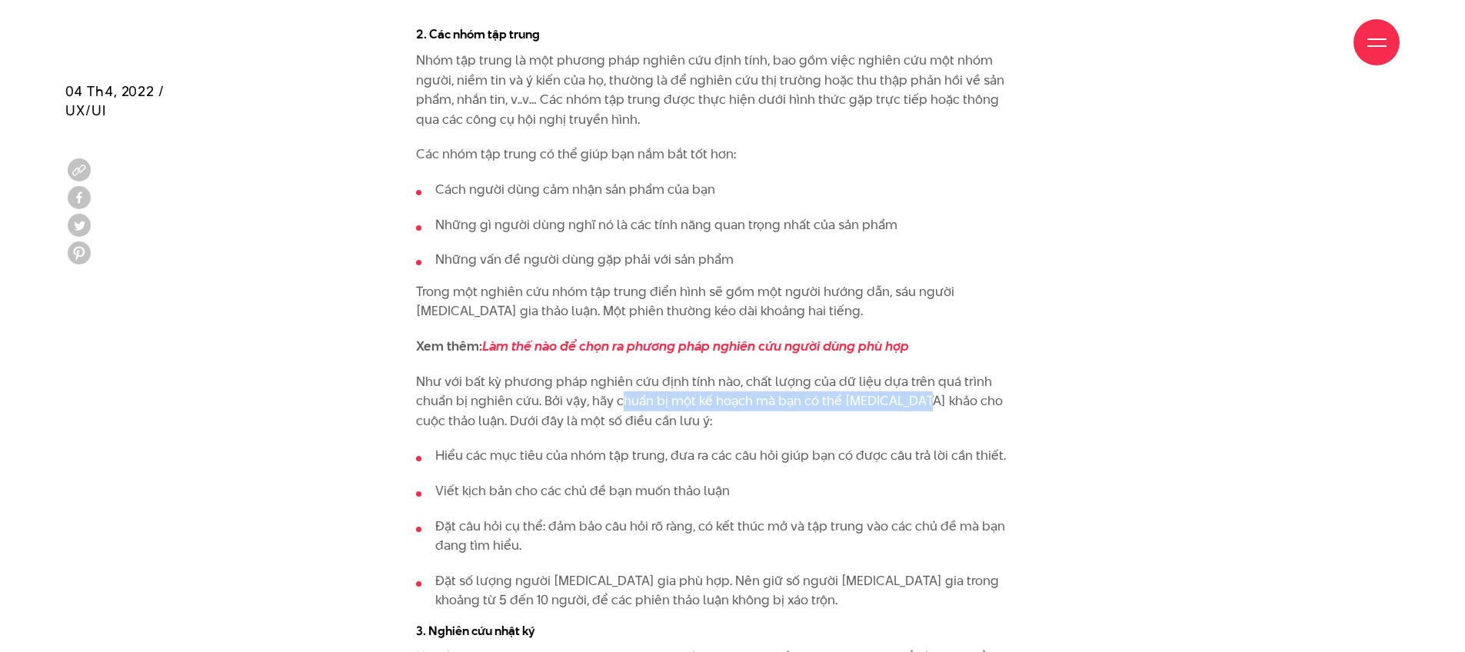
scroll to position [5348, 0]
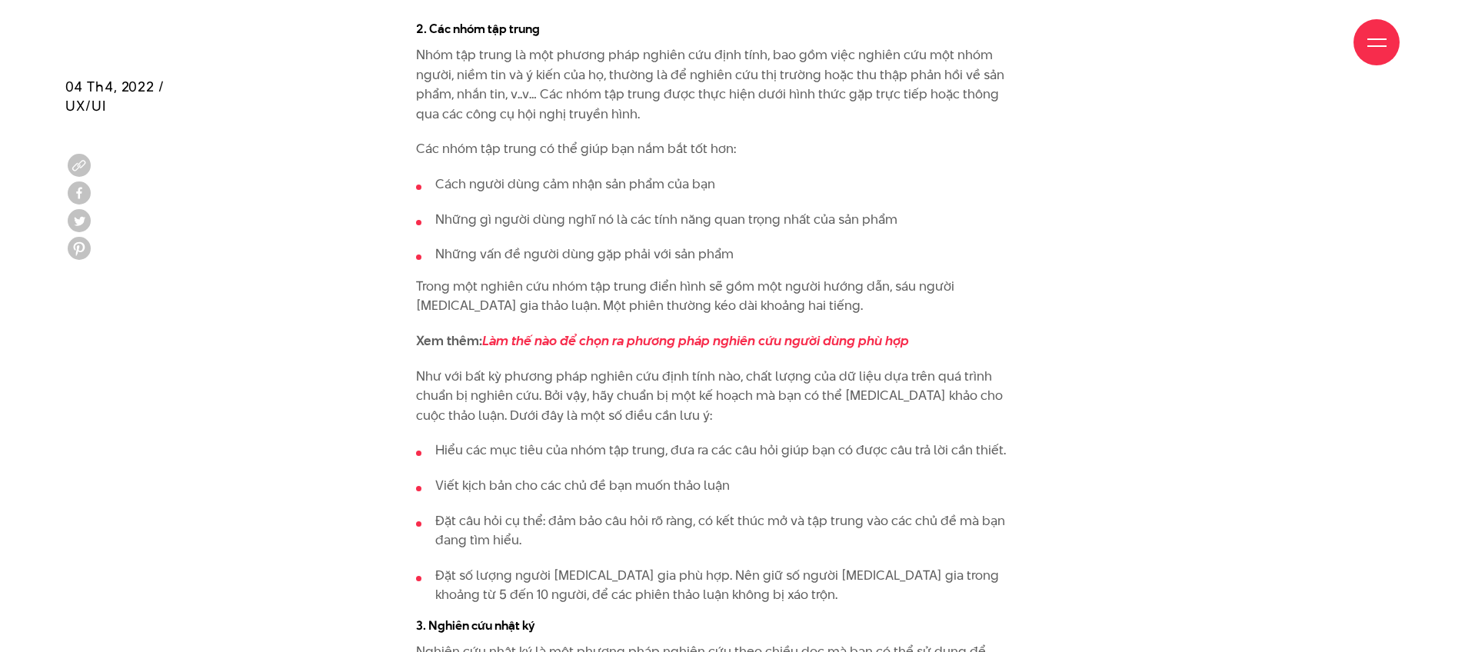
drag, startPoint x: 524, startPoint y: 381, endPoint x: 637, endPoint y: 381, distance: 112.3
click at [637, 441] on li "Hiểu các mục tiêu của nhóm tập trung, đưa ra các câu hỏi giúp bạn có được câu t…" at bounding box center [713, 451] width 594 height 20
drag, startPoint x: 573, startPoint y: 391, endPoint x: 733, endPoint y: 397, distance: 160.1
click at [733, 441] on li "Hiểu các mục tiêu của nhóm tập trung, đưa ra các câu hỏi giúp bạn có được câu t…" at bounding box center [713, 451] width 594 height 20
drag, startPoint x: 505, startPoint y: 422, endPoint x: 656, endPoint y: 422, distance: 150.7
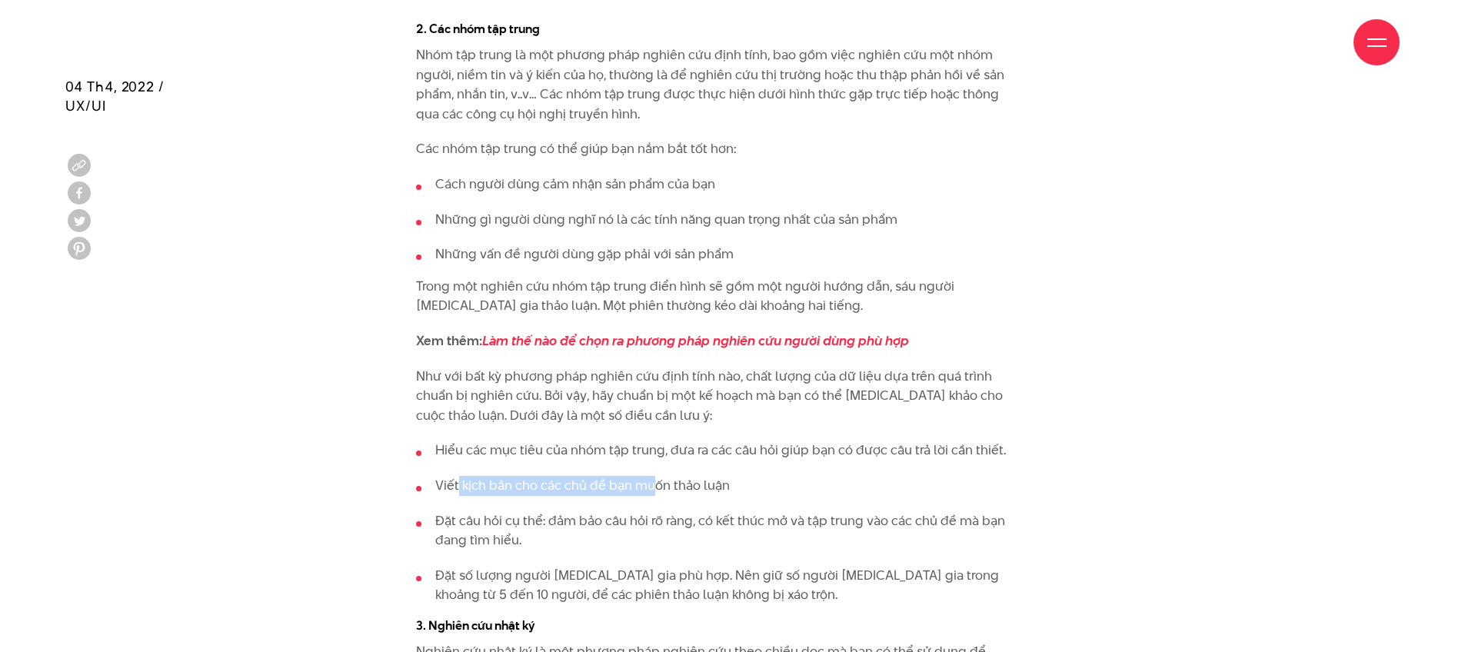
click at [656, 476] on li "Viết kịch bản cho các chủ đề bạn muốn thảo luận" at bounding box center [713, 486] width 594 height 20
drag, startPoint x: 472, startPoint y: 460, endPoint x: 598, endPoint y: 458, distance: 125.4
click at [587, 511] on li "Đặt câu hỏi cụ thể: đảm bảo câu hỏi rõ ràng, có kết thúc mở và tập trung vào cá…" at bounding box center [713, 530] width 594 height 39
drag, startPoint x: 648, startPoint y: 454, endPoint x: 797, endPoint y: 451, distance: 149.2
click at [799, 511] on li "Đặt câu hỏi cụ thể: đảm bảo câu hỏi rõ ràng, có kết thúc mở và tập trung vào cá…" at bounding box center [713, 530] width 594 height 39
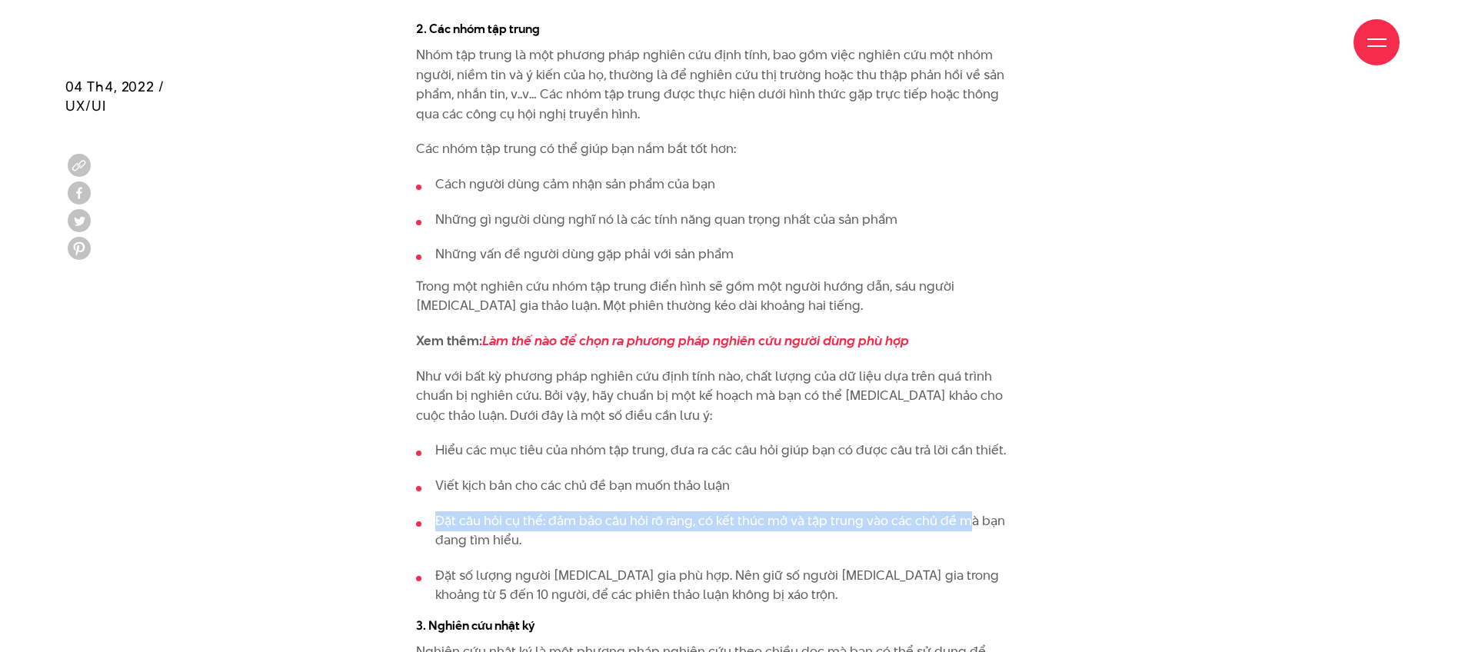
drag, startPoint x: 883, startPoint y: 453, endPoint x: 947, endPoint y: 458, distance: 64.8
click at [960, 455] on ul "Hiểu các mục tiêu của nhóm tập trung, đưa ra các câu hỏi giúp bạn có được câu t…" at bounding box center [713, 523] width 594 height 165
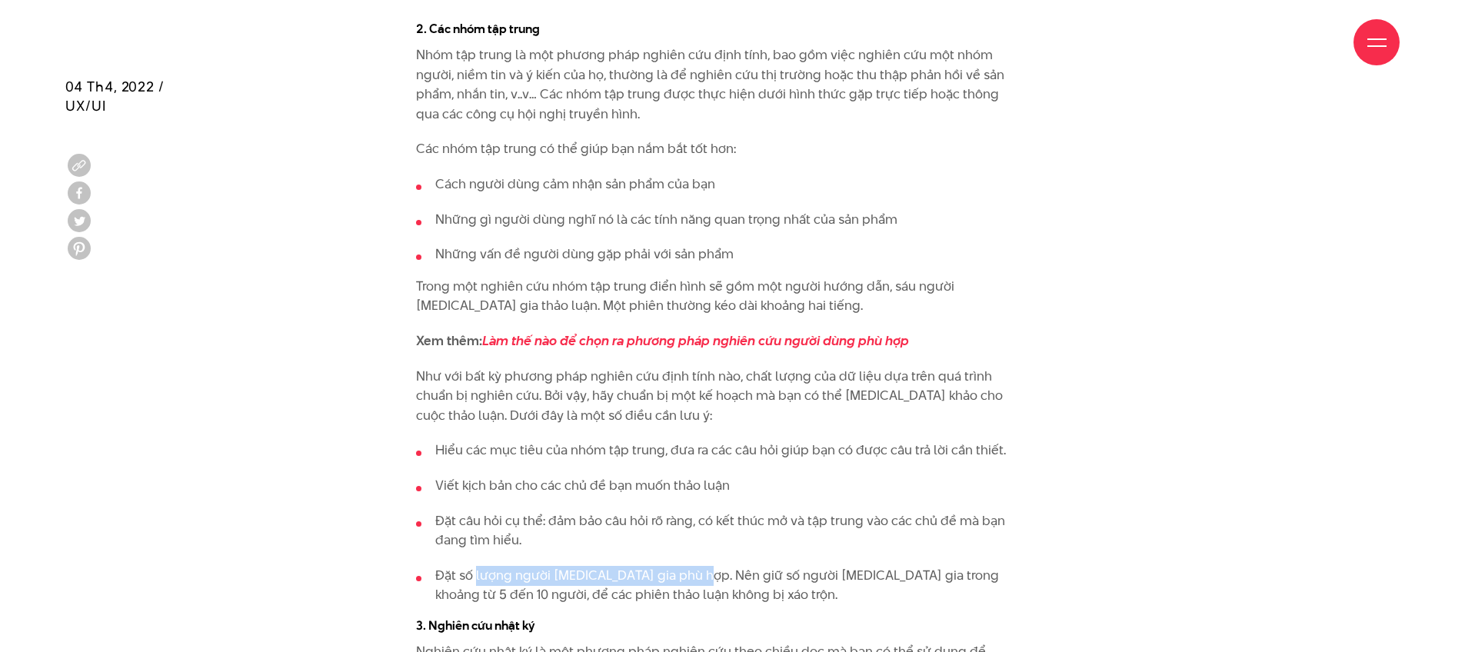
drag, startPoint x: 477, startPoint y: 519, endPoint x: 705, endPoint y: 516, distance: 228.4
click at [705, 566] on li "Đặt số lượng người [MEDICAL_DATA] gia phù hợp. Nên giữ số người [MEDICAL_DATA] …" at bounding box center [713, 585] width 594 height 39
drag, startPoint x: 784, startPoint y: 511, endPoint x: 949, endPoint y: 505, distance: 164.7
click at [953, 505] on ul "Hiểu các mục tiêu của nhóm tập trung, đưa ra các câu hỏi giúp bạn có được câu t…" at bounding box center [713, 523] width 594 height 165
click at [579, 566] on li "Đặt số lượng người [MEDICAL_DATA] gia phù hợp. Nên giữ số người [MEDICAL_DATA] …" at bounding box center [713, 585] width 594 height 39
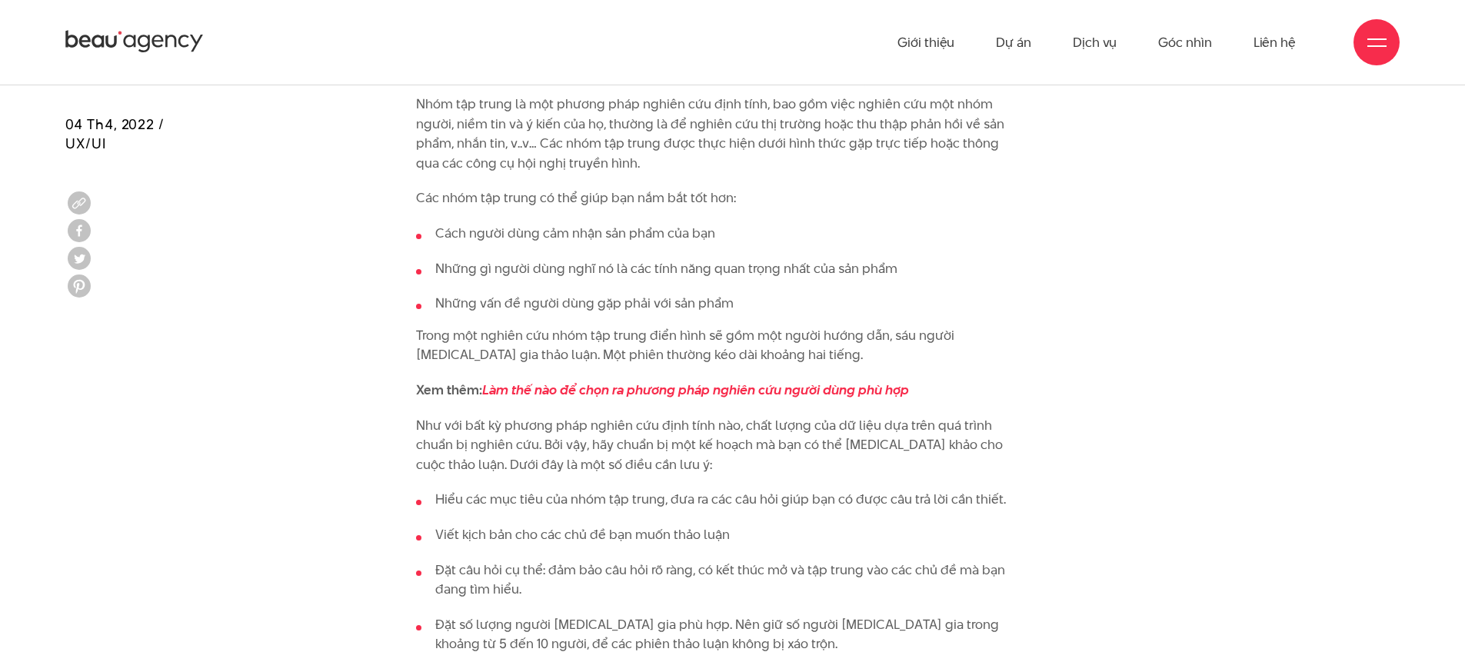
scroll to position [5200, 0]
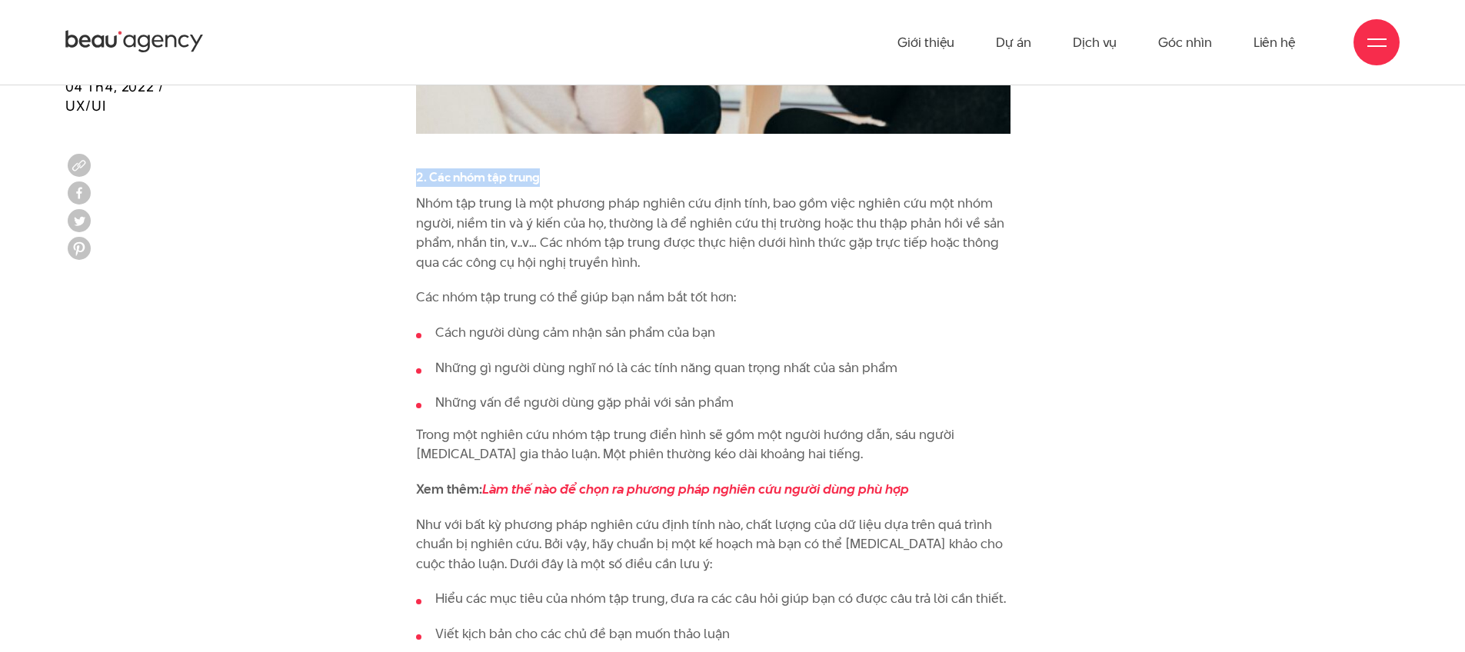
drag, startPoint x: 440, startPoint y: 117, endPoint x: 563, endPoint y: 115, distance: 123.1
copy h4 "2. Các nhóm tập trung"
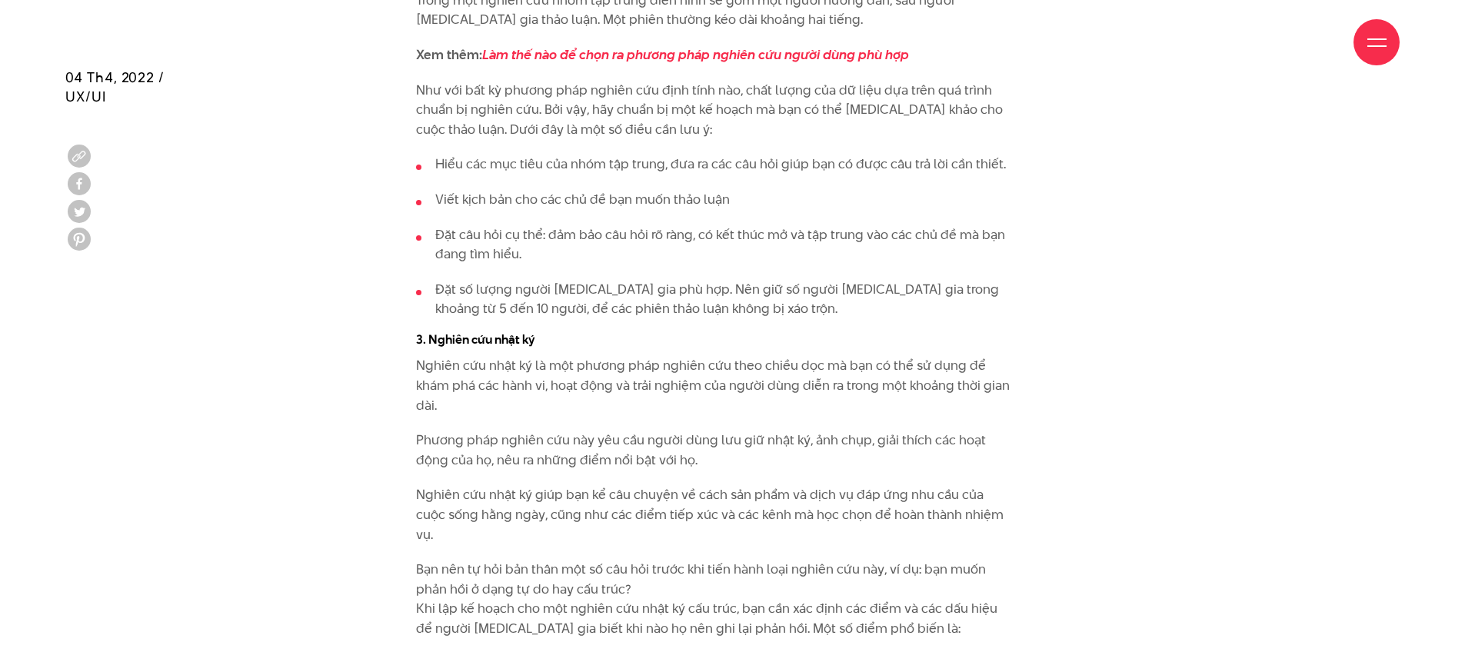
scroll to position [5638, 0]
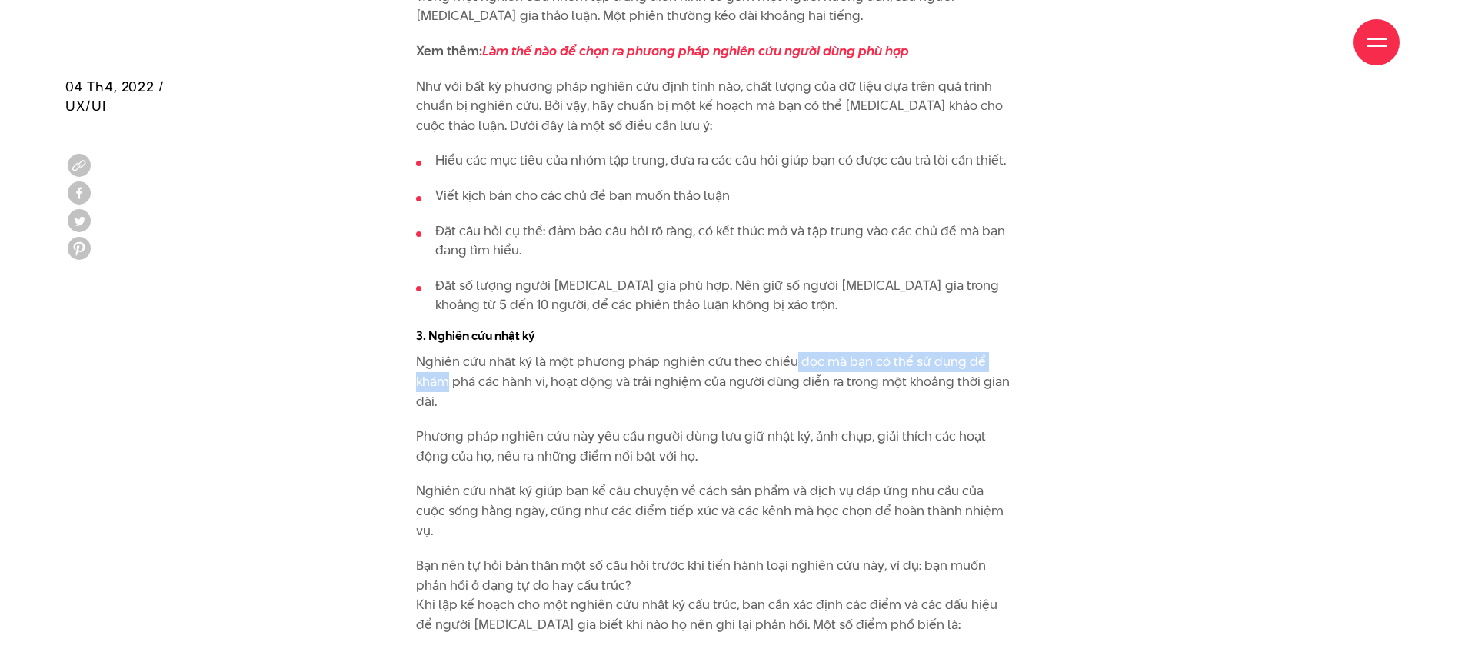
drag, startPoint x: 455, startPoint y: 318, endPoint x: 794, endPoint y: 311, distance: 338.5
click at [794, 352] on p "Nghiên cứu nhật ký là một phương pháp nghiên cứu theo chiều dọc mà bạn có thể s…" at bounding box center [713, 381] width 594 height 59
drag, startPoint x: 665, startPoint y: 307, endPoint x: 626, endPoint y: 331, distance: 46.3
click at [626, 352] on p "Nghiên cứu nhật ký là một phương pháp nghiên cứu theo chiều dọc mà bạn có thể s…" at bounding box center [713, 381] width 594 height 59
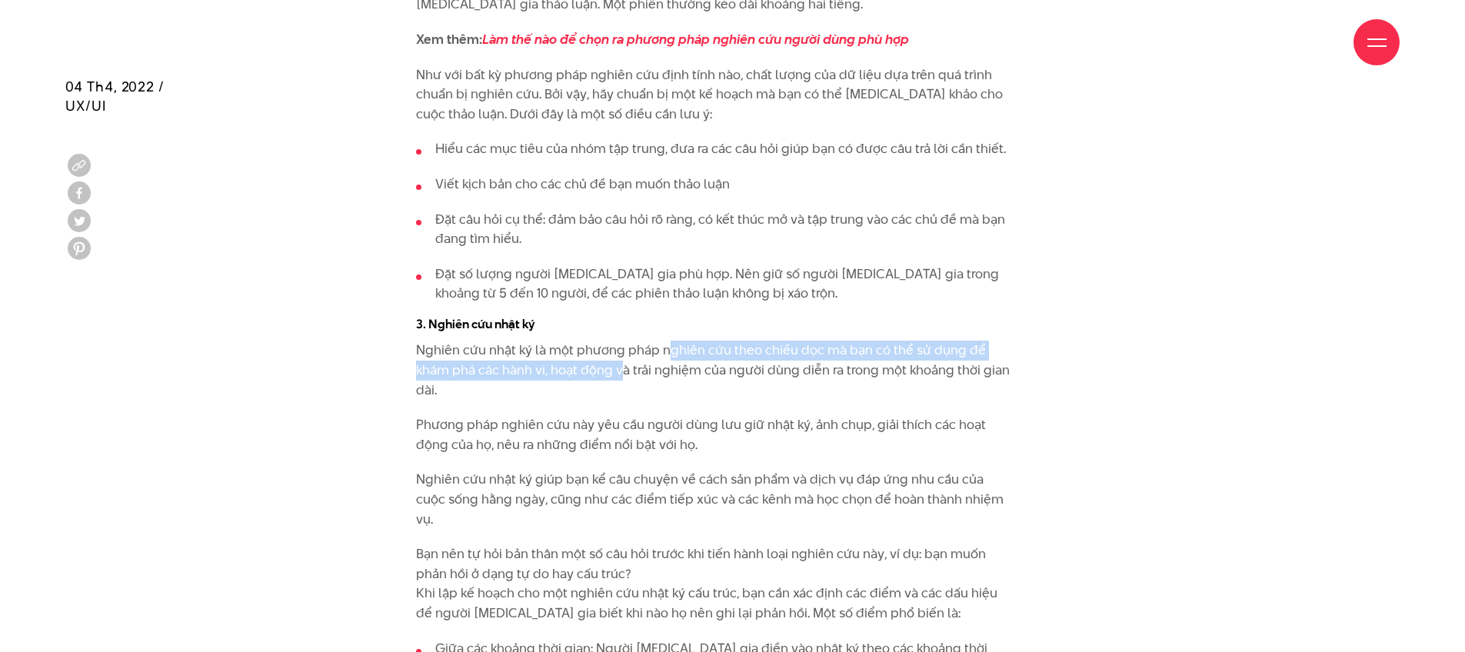
scroll to position [5652, 0]
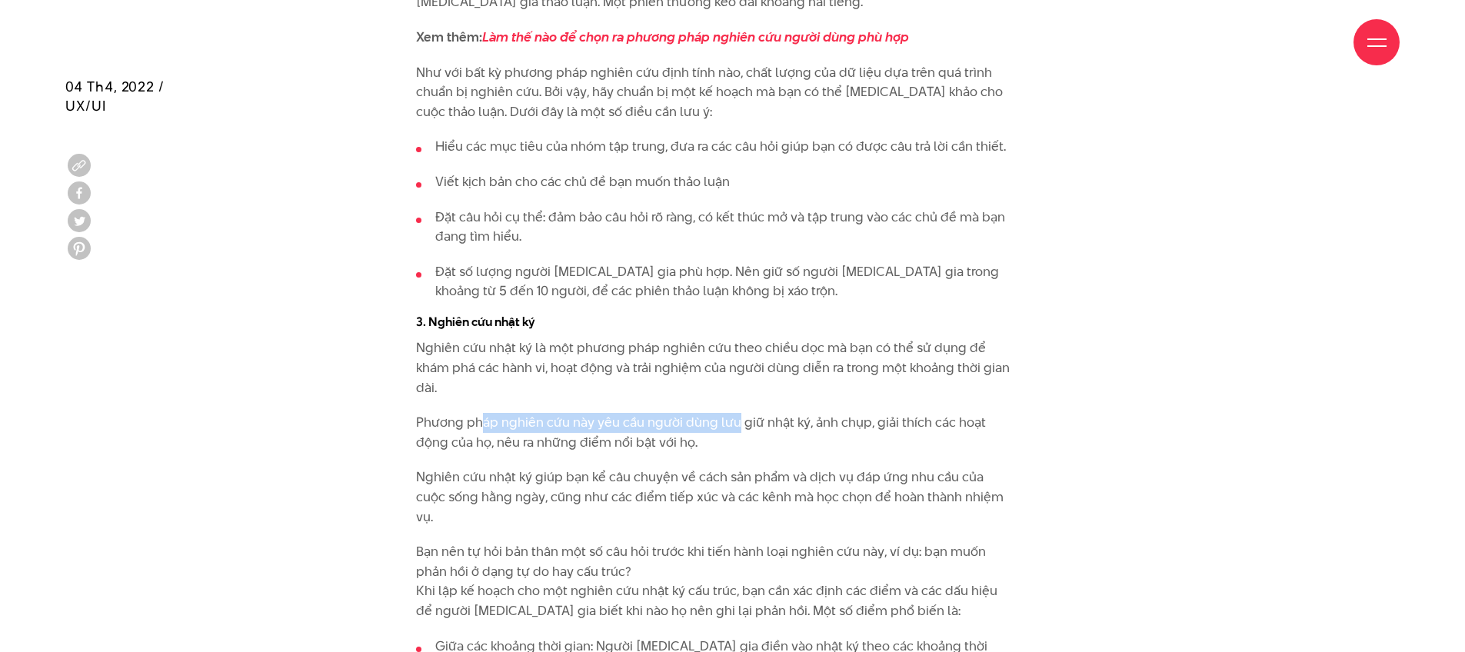
drag, startPoint x: 498, startPoint y: 361, endPoint x: 736, endPoint y: 365, distance: 237.7
click at [736, 413] on p "Phương pháp nghiên cứu này yêu cầu người dùng lưu giữ nhật ký, ảnh chụp, giải t…" at bounding box center [713, 432] width 594 height 39
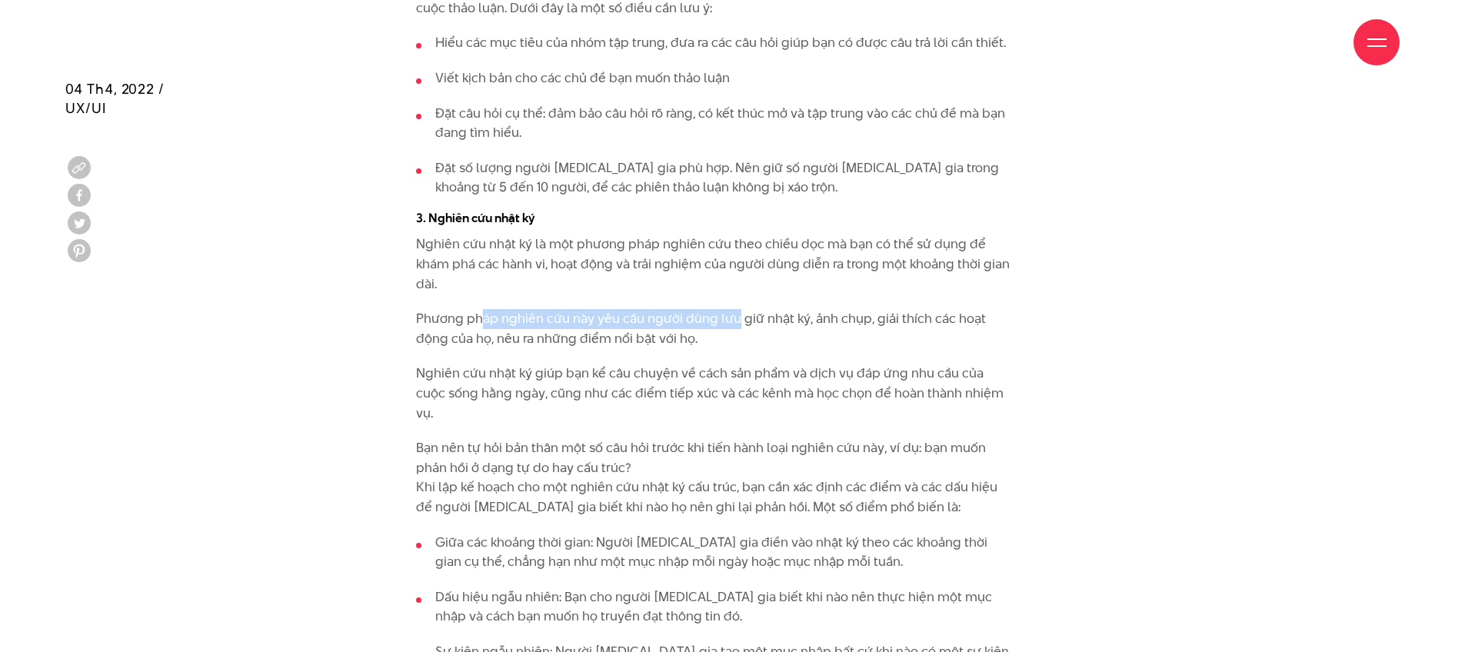
scroll to position [5758, 0]
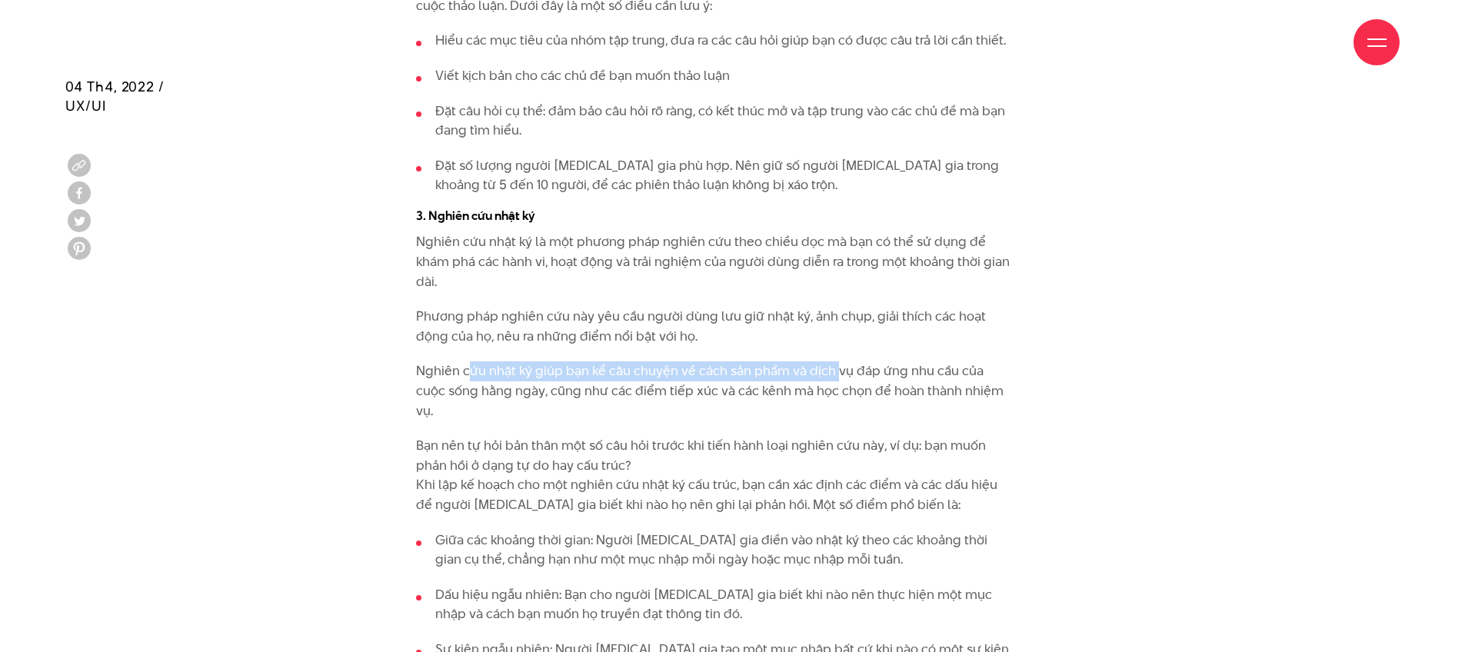
drag, startPoint x: 468, startPoint y: 312, endPoint x: 835, endPoint y: 320, distance: 367.7
click at [835, 361] on p "Nghiên cứu nhật ký giúp bạn kể câu chuyện về cách sản phẩm và dịch vụ đáp ứng n…" at bounding box center [713, 390] width 594 height 59
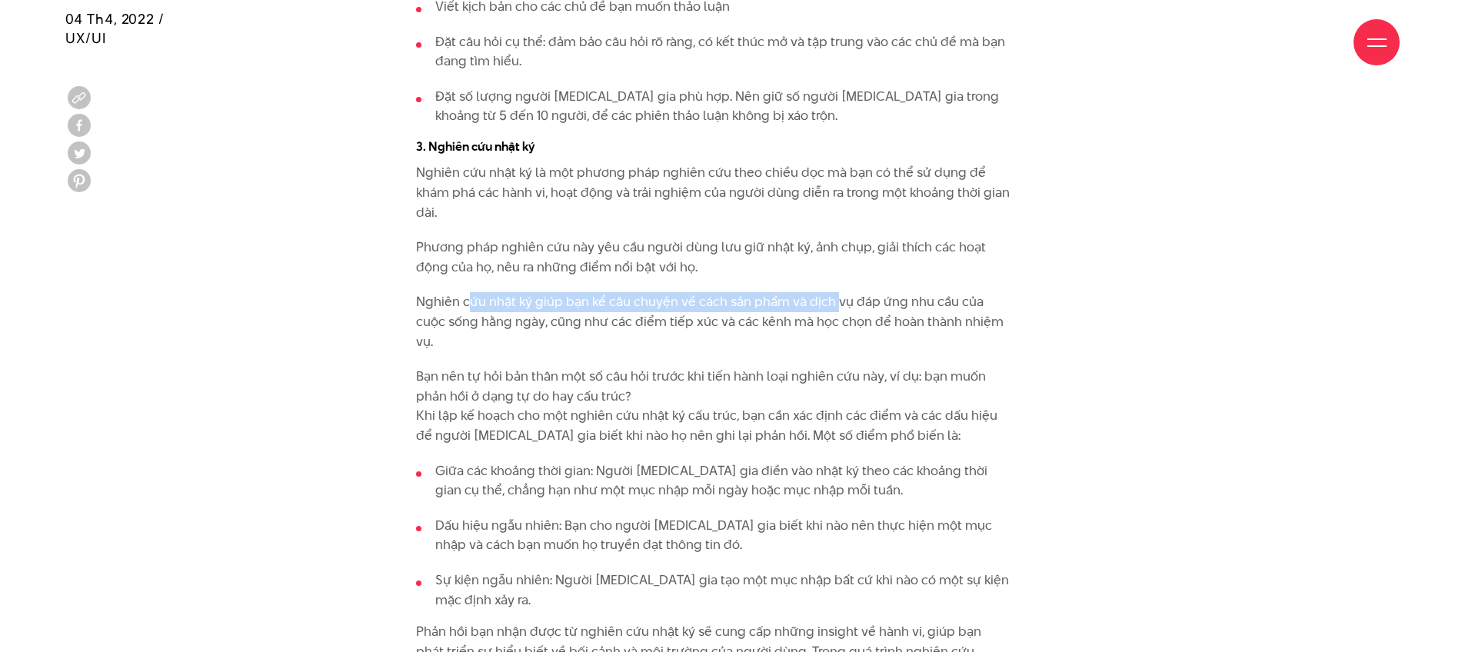
scroll to position [5879, 0]
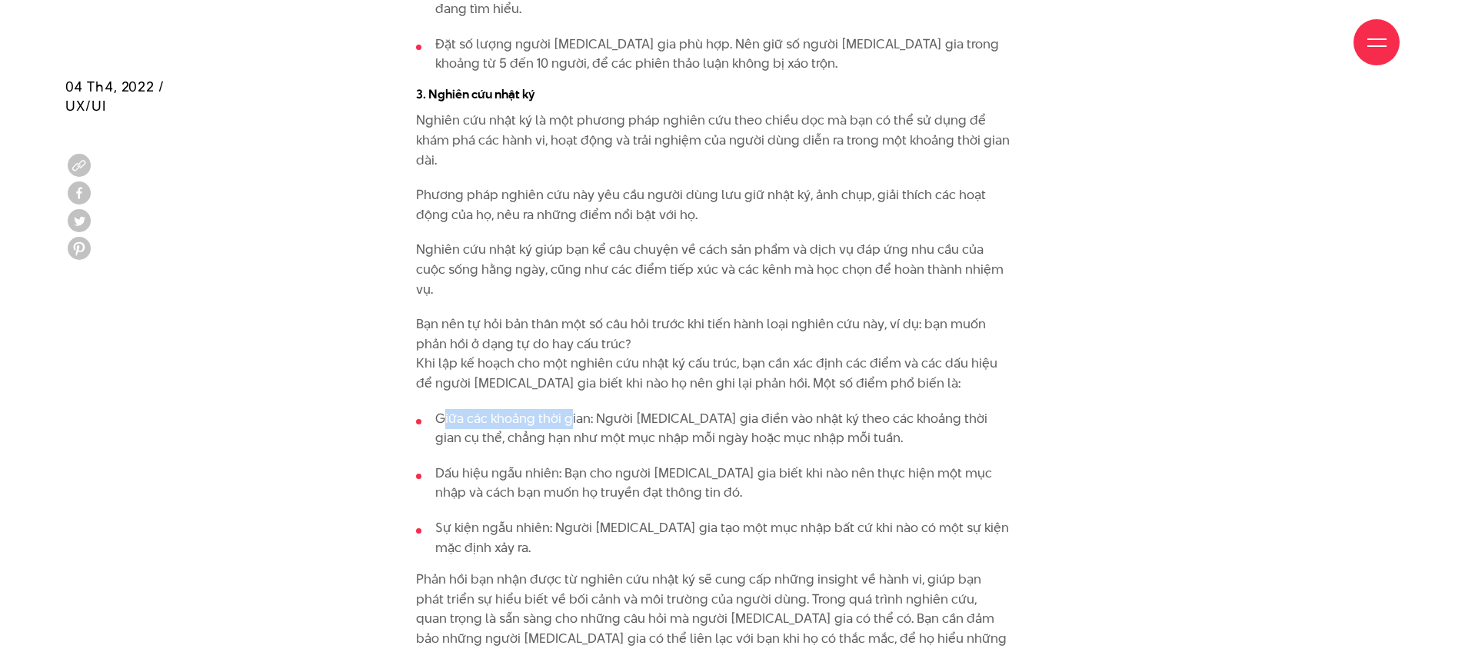
drag, startPoint x: 441, startPoint y: 358, endPoint x: 568, endPoint y: 359, distance: 127.7
click at [568, 409] on li "Giữa các khoảng thời gian: Người [MEDICAL_DATA] gia điền vào nhật ký theo các k…" at bounding box center [713, 428] width 594 height 39
drag, startPoint x: 690, startPoint y: 359, endPoint x: 837, endPoint y: 358, distance: 146.9
click at [837, 409] on li "Giữa các khoảng thời gian: Người [MEDICAL_DATA] gia điền vào nhật ký theo các k…" at bounding box center [713, 428] width 594 height 39
drag, startPoint x: 459, startPoint y: 378, endPoint x: 773, endPoint y: 376, distance: 313.8
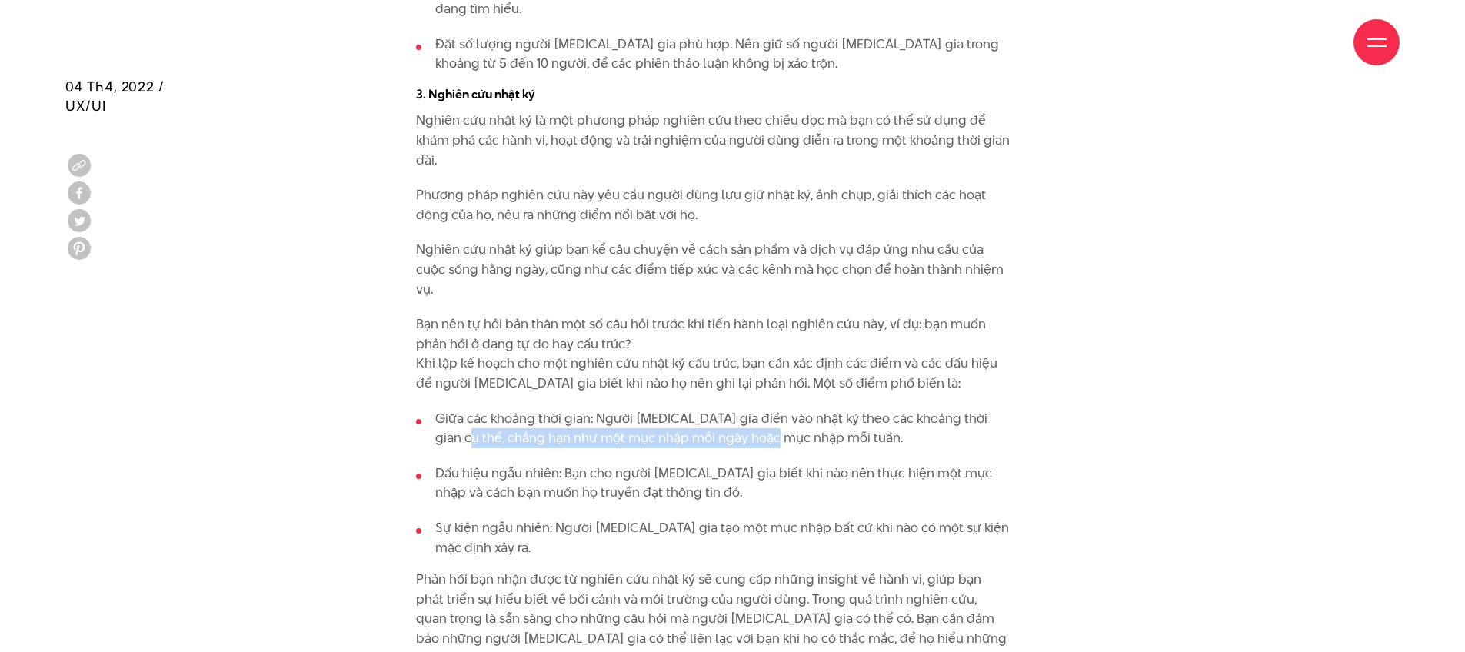
click at [773, 409] on li "Giữa các khoảng thời gian: Người [MEDICAL_DATA] gia điền vào nhật ký theo các k…" at bounding box center [713, 428] width 594 height 39
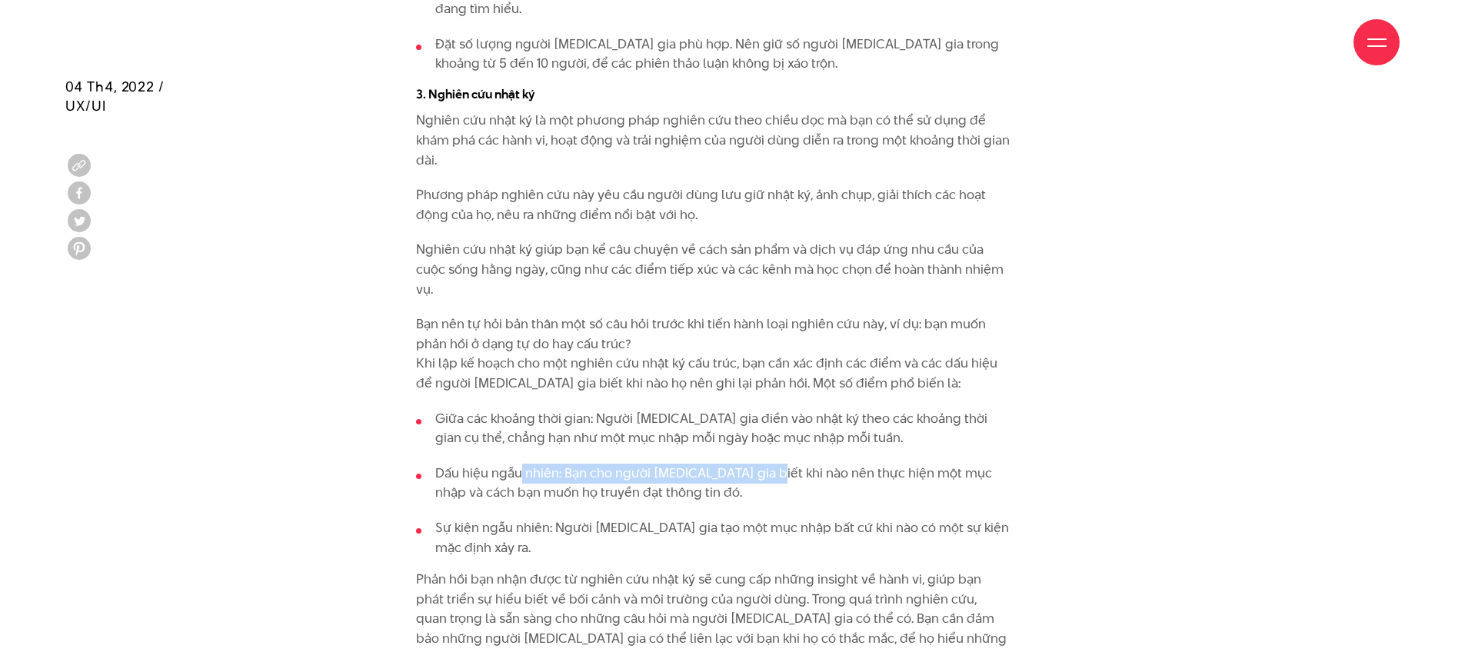
drag, startPoint x: 520, startPoint y: 407, endPoint x: 771, endPoint y: 409, distance: 251.5
click at [771, 464] on li "Dấu hiệu ngẫu nhiên: Bạn cho người [MEDICAL_DATA] gia biết khi nào nên thực hiệ…" at bounding box center [713, 483] width 594 height 39
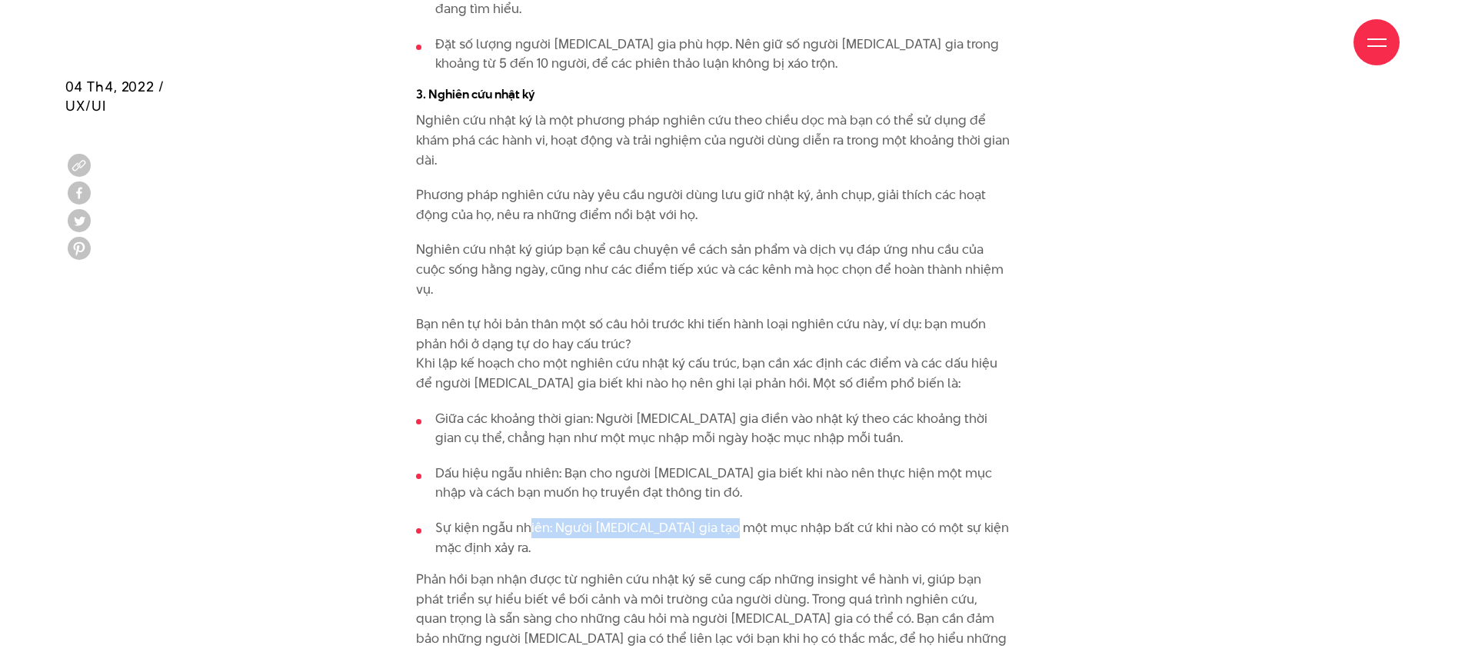
drag, startPoint x: 528, startPoint y: 461, endPoint x: 734, endPoint y: 460, distance: 205.3
click at [734, 518] on li "Sự kiện ngẫu nhiên: Người [MEDICAL_DATA] gia tạo một mục nhập bất cứ khi nào có…" at bounding box center [713, 537] width 594 height 39
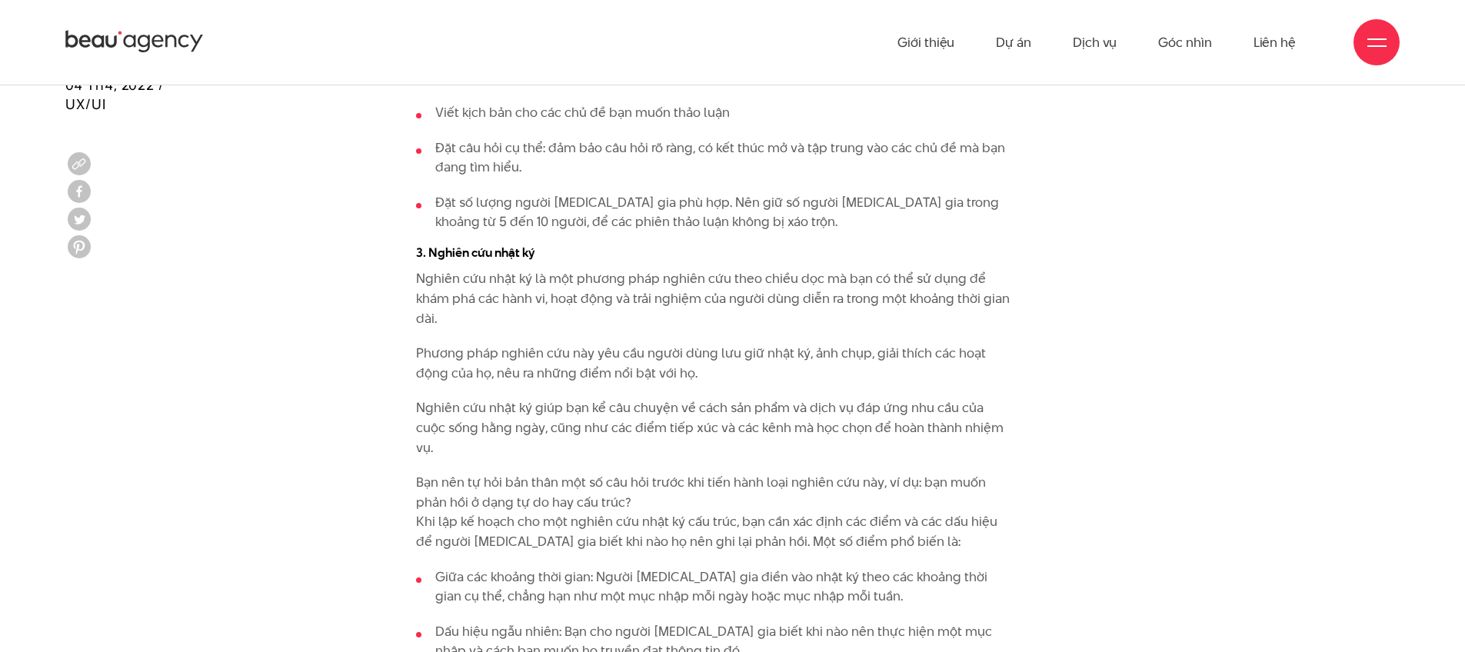
scroll to position [5719, 0]
drag, startPoint x: 397, startPoint y: 195, endPoint x: 564, endPoint y: 195, distance: 167.7
copy h4 "3. Nghiên cứu nhật ký"
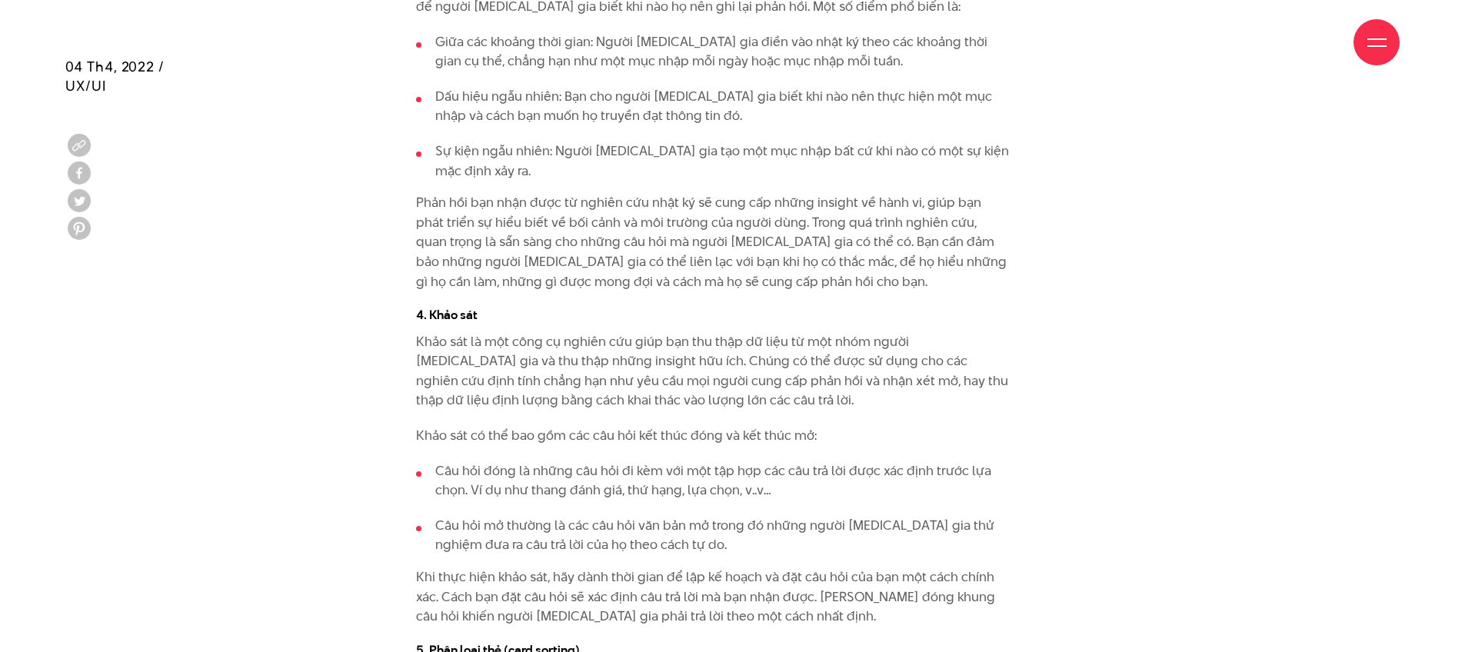
scroll to position [6315, 0]
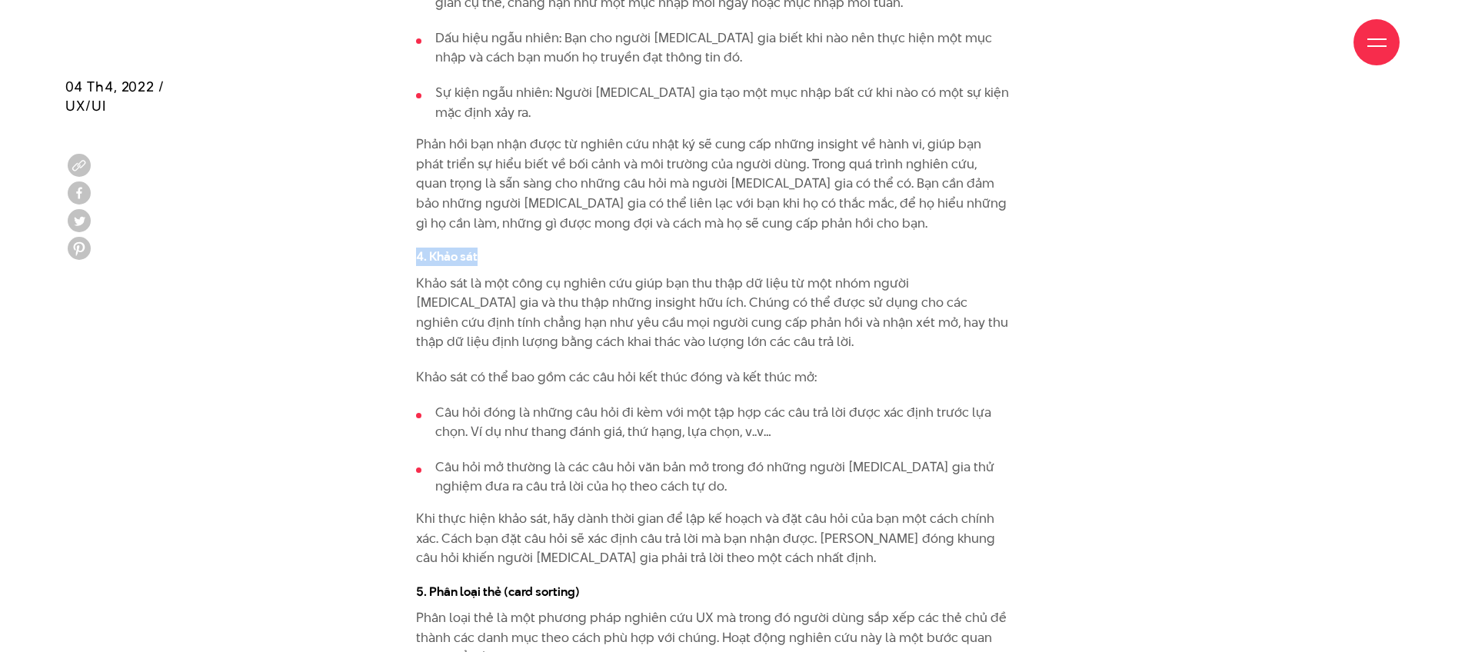
drag, startPoint x: 387, startPoint y: 189, endPoint x: 505, endPoint y: 197, distance: 118.7
copy h4 "4. Khảo sát"
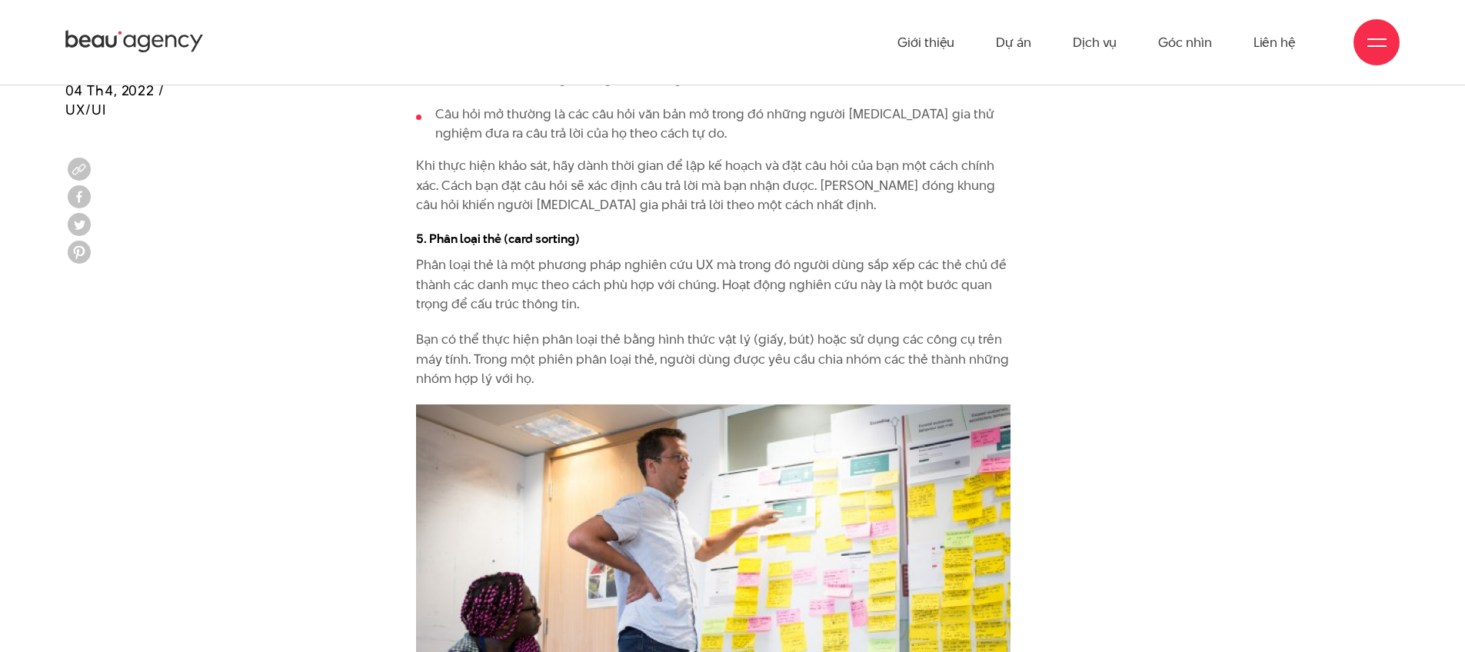
scroll to position [6635, 0]
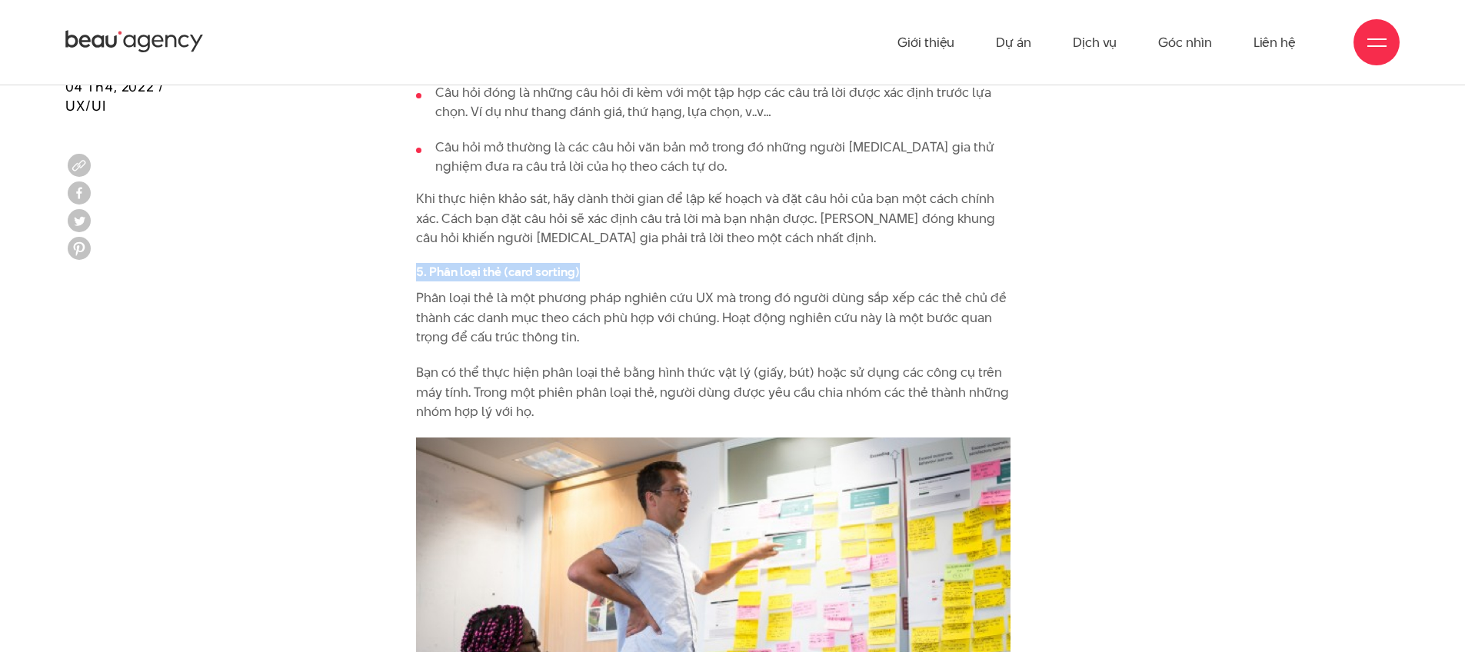
drag, startPoint x: 601, startPoint y: 207, endPoint x: 390, endPoint y: 205, distance: 210.7
copy h4 "5. Phân loại thẻ (card sorting)"
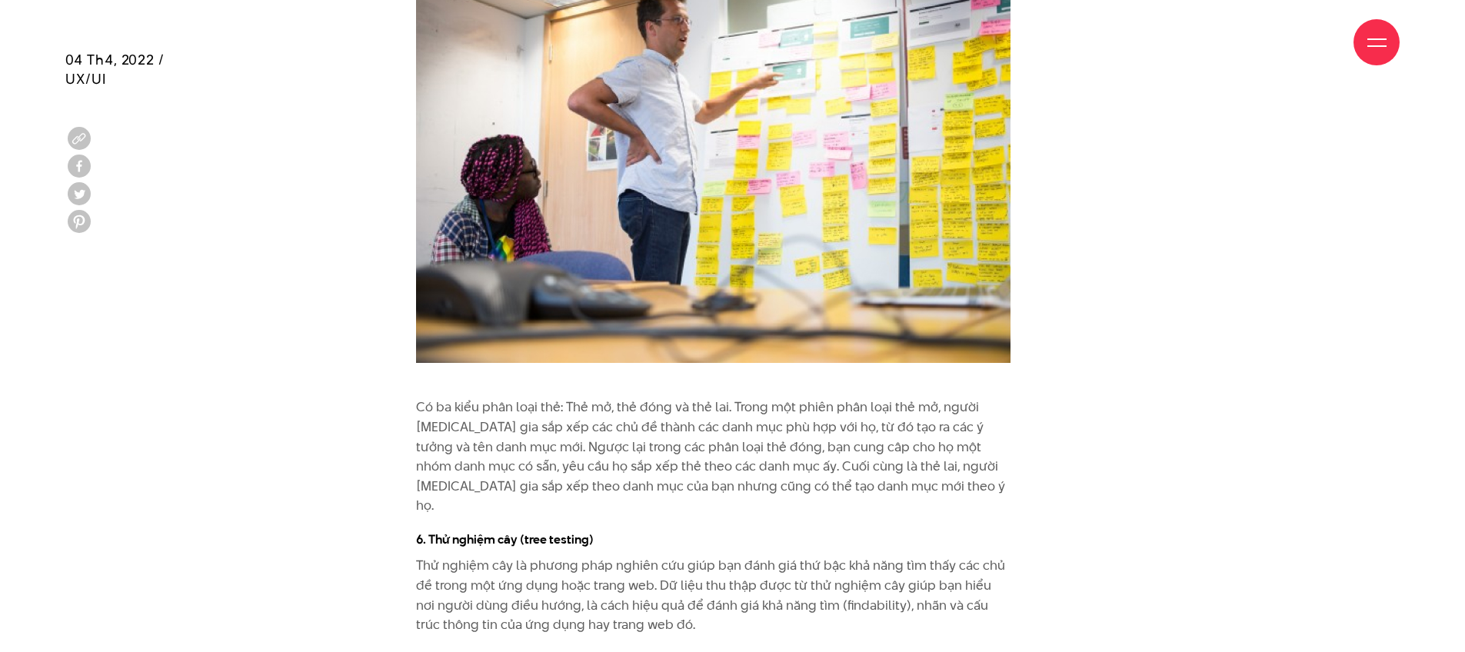
scroll to position [7160, 0]
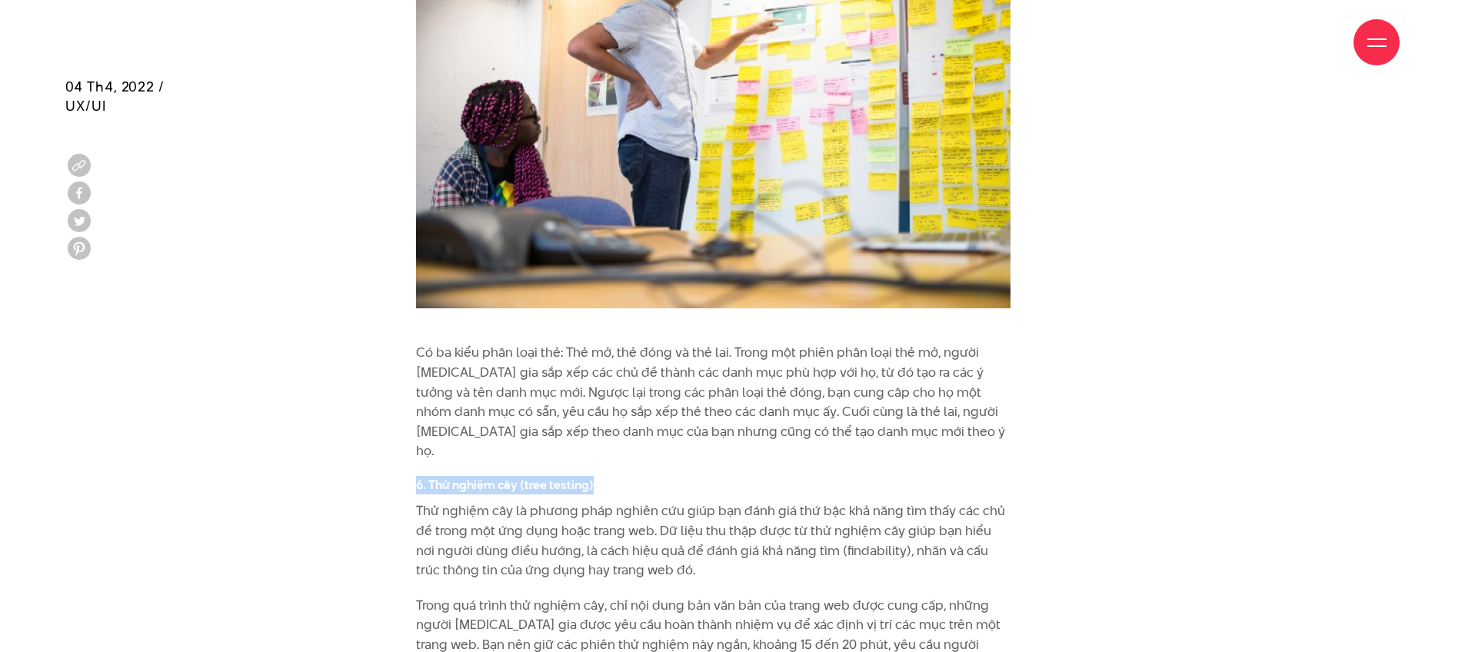
drag, startPoint x: 400, startPoint y: 401, endPoint x: 608, endPoint y: 414, distance: 208.1
copy h4 "6. Thử nghiệm cây (tree testing)"
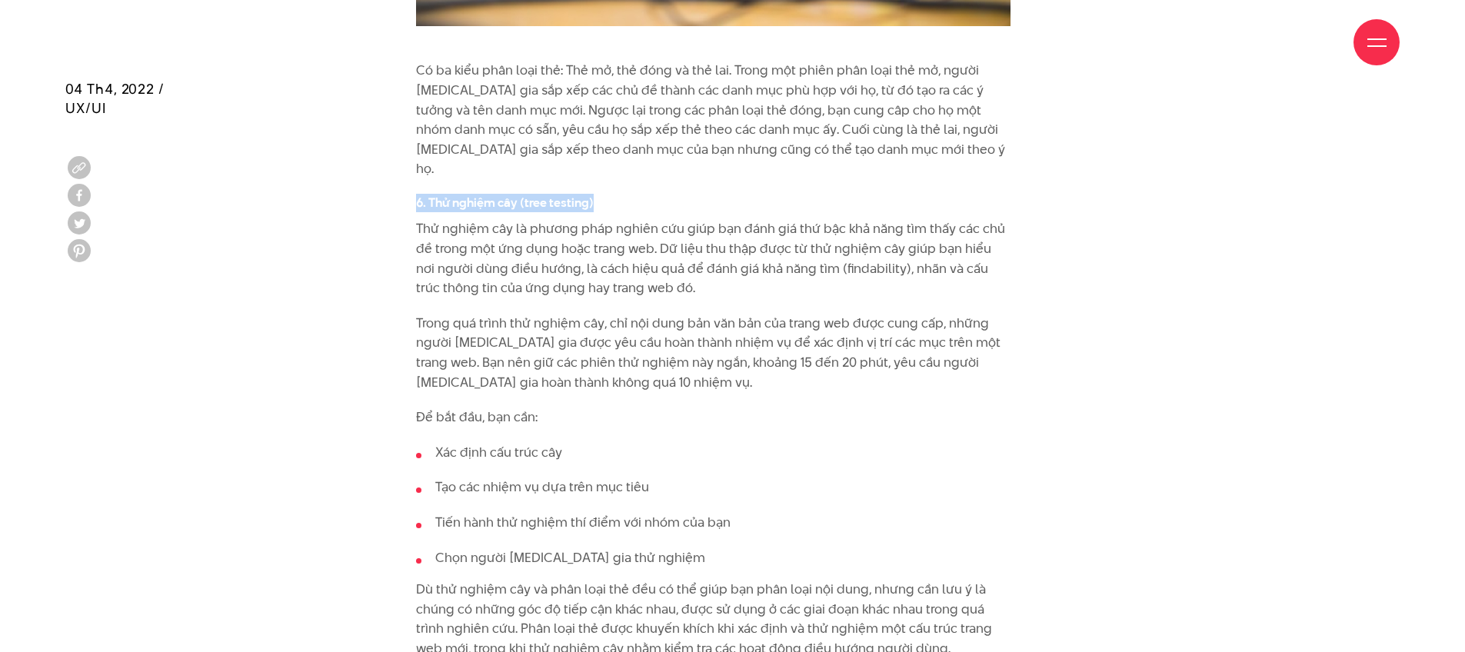
scroll to position [7444, 0]
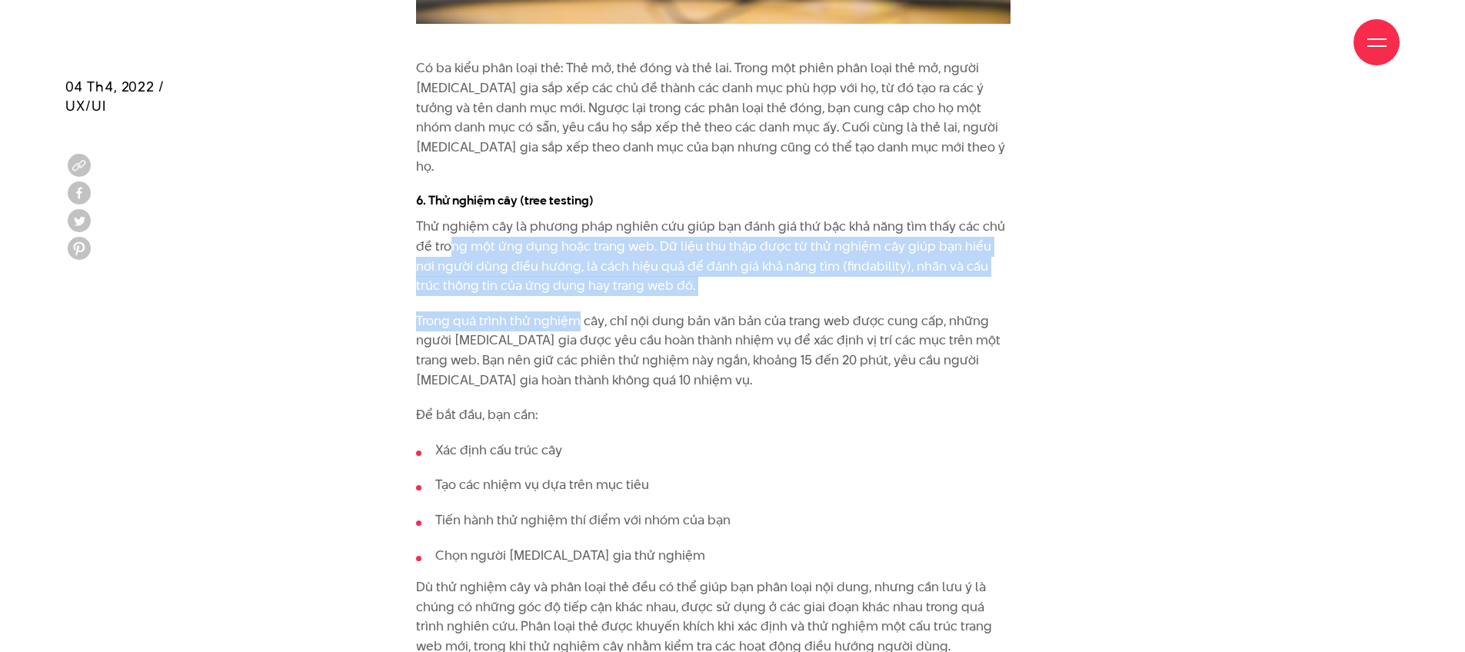
drag, startPoint x: 504, startPoint y: 166, endPoint x: 580, endPoint y: 240, distance: 106.1
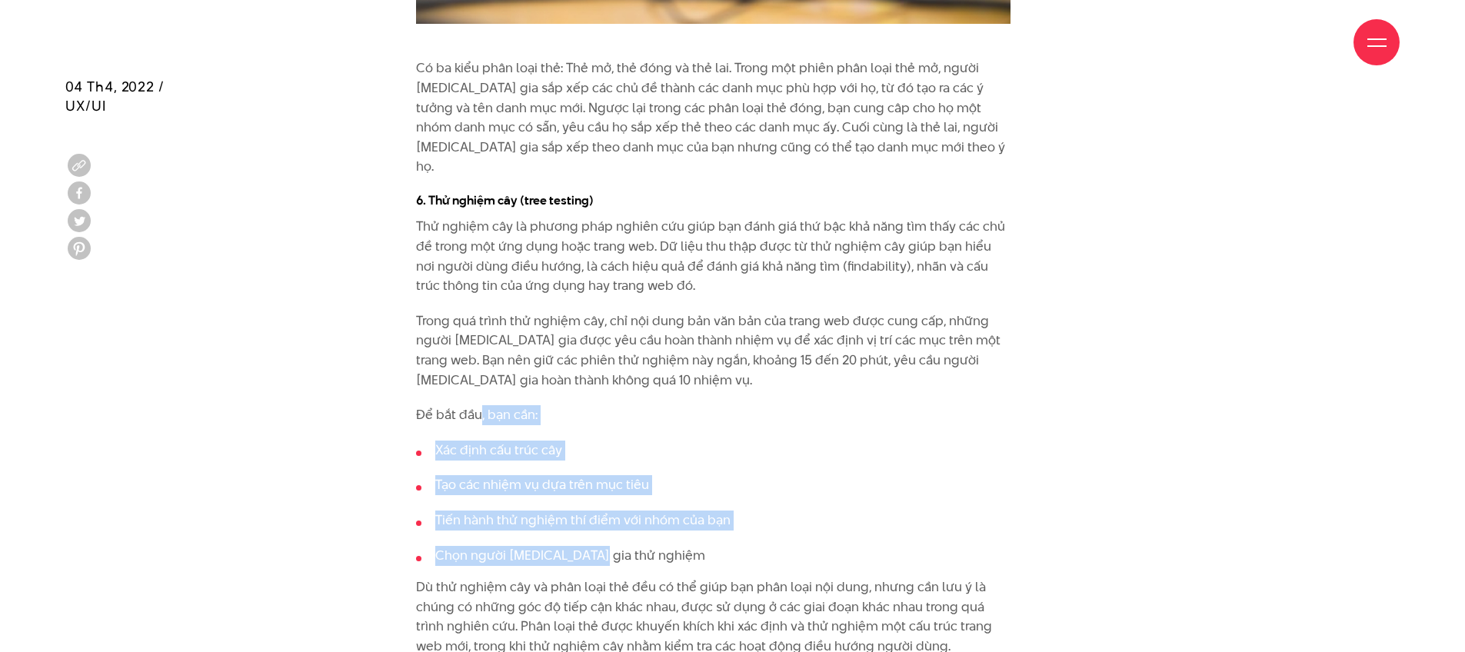
drag, startPoint x: 482, startPoint y: 353, endPoint x: 597, endPoint y: 476, distance: 168.1
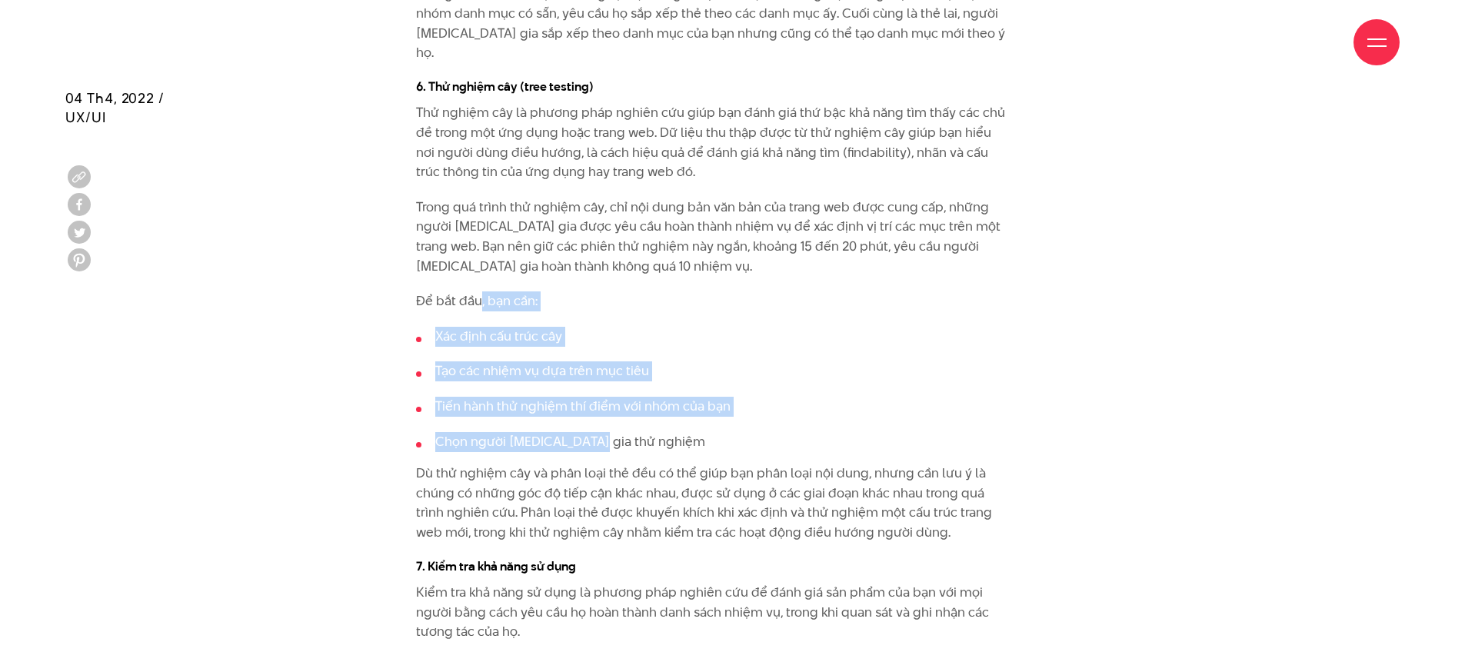
scroll to position [7575, 0]
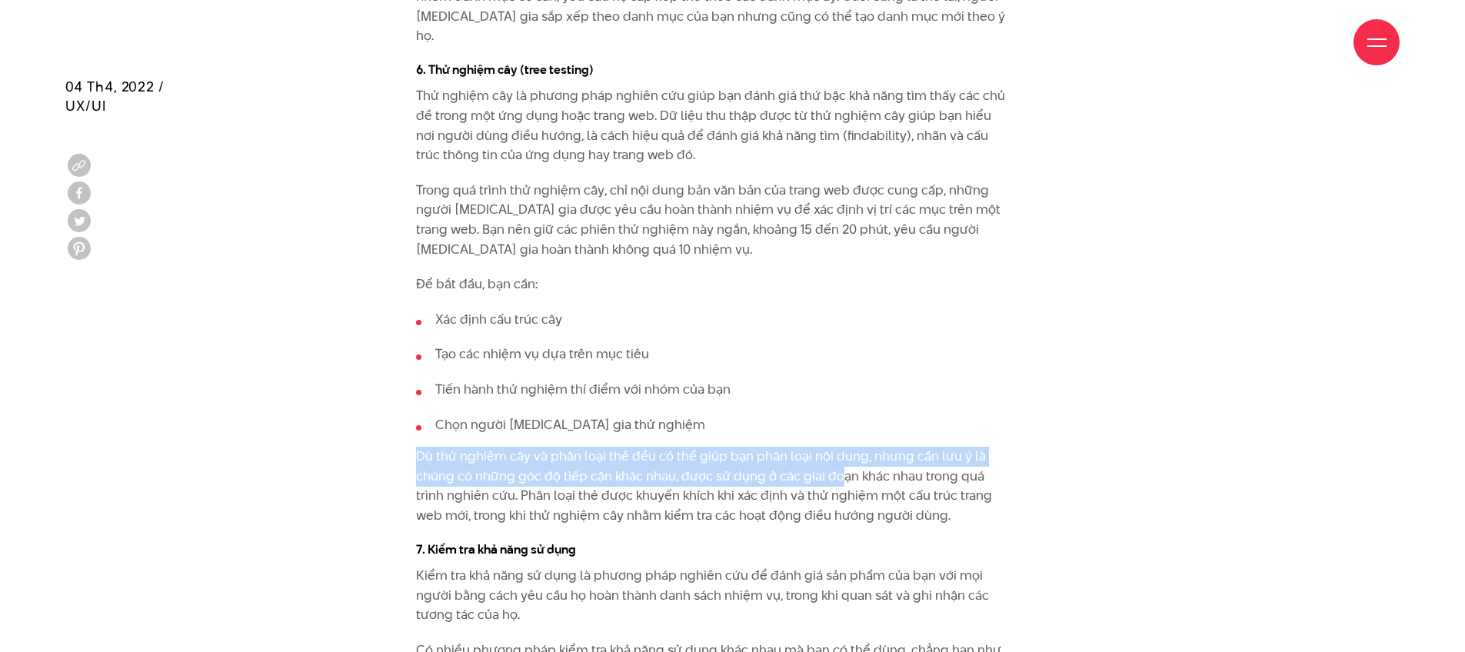
drag, startPoint x: 386, startPoint y: 375, endPoint x: 818, endPoint y: 407, distance: 433.4
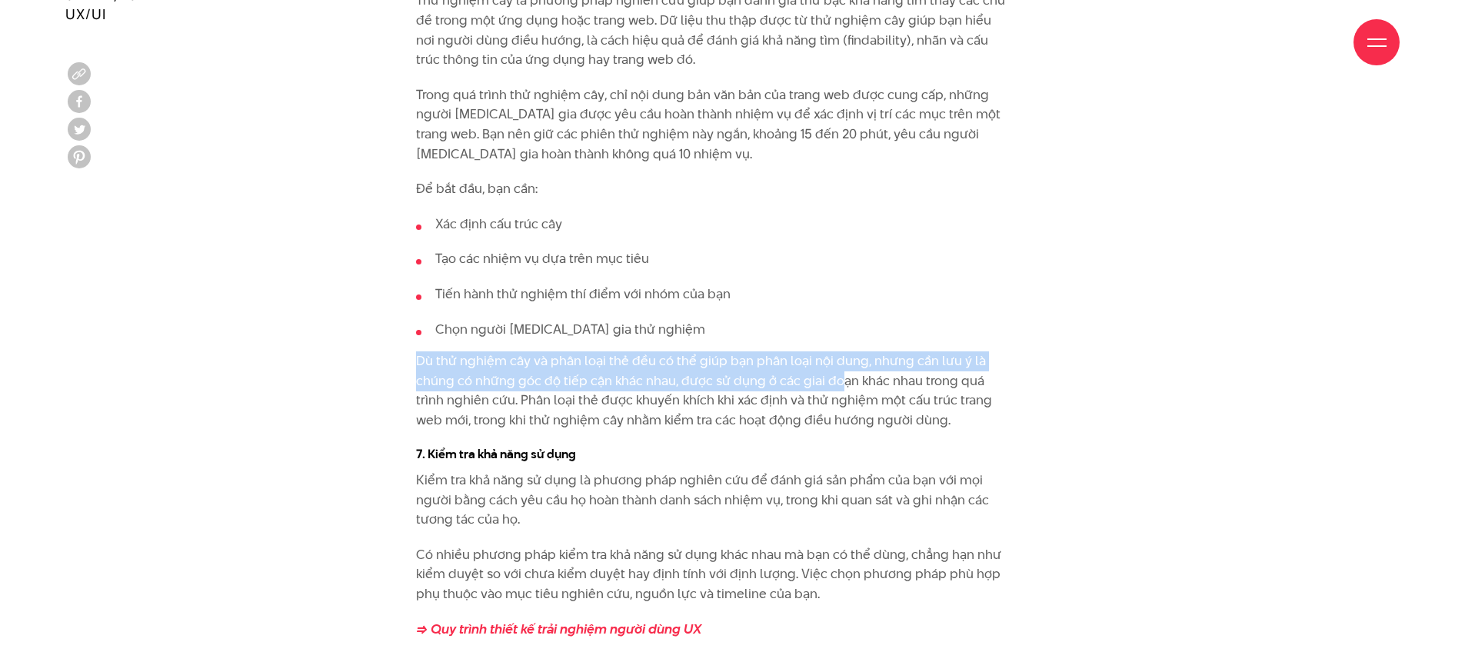
scroll to position [7703, 0]
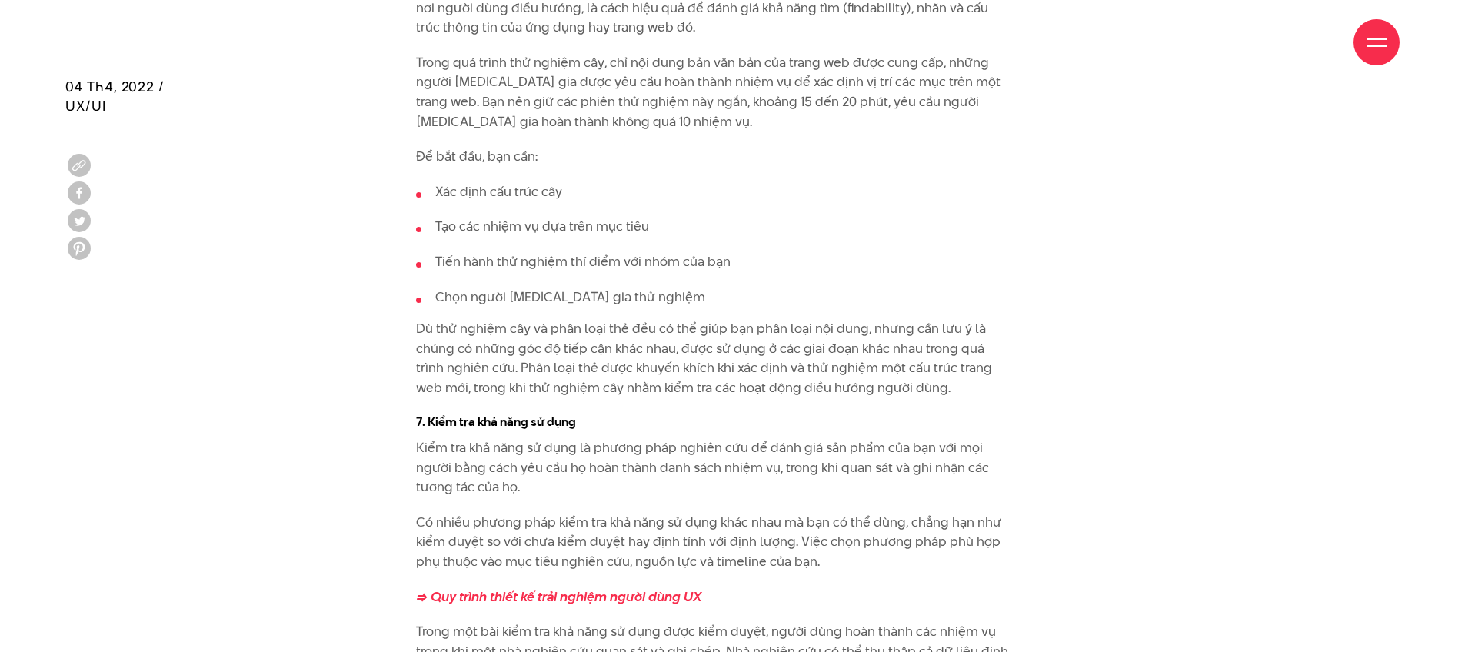
drag, startPoint x: 531, startPoint y: 358, endPoint x: 758, endPoint y: 435, distance: 239.8
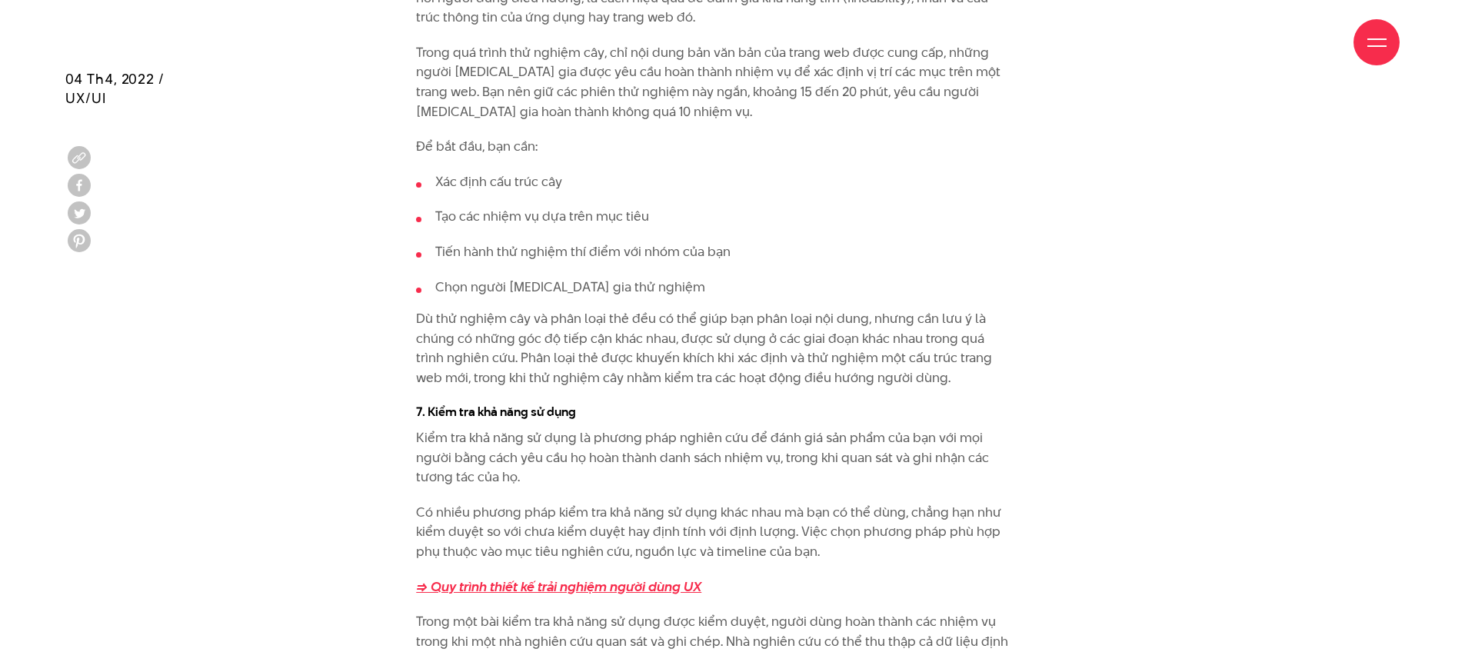
scroll to position [7817, 0]
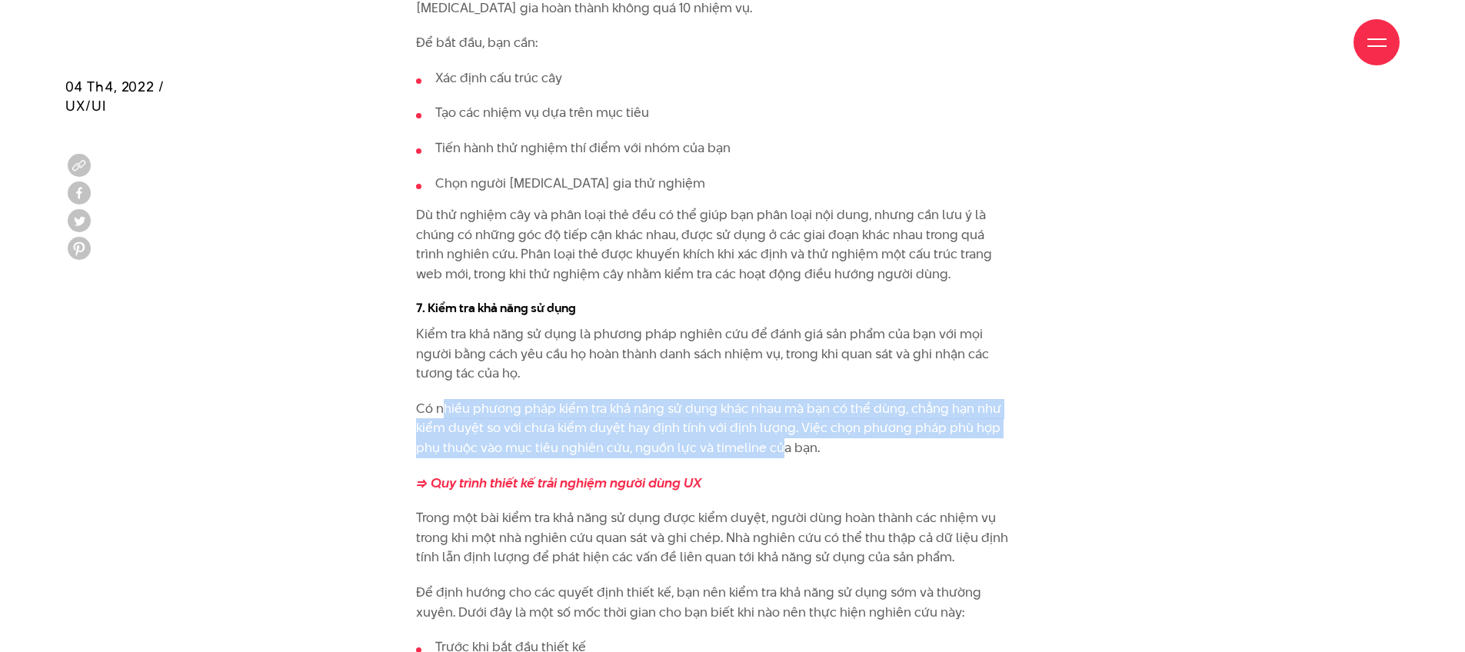
drag, startPoint x: 447, startPoint y: 330, endPoint x: 778, endPoint y: 378, distance: 334.9
click at [778, 399] on p "Có nhiều phương pháp kiểm tra khả năng sử dụng khác nhau mà bạn có thể dùng, ch…" at bounding box center [713, 428] width 594 height 59
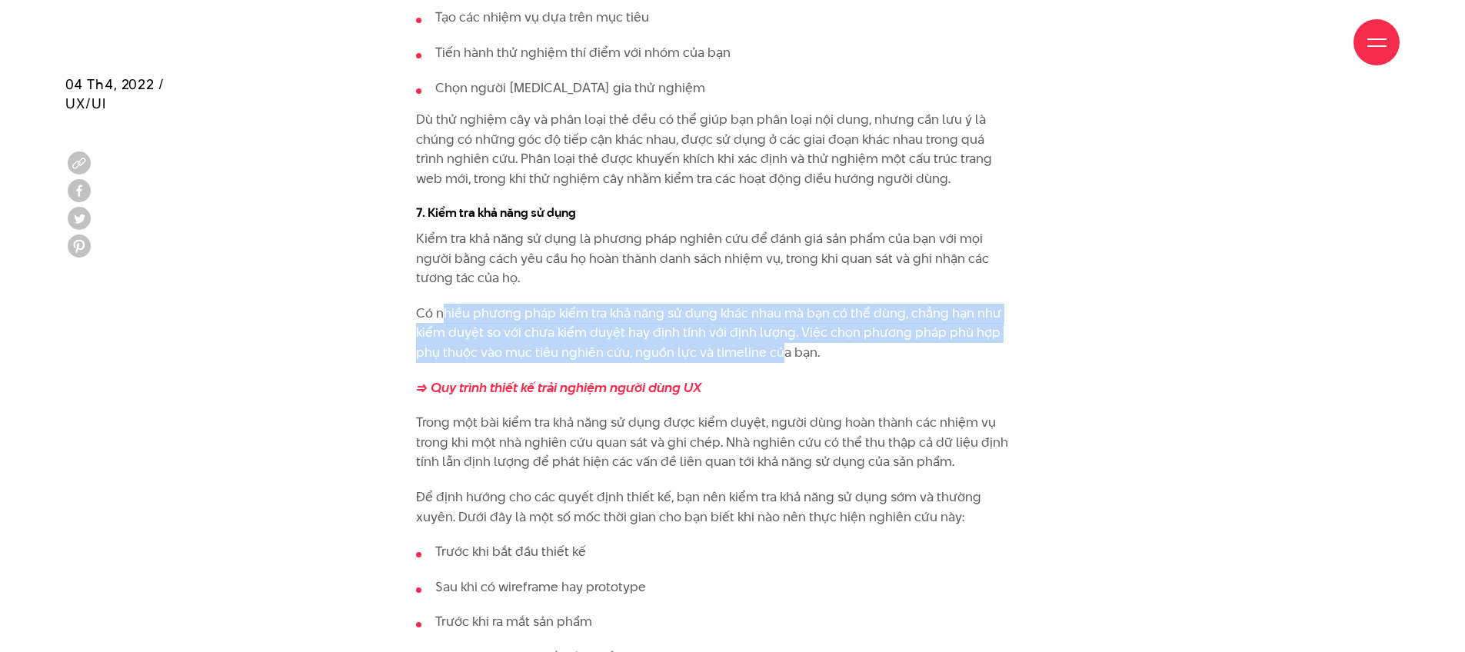
scroll to position [7914, 0]
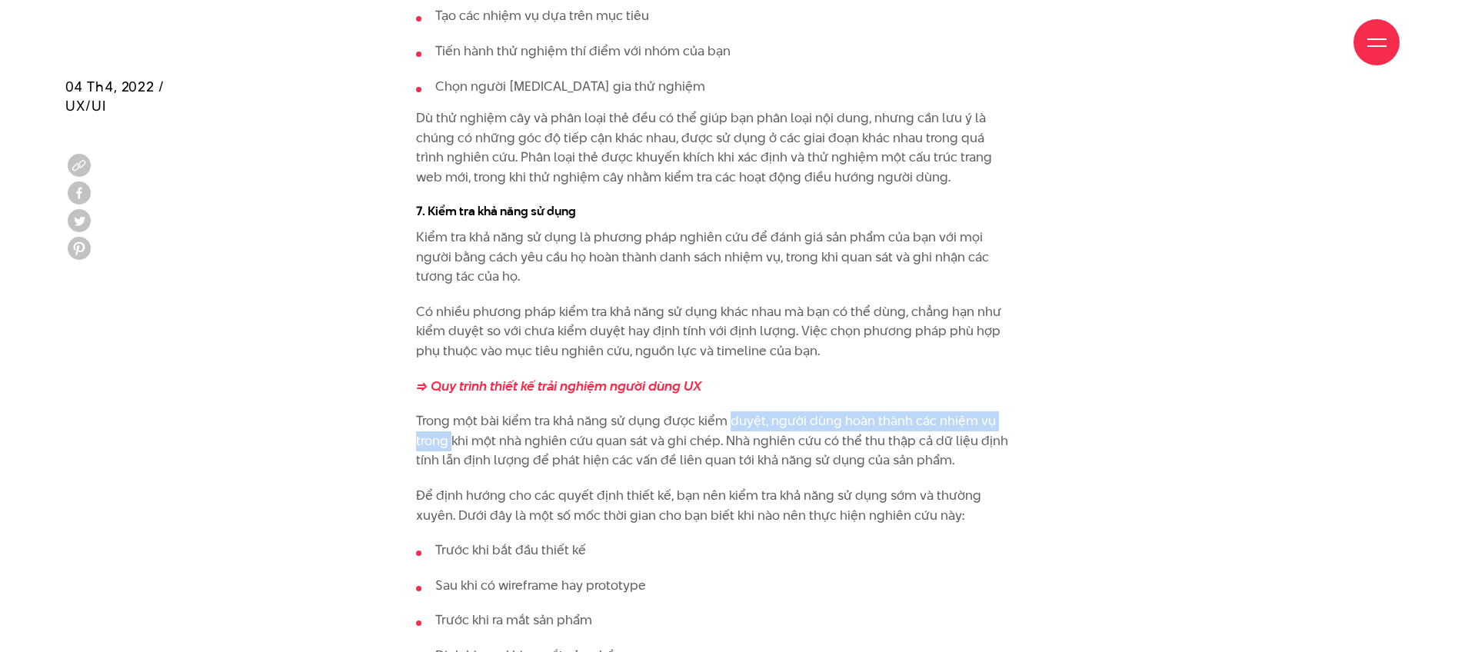
drag, startPoint x: 453, startPoint y: 355, endPoint x: 732, endPoint y: 350, distance: 279.2
click at [732, 411] on p "Trong một bài kiểm tra khả năng sử dụng được kiểm duyệt, người dùng hoàn thành …" at bounding box center [713, 440] width 594 height 59
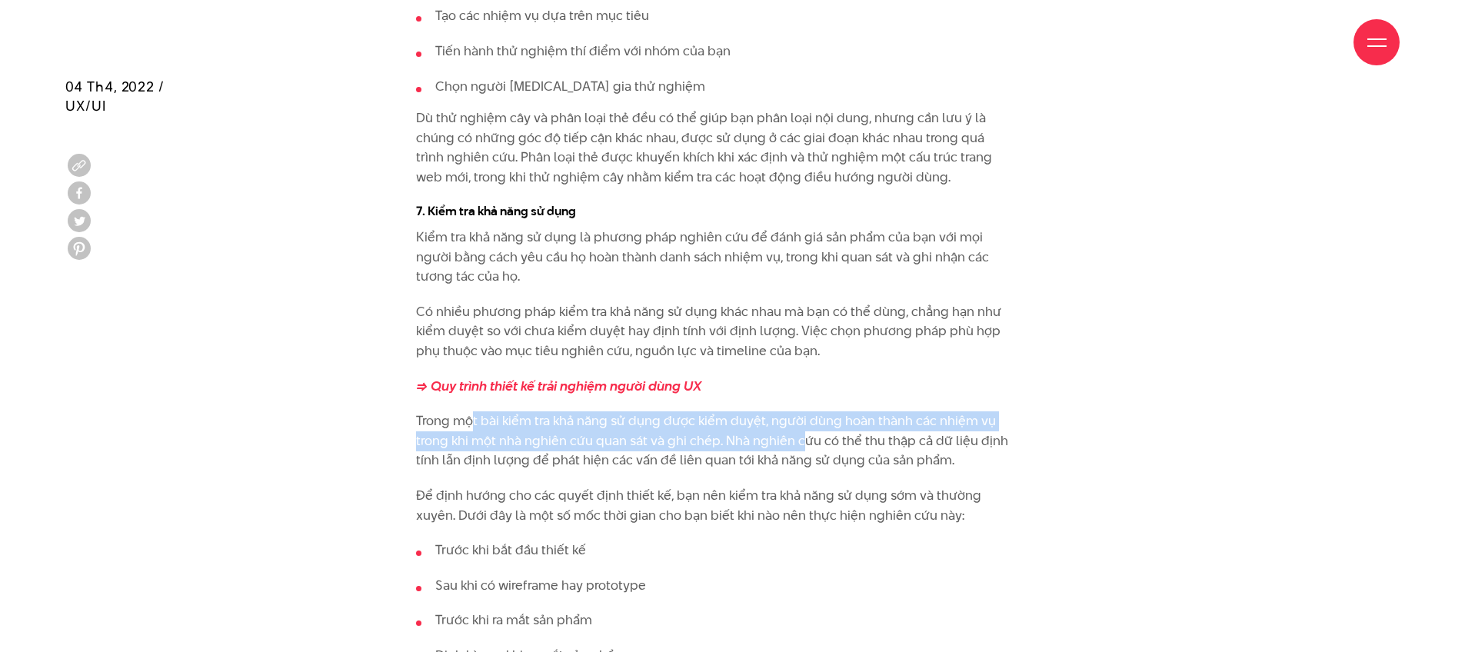
drag, startPoint x: 489, startPoint y: 343, endPoint x: 814, endPoint y: 362, distance: 325.9
click at [811, 411] on p "Trong một bài kiểm tra khả năng sử dụng được kiểm duyệt, người dùng hoàn thành …" at bounding box center [713, 440] width 594 height 59
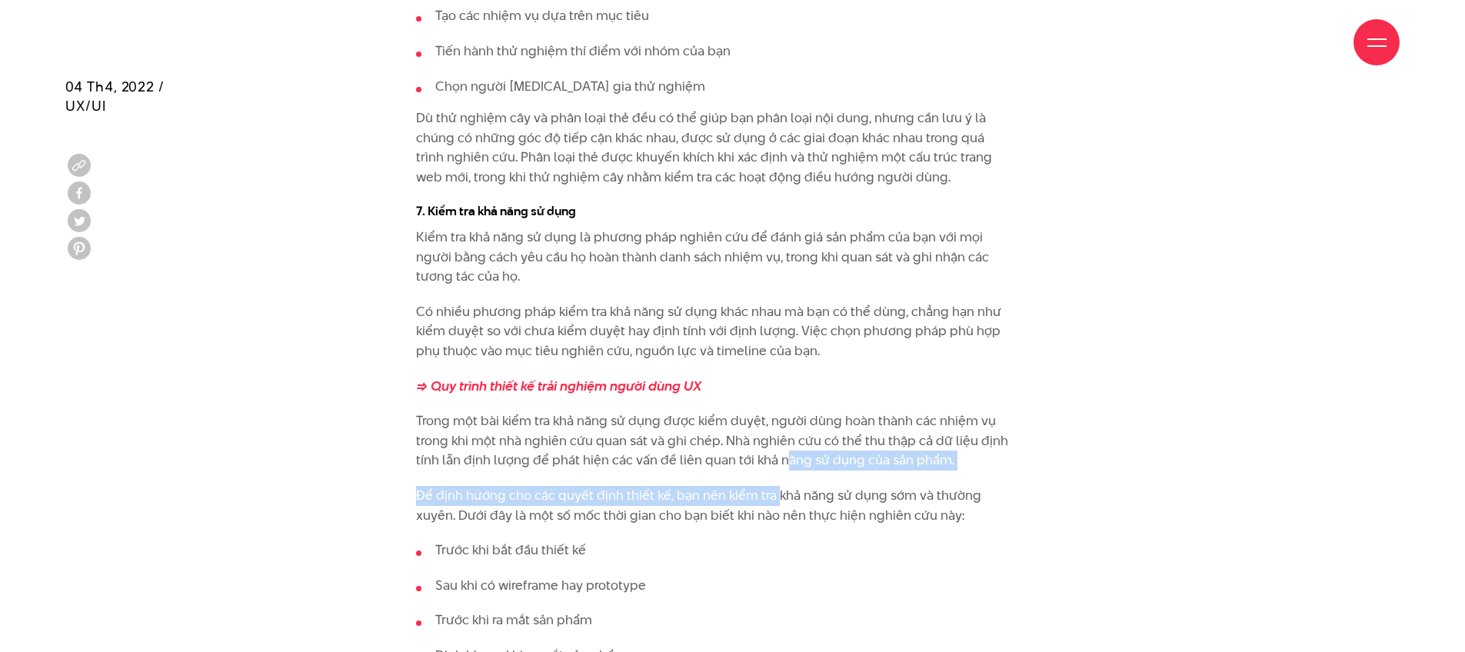
drag, startPoint x: 780, startPoint y: 391, endPoint x: 776, endPoint y: 408, distance: 17.4
click at [618, 486] on p "Để định hướng cho các quyết định thiết kế, bạn nên kiểm tra khả năng sử dụng sớ…" at bounding box center [713, 505] width 594 height 39
drag, startPoint x: 618, startPoint y: 416, endPoint x: 823, endPoint y: 393, distance: 206.6
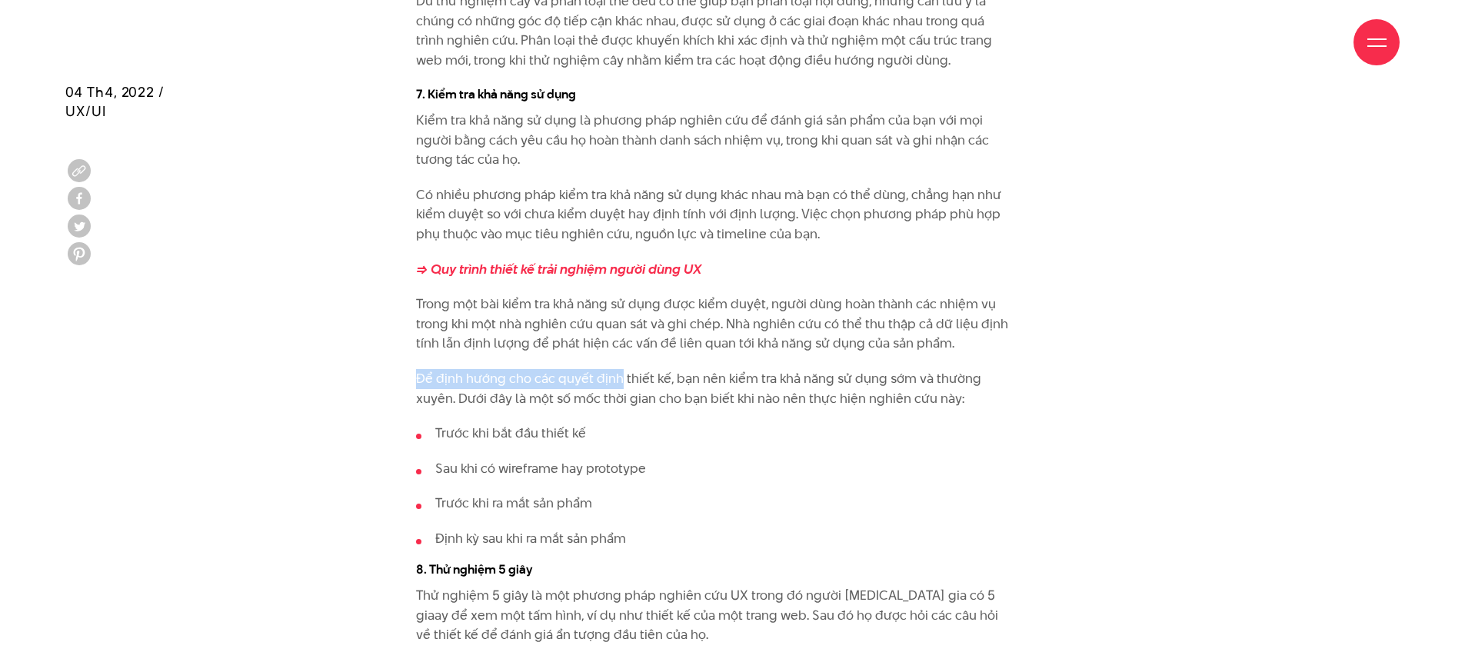
scroll to position [8036, 0]
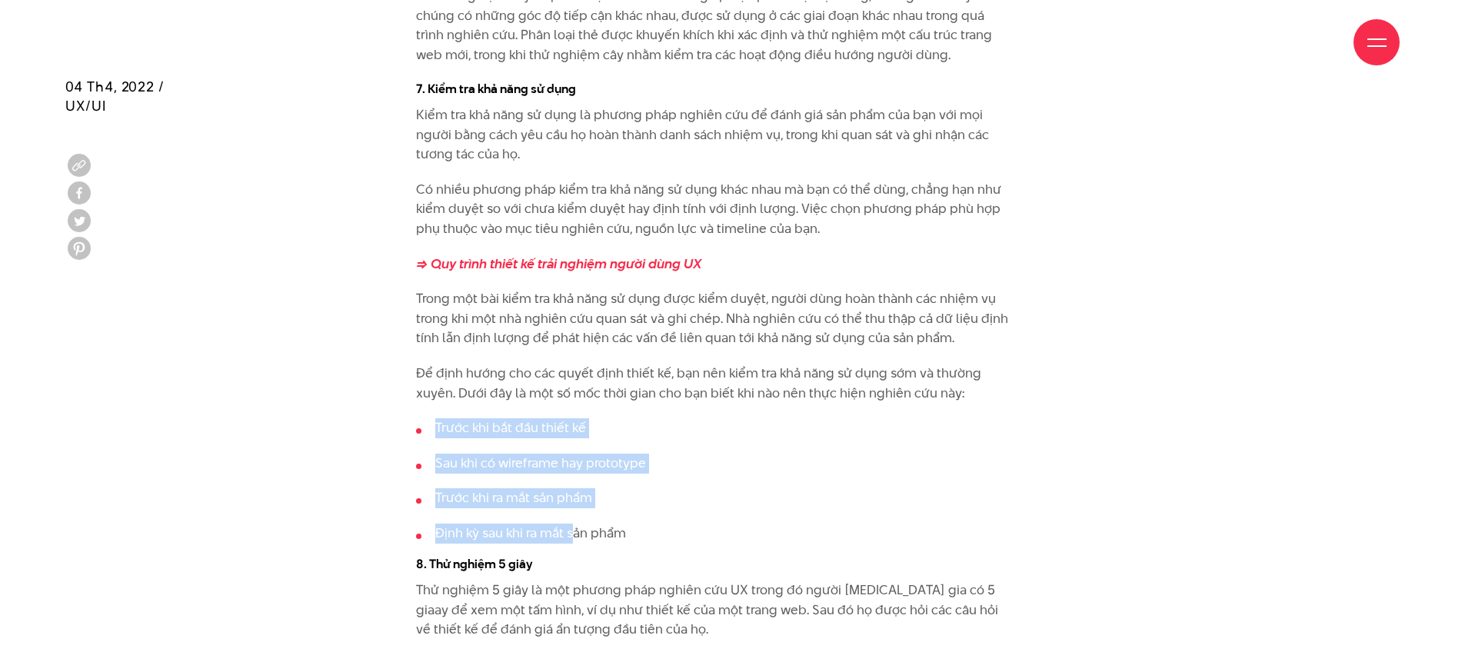
drag, startPoint x: 431, startPoint y: 338, endPoint x: 578, endPoint y: 450, distance: 184.4
click at [578, 450] on ul "Trước khi bắt đầu thiết kế Sau khi có wireframe hay prototype Trước khi ra mắt …" at bounding box center [713, 480] width 594 height 125
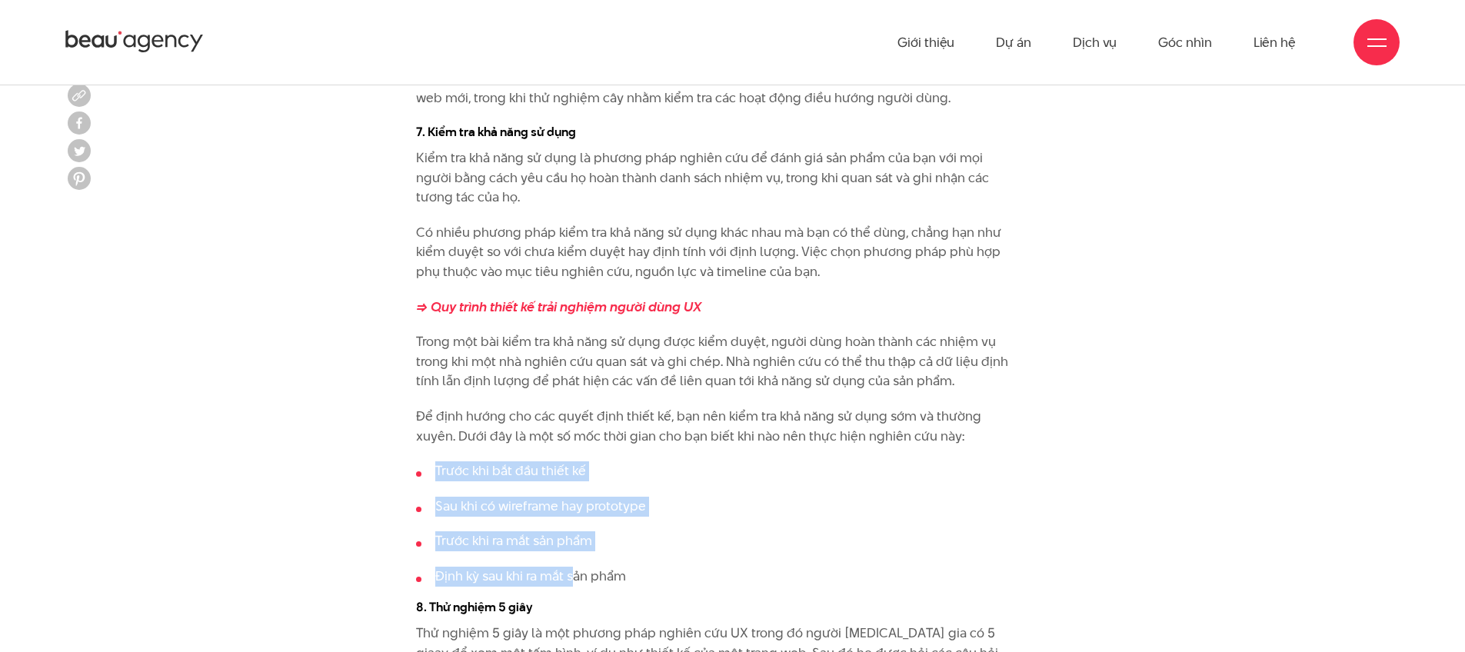
scroll to position [7877, 0]
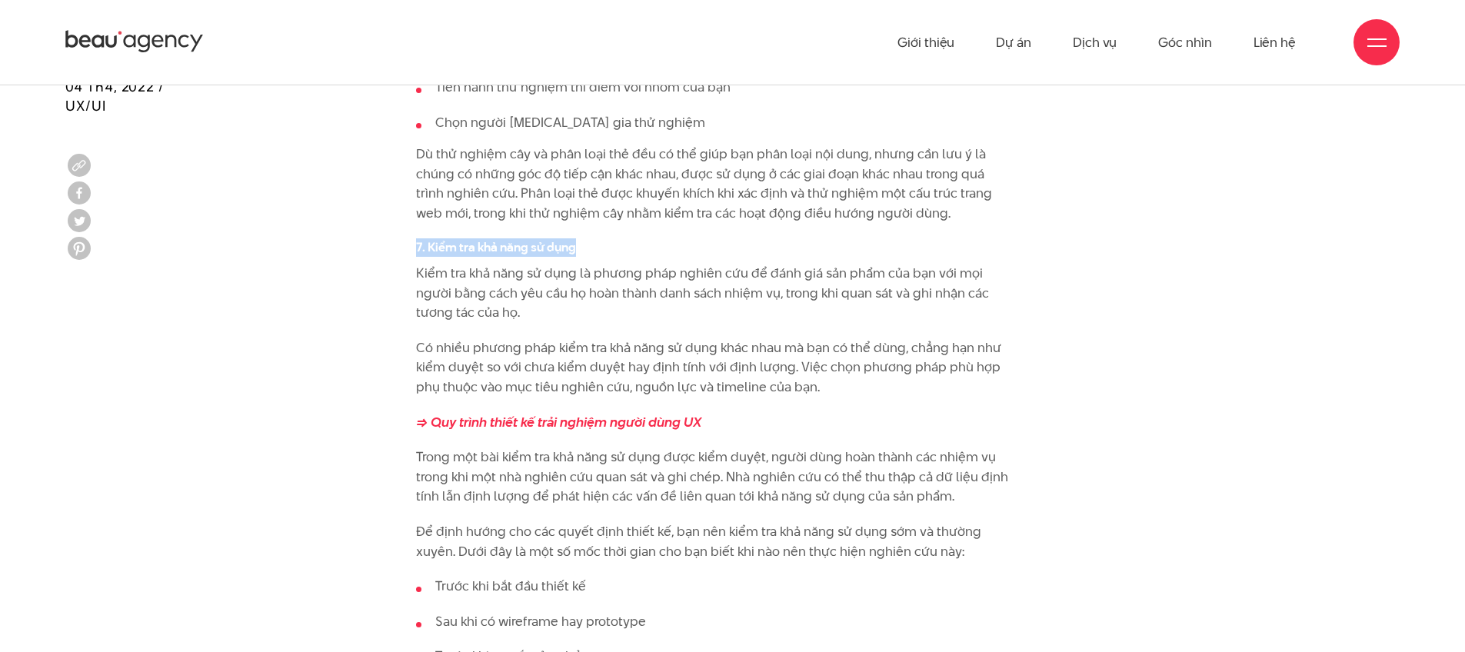
drag, startPoint x: 397, startPoint y: 158, endPoint x: 638, endPoint y: 175, distance: 241.3
copy h4 "7. Kiểm tra khả năng sử dụng"
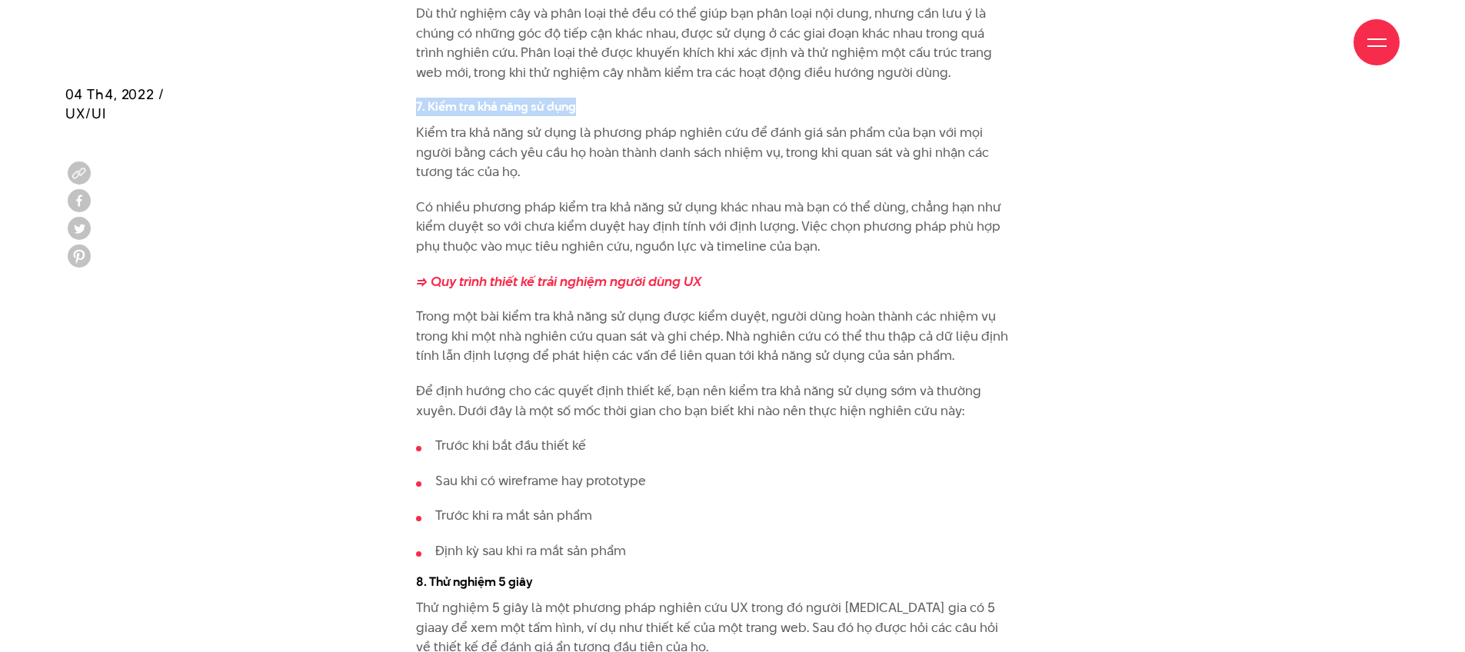
scroll to position [8026, 0]
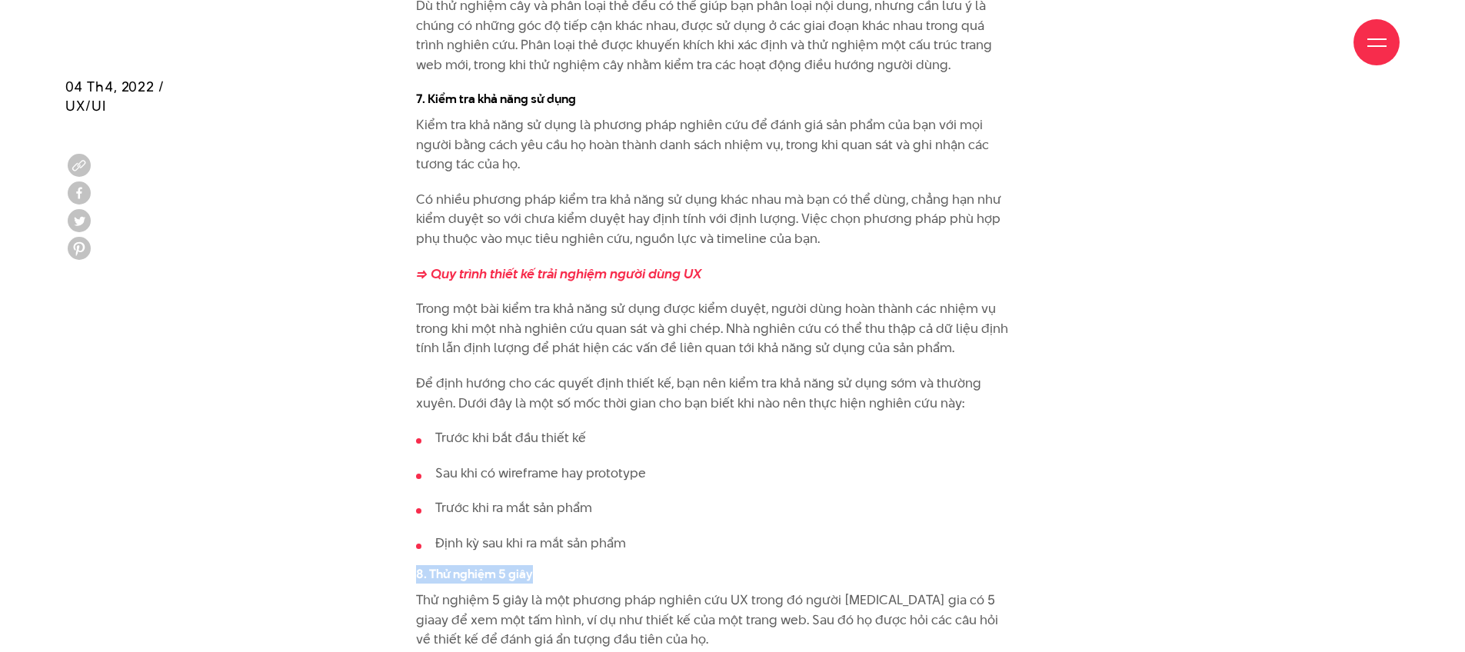
drag, startPoint x: 404, startPoint y: 490, endPoint x: 581, endPoint y: 501, distance: 177.3
copy h4 "8. Thử nghiệm 5 giây"
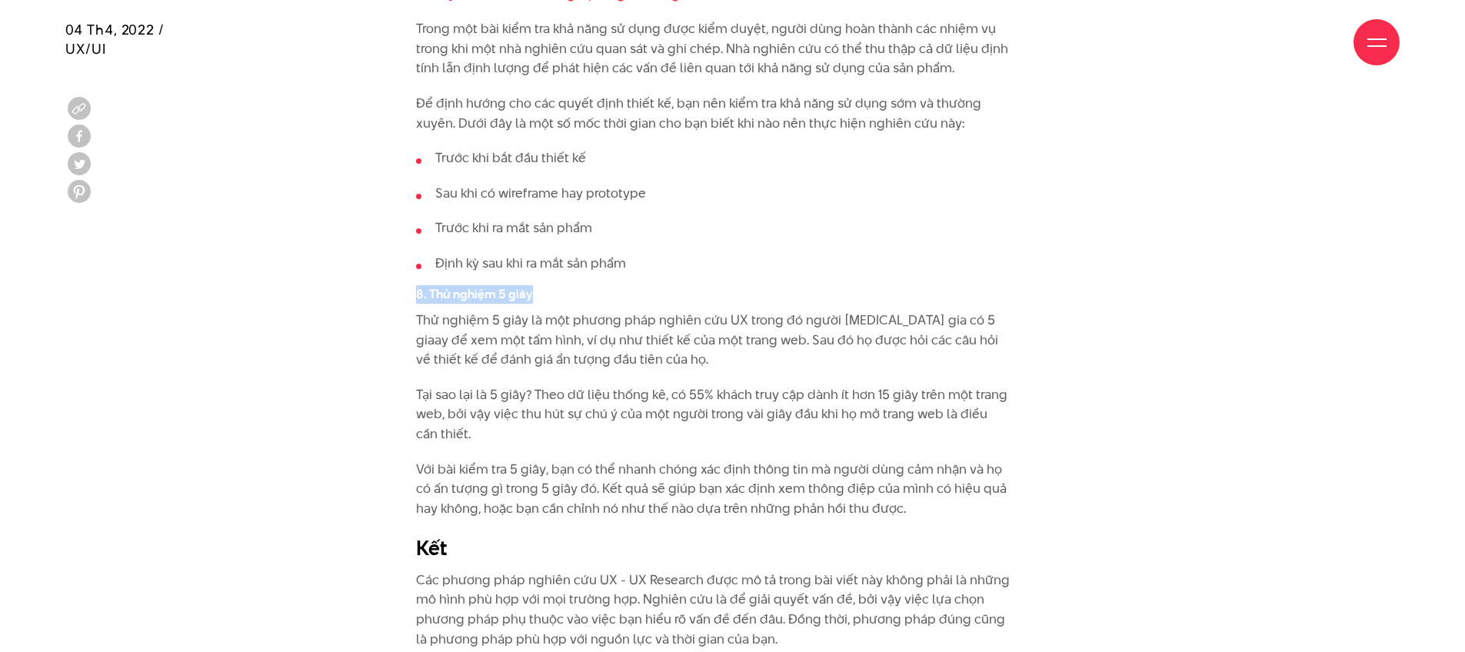
scroll to position [8349, 0]
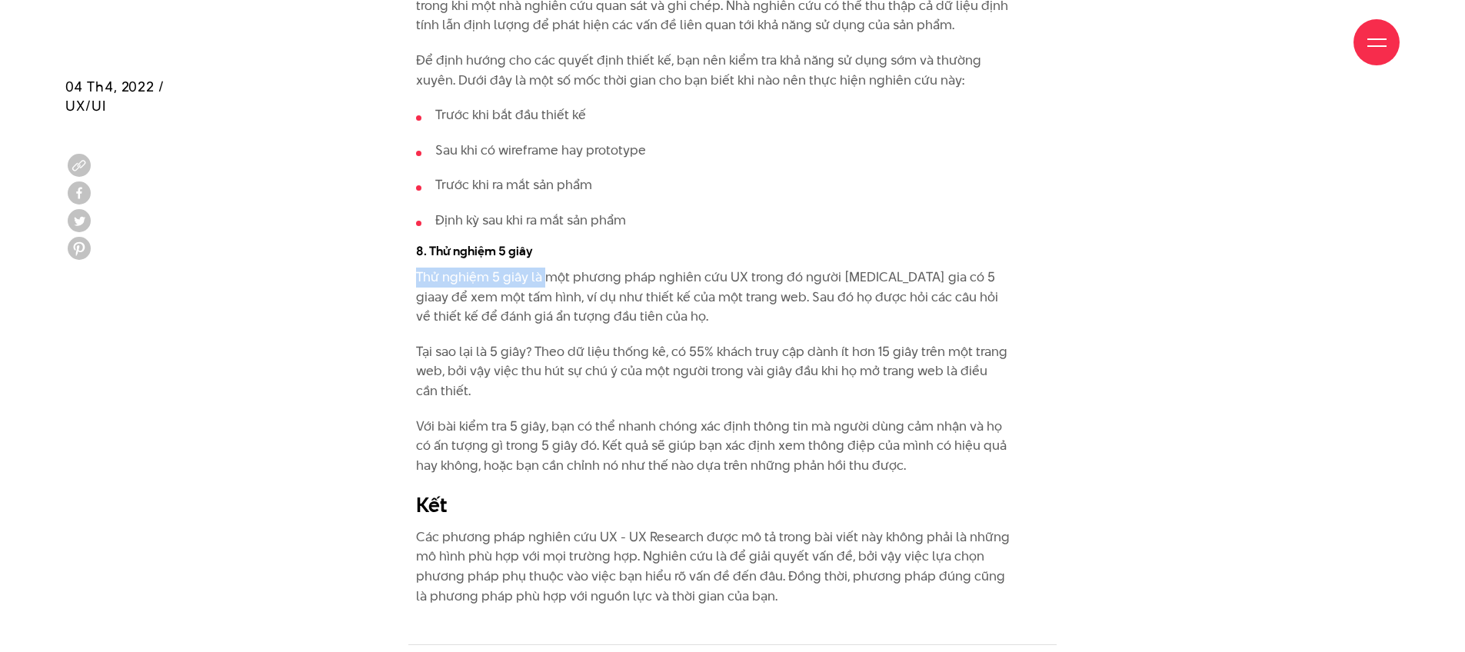
drag, startPoint x: 584, startPoint y: 210, endPoint x: 674, endPoint y: 187, distance: 92.9
drag, startPoint x: 604, startPoint y: 189, endPoint x: 938, endPoint y: 188, distance: 334.5
click at [938, 268] on p "Thử nghiệm 5 giây là một phương pháp nghiên cứu UX trong đó người [MEDICAL_DATA…" at bounding box center [713, 297] width 594 height 59
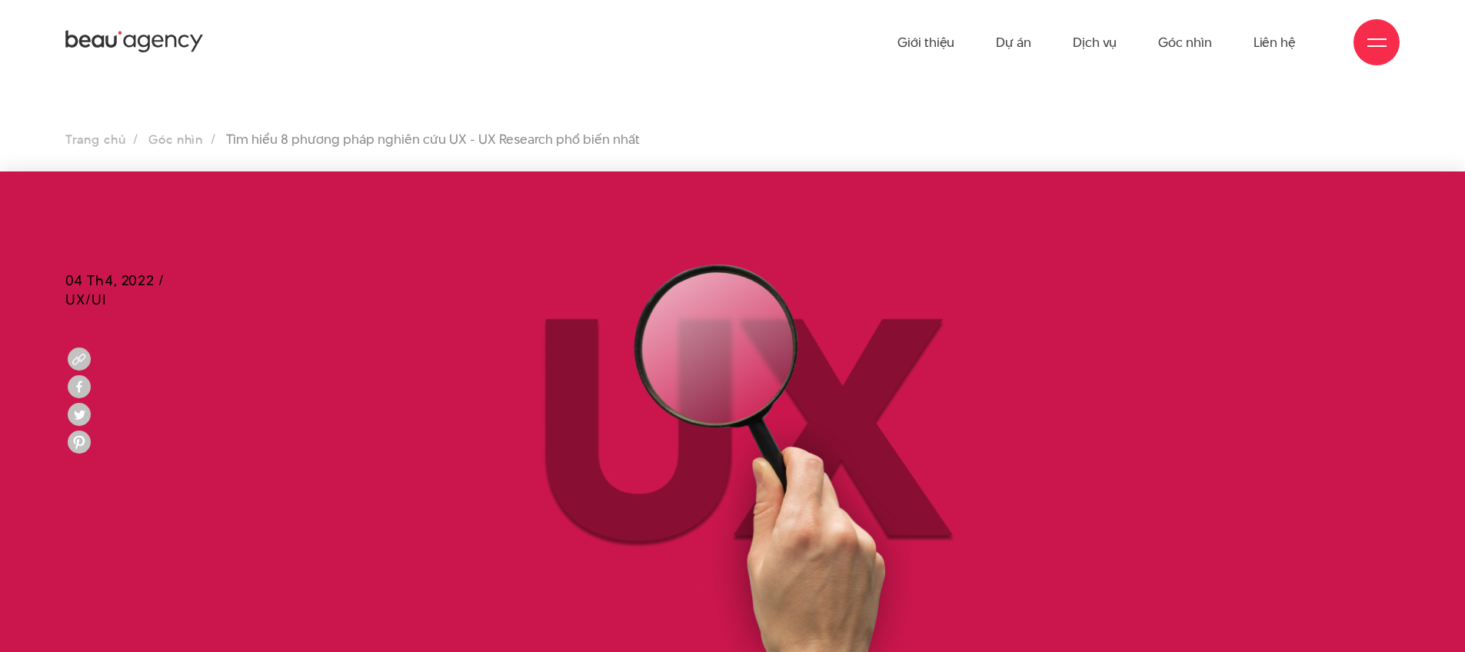
scroll to position [717, 0]
